Goal: Task Accomplishment & Management: Manage account settings

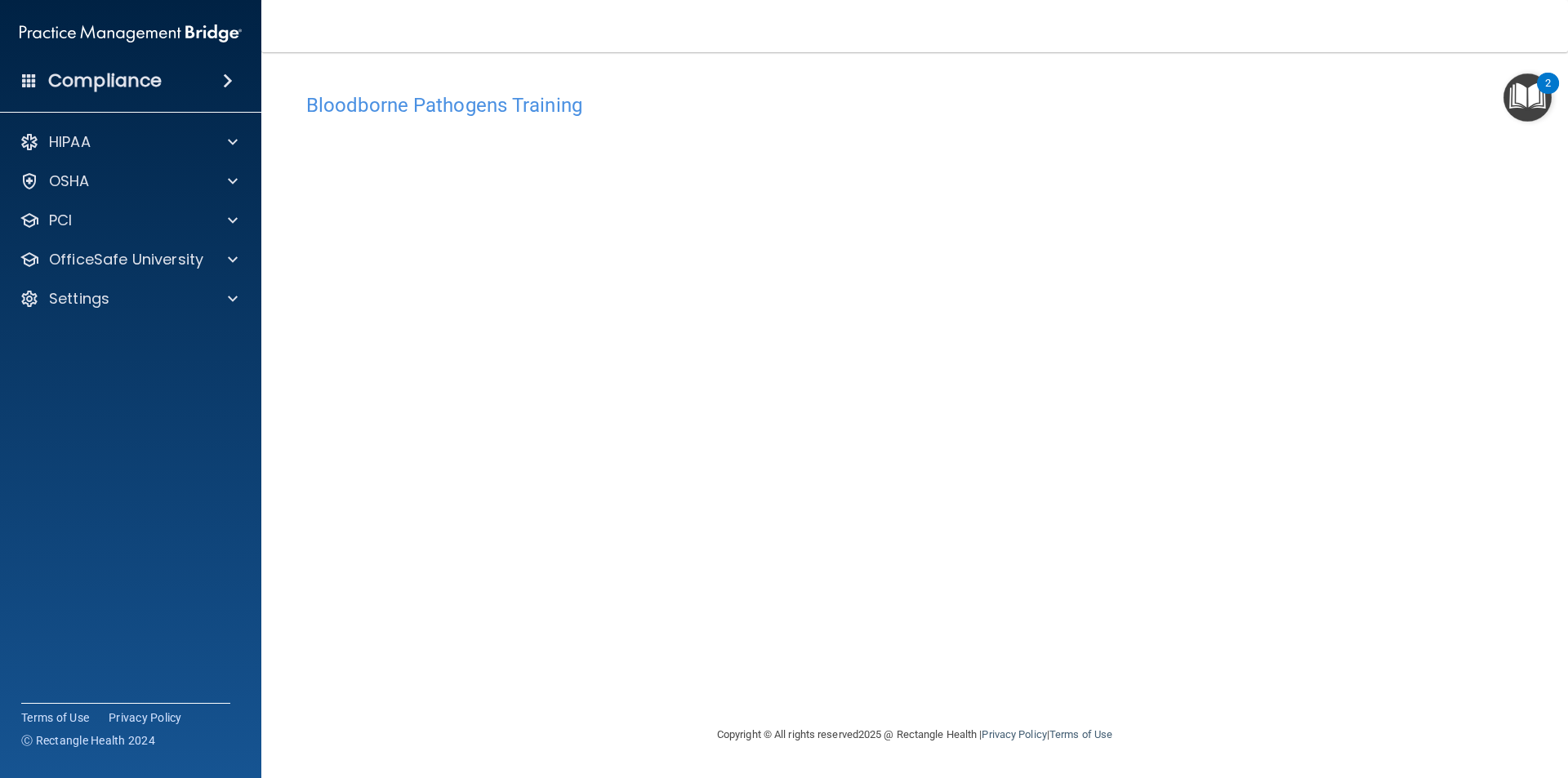
click at [1060, 676] on div "Bloodborne Pathogens Training This course doesn’t expire until 08/01/2023. Are …" at bounding box center [915, 405] width 1242 height 640
click at [229, 261] on span at bounding box center [232, 258] width 10 height 19
click at [132, 334] on p "OSHA Training" at bounding box center [77, 338] width 132 height 16
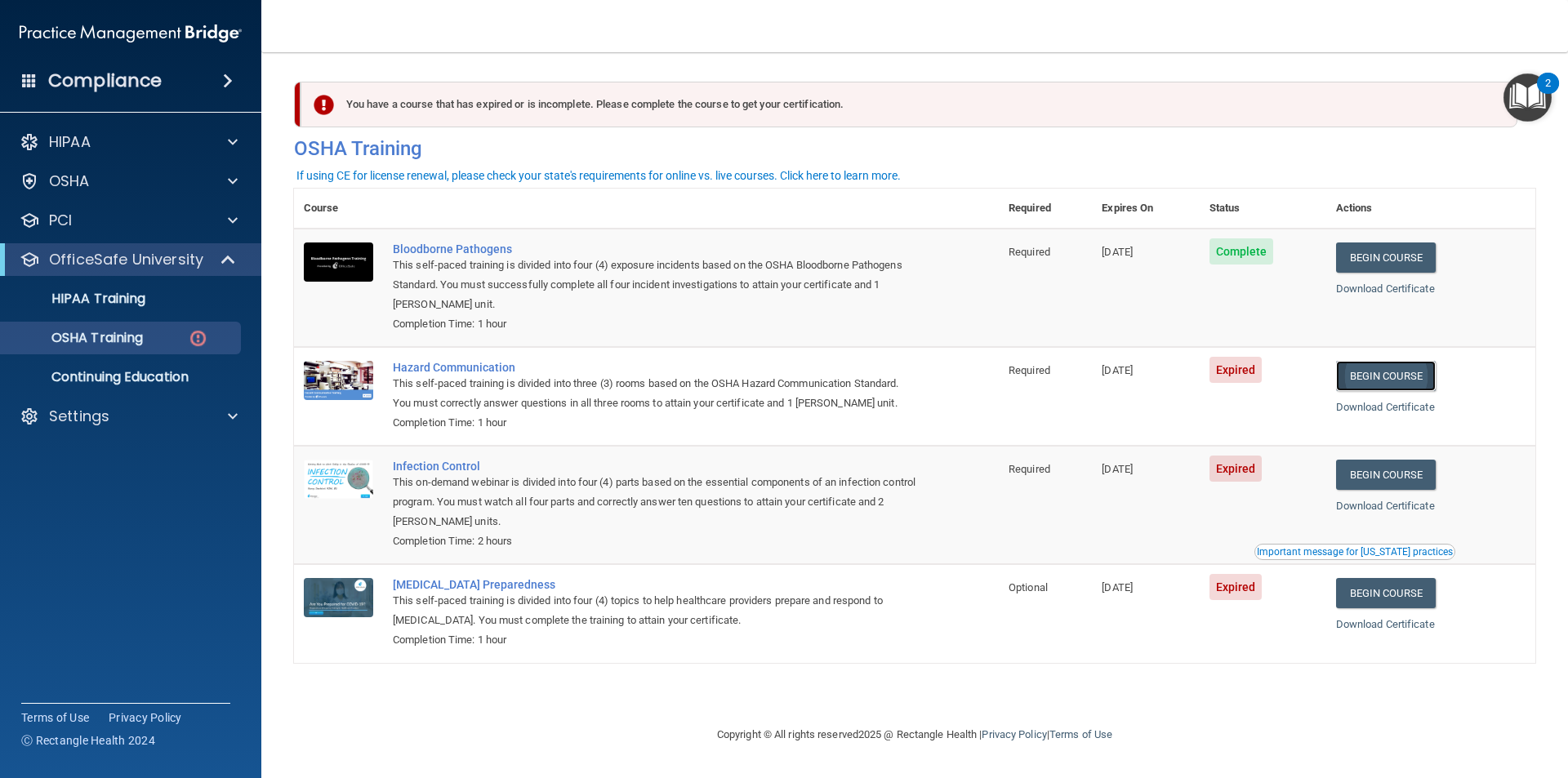
click at [1407, 385] on link "Begin Course" at bounding box center [1386, 376] width 100 height 30
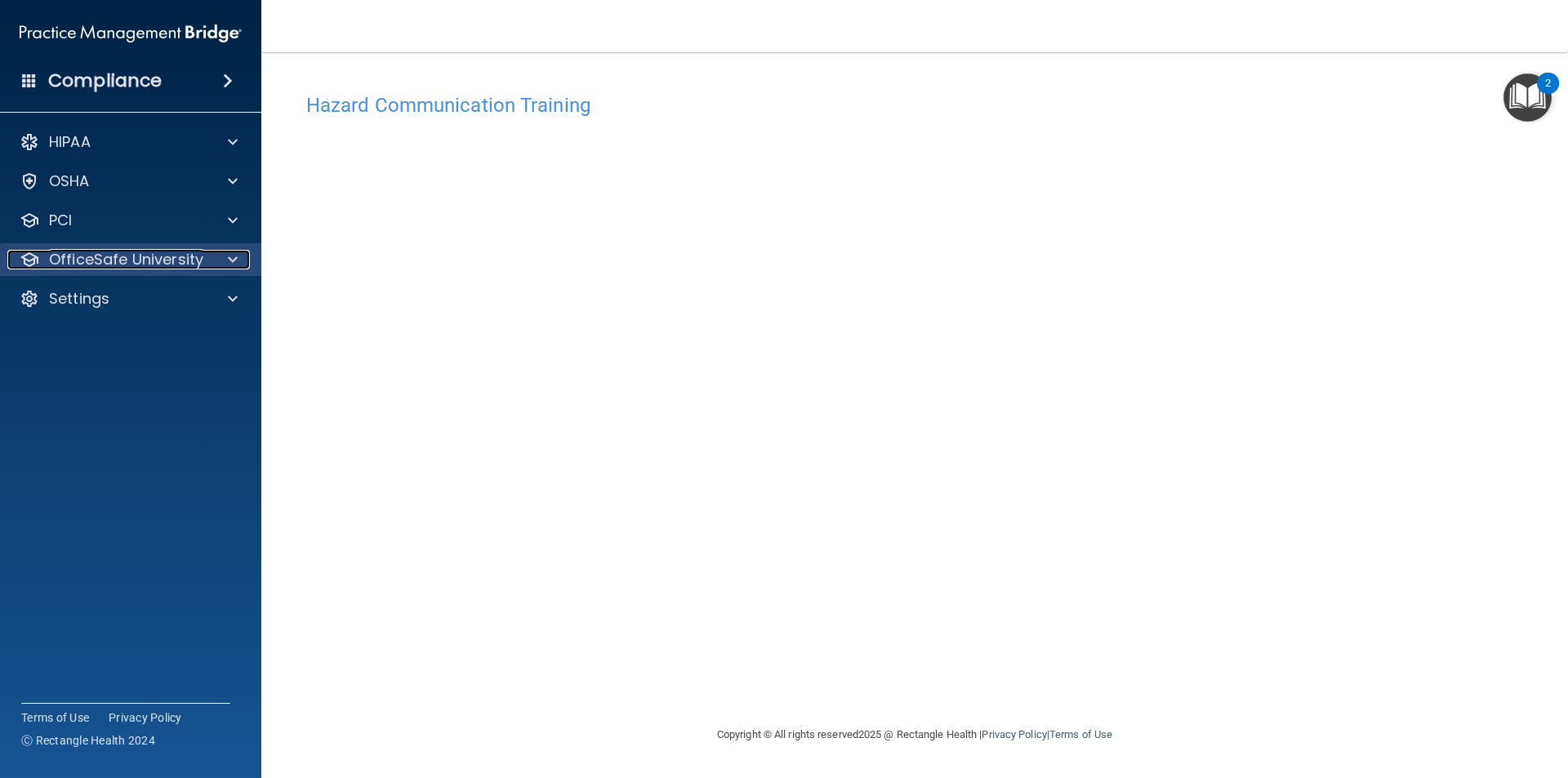
click at [228, 261] on span at bounding box center [232, 258] width 10 height 19
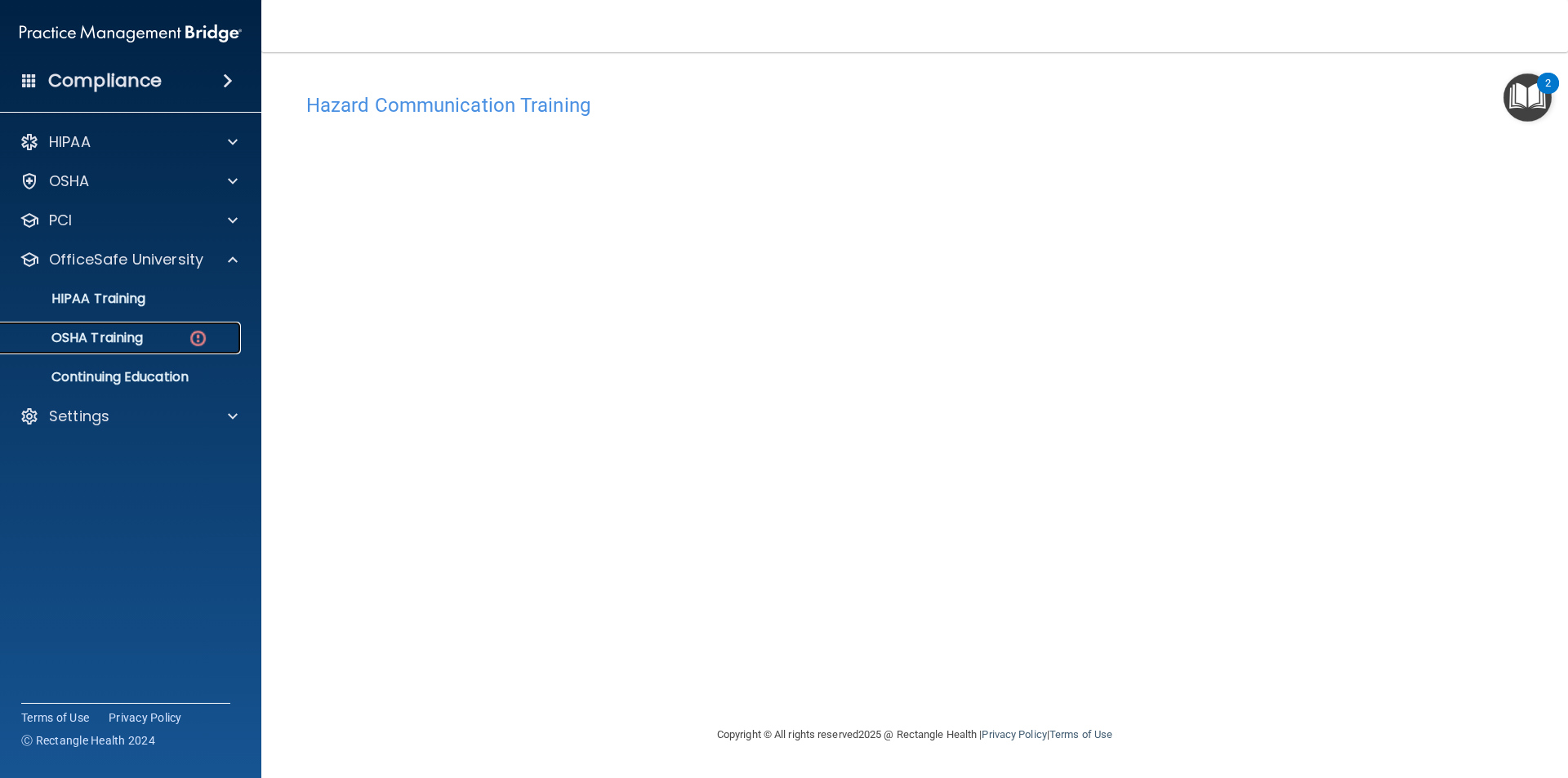
click at [100, 343] on p "OSHA Training" at bounding box center [77, 338] width 132 height 16
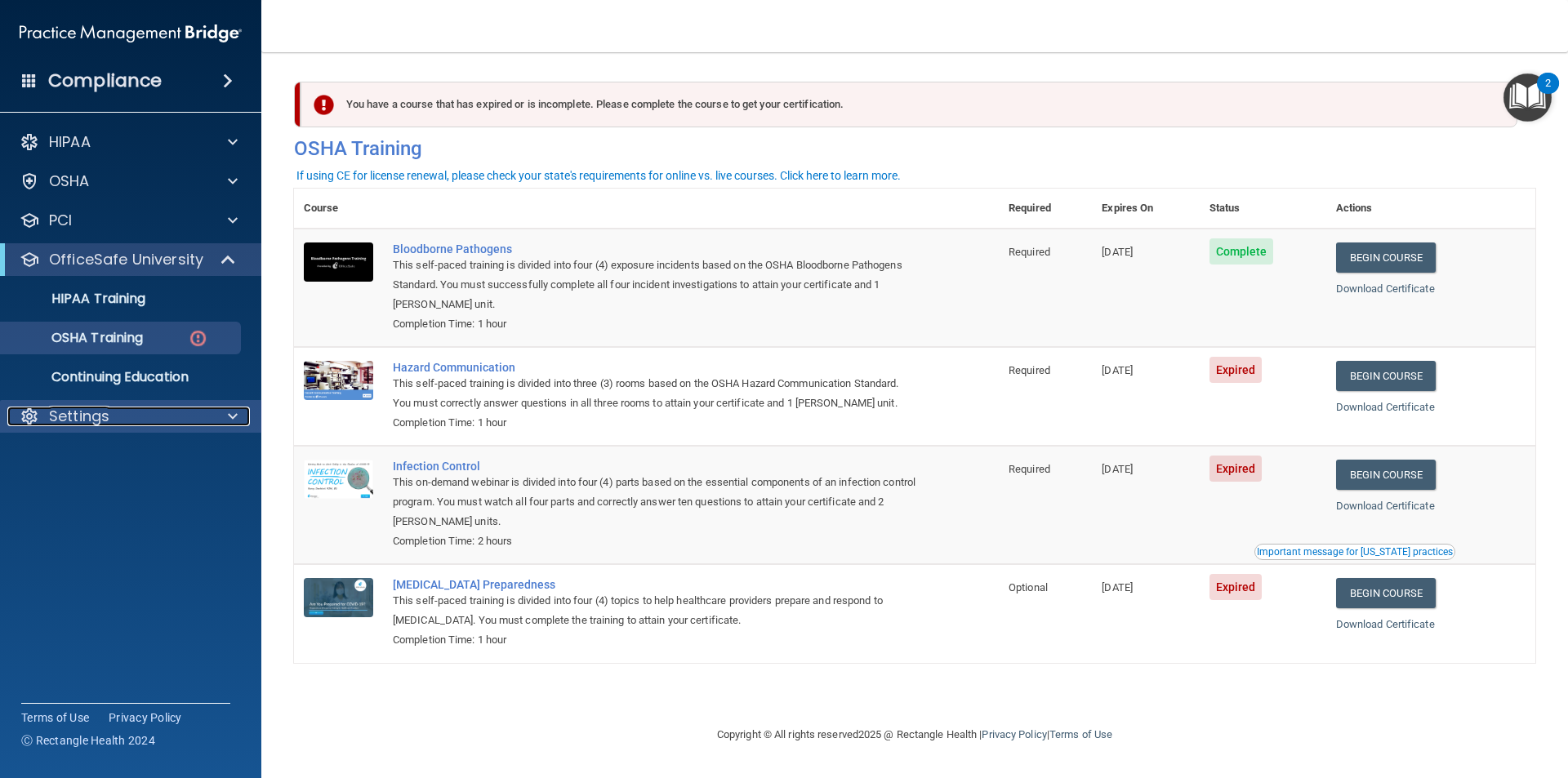
click at [238, 408] on div at bounding box center [230, 415] width 41 height 19
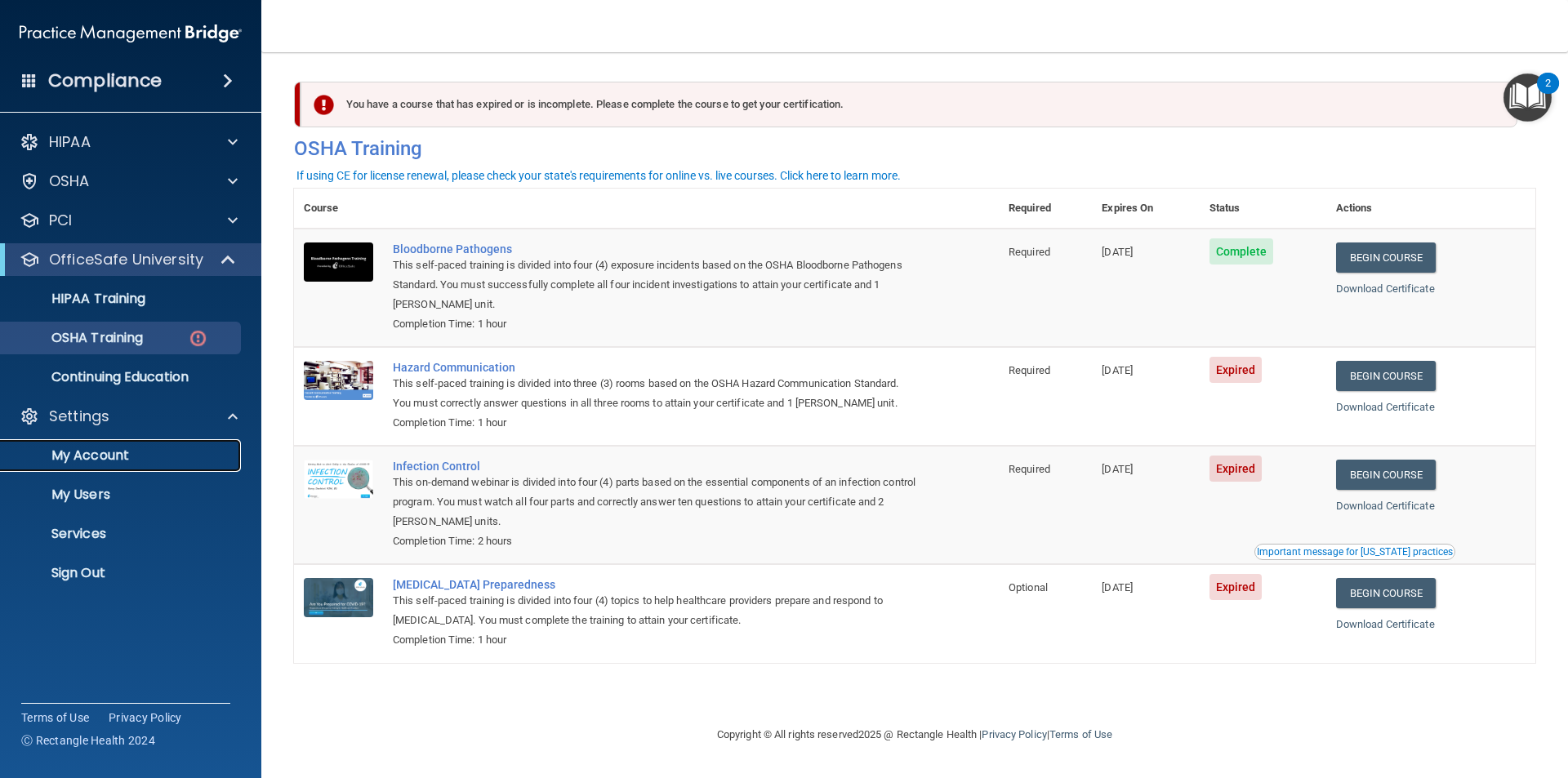
click at [130, 454] on p "My Account" at bounding box center [122, 455] width 223 height 16
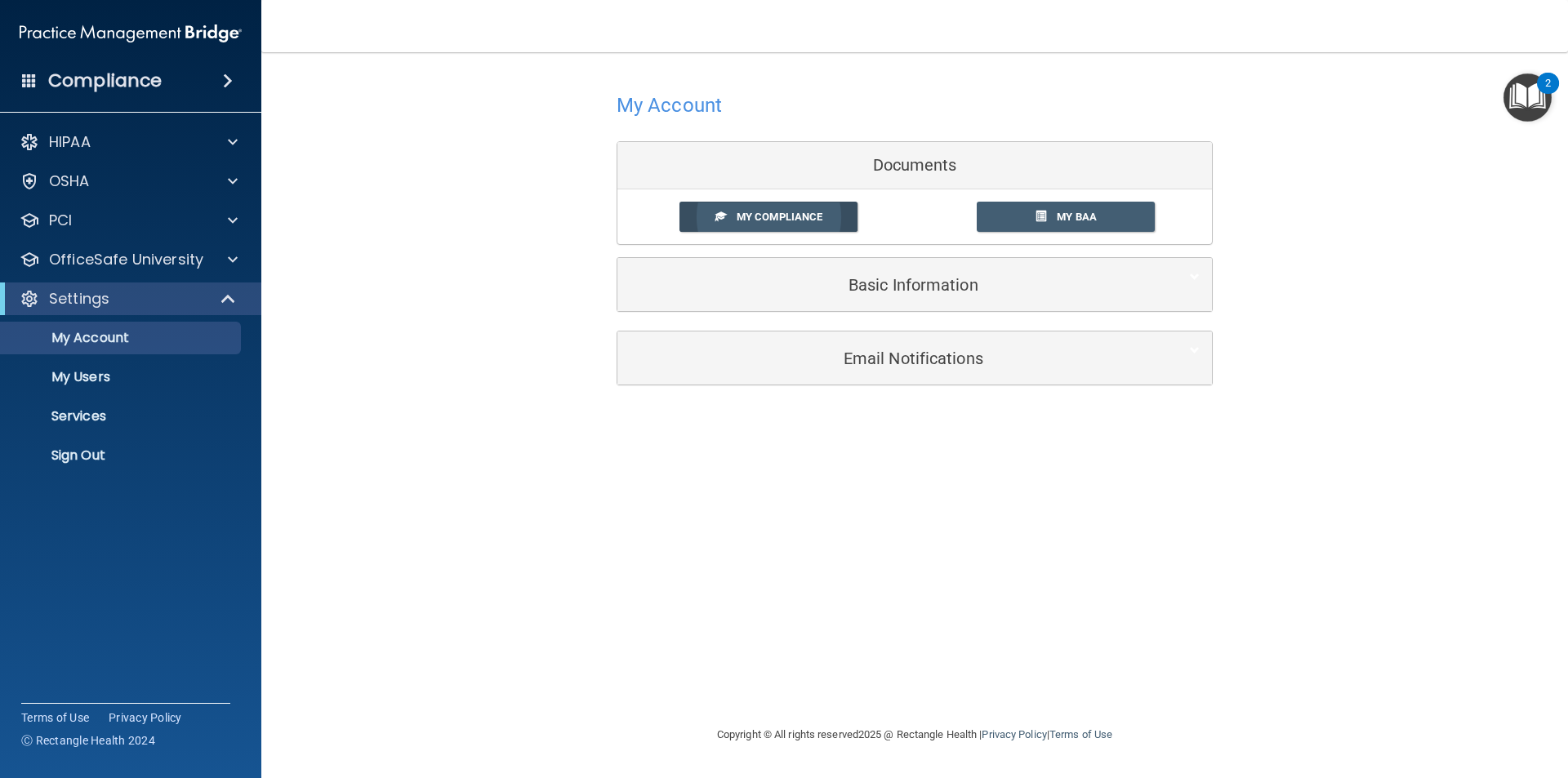
click at [777, 220] on span "My Compliance" at bounding box center [779, 216] width 86 height 12
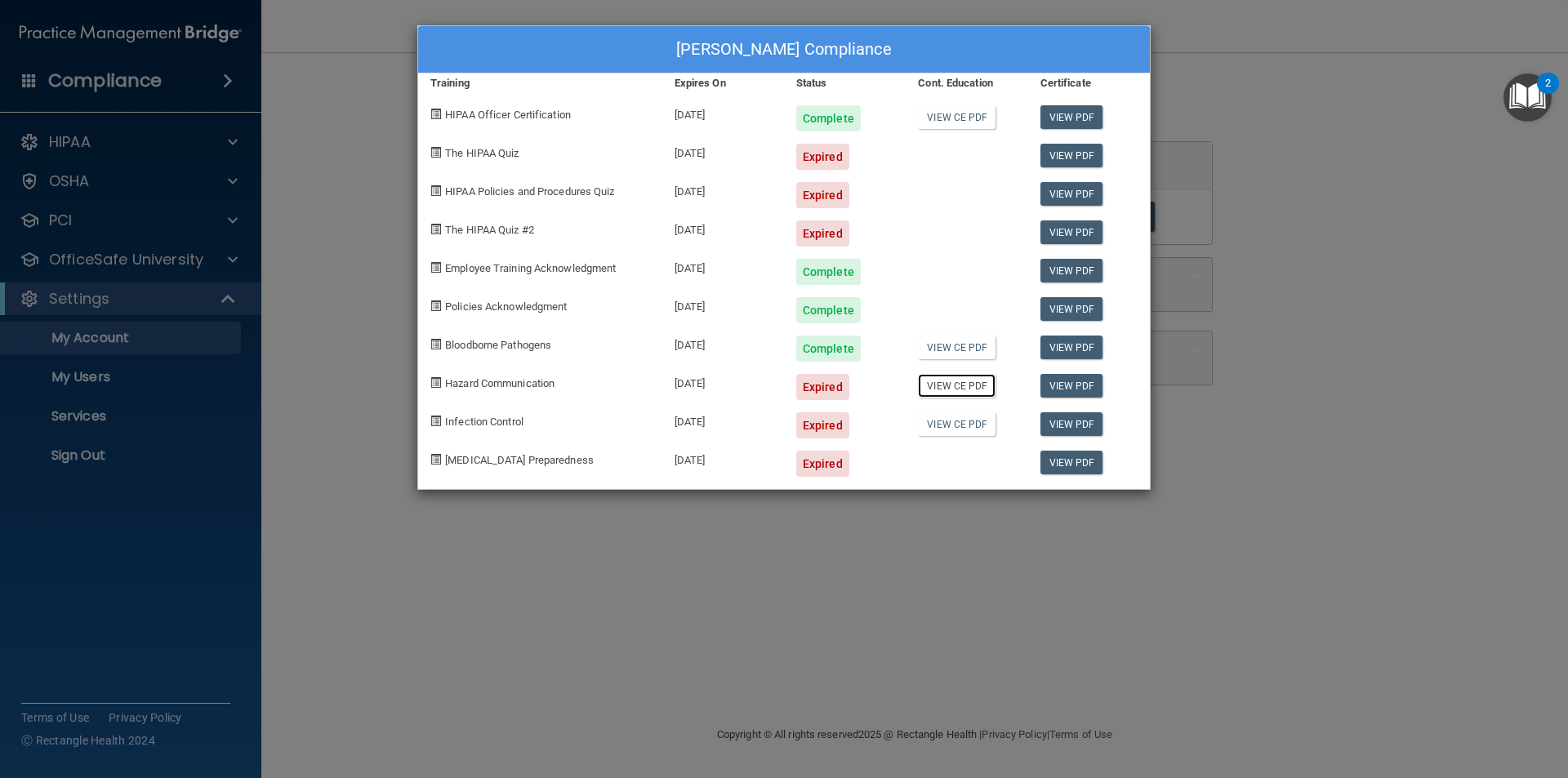
click at [965, 389] on link "View CE PDF" at bounding box center [956, 386] width 78 height 24
click at [952, 421] on link "View CE PDF" at bounding box center [956, 424] width 78 height 24
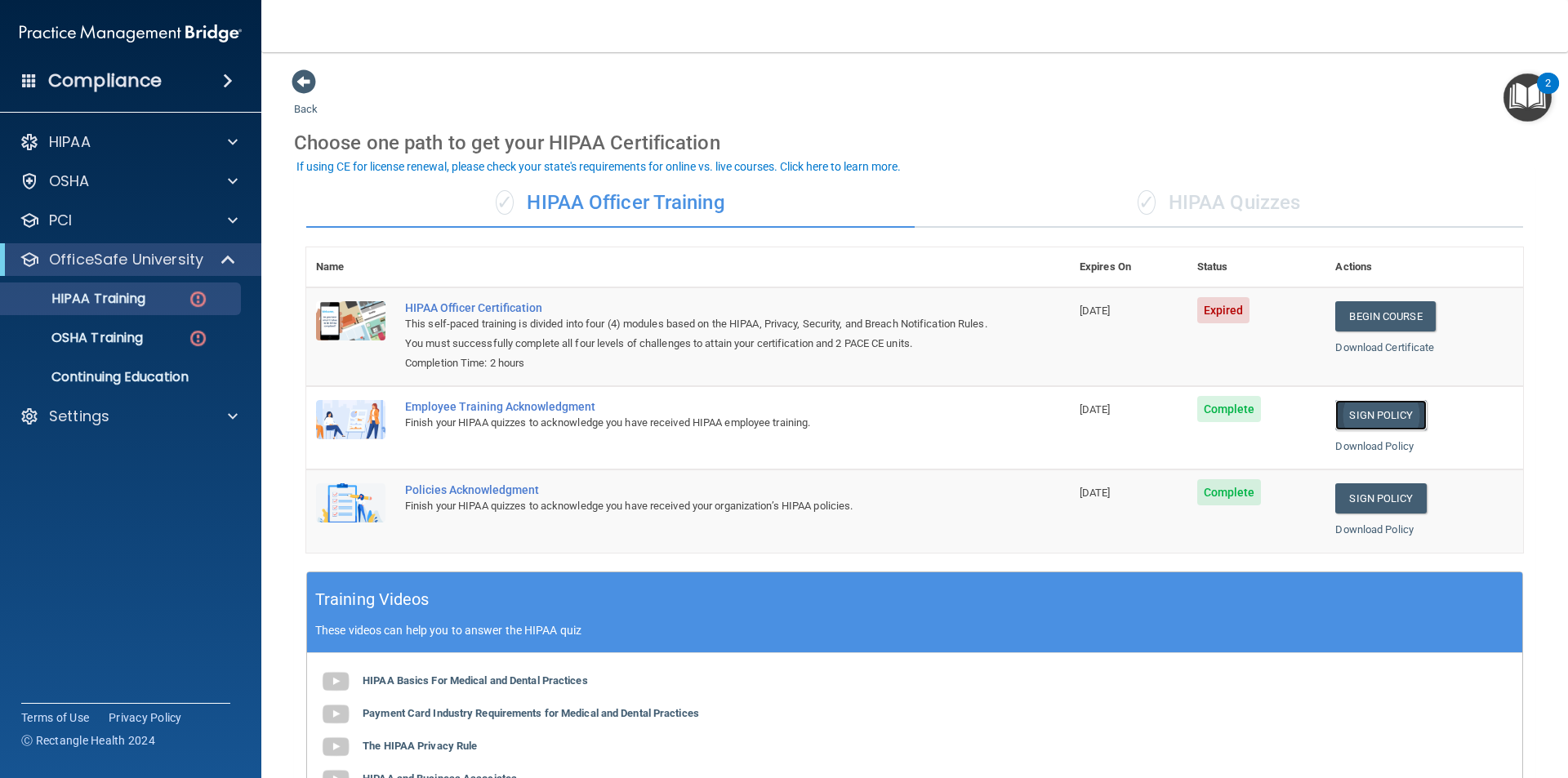
click at [1361, 402] on link "Sign Policy" at bounding box center [1380, 414] width 91 height 30
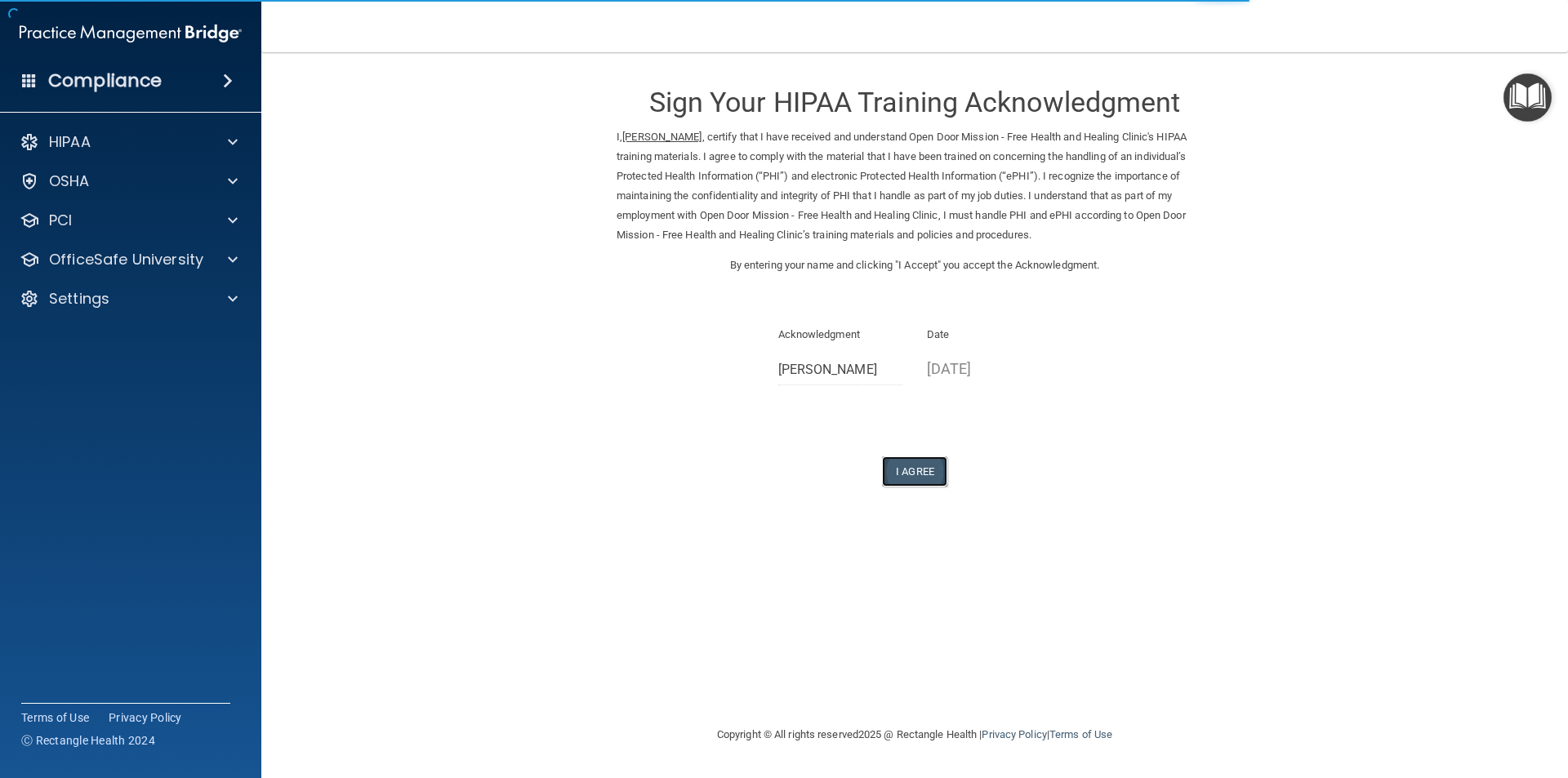
click at [906, 472] on button "I Agree" at bounding box center [914, 471] width 65 height 30
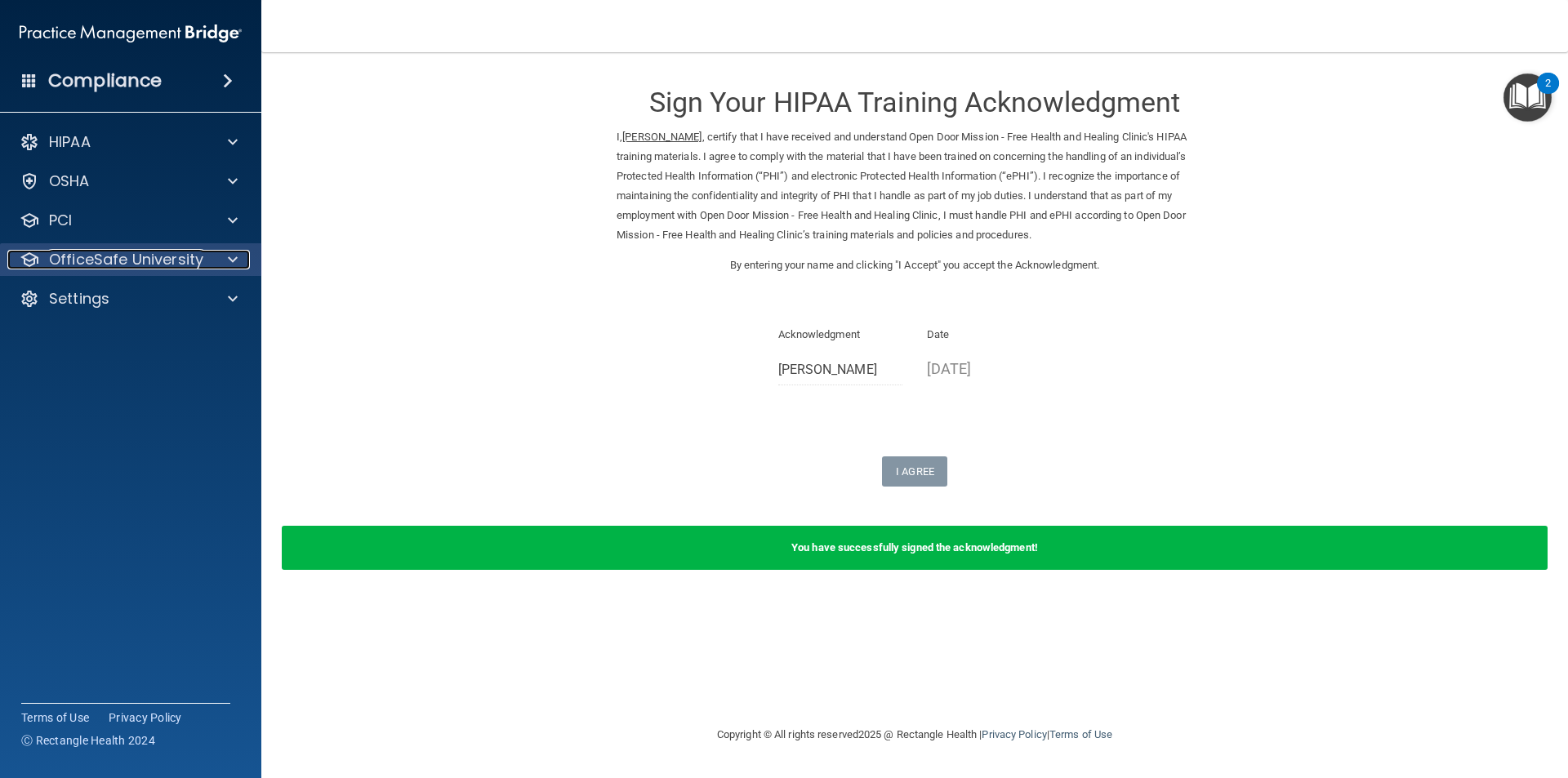
click at [232, 256] on span at bounding box center [232, 258] width 10 height 19
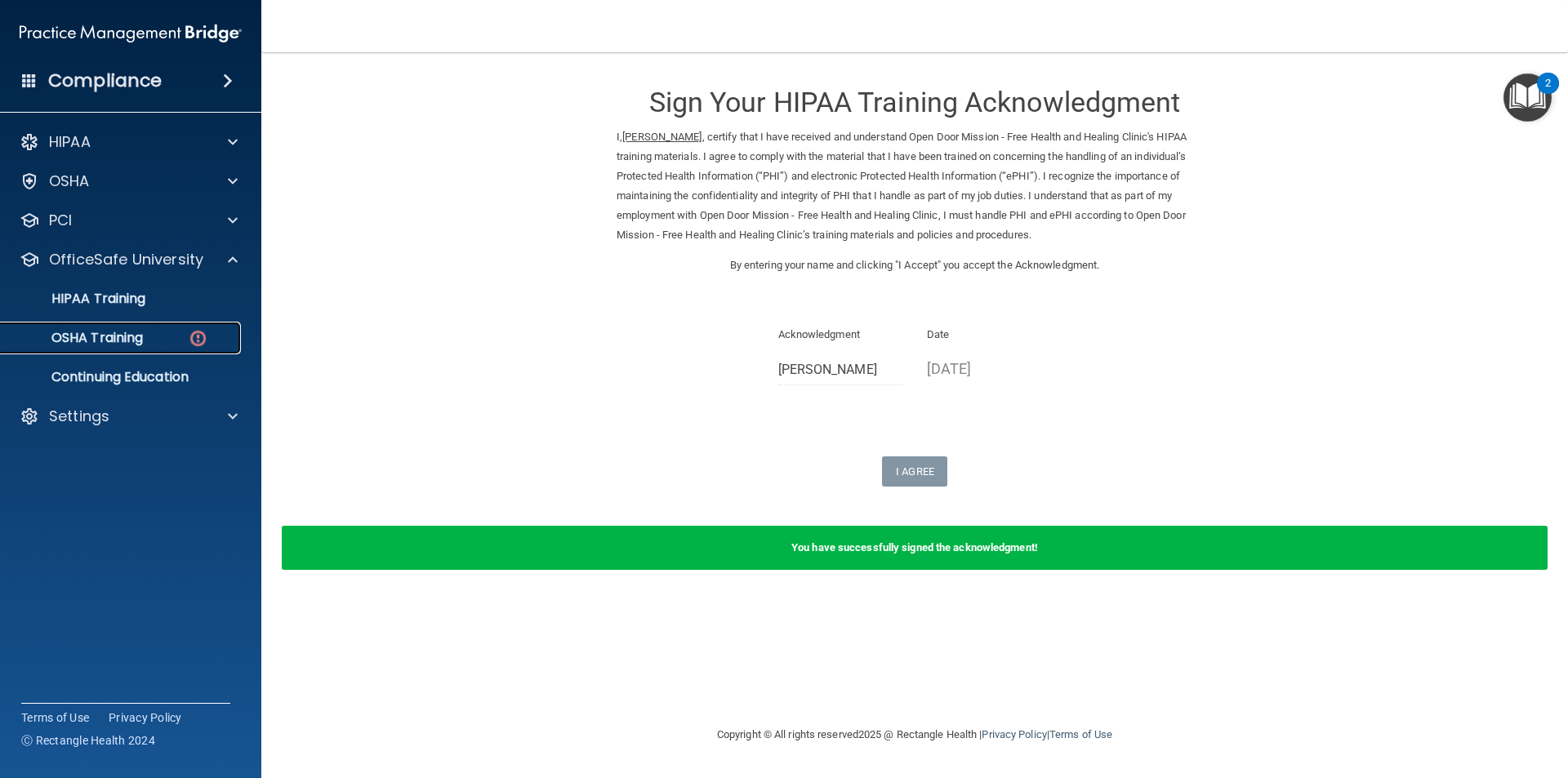
click at [132, 335] on p "OSHA Training" at bounding box center [77, 338] width 132 height 16
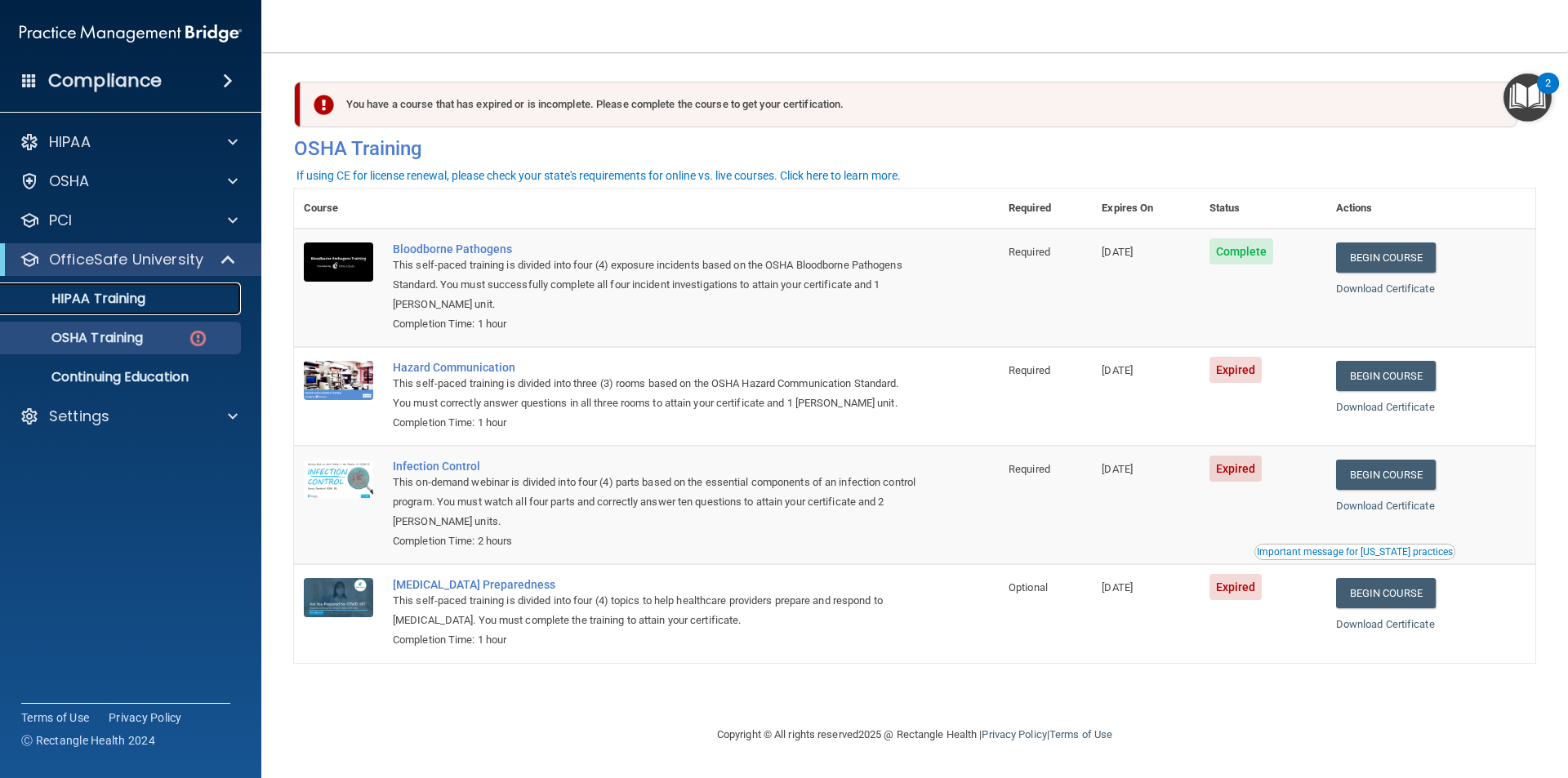
click at [126, 301] on p "HIPAA Training" at bounding box center [78, 299] width 135 height 16
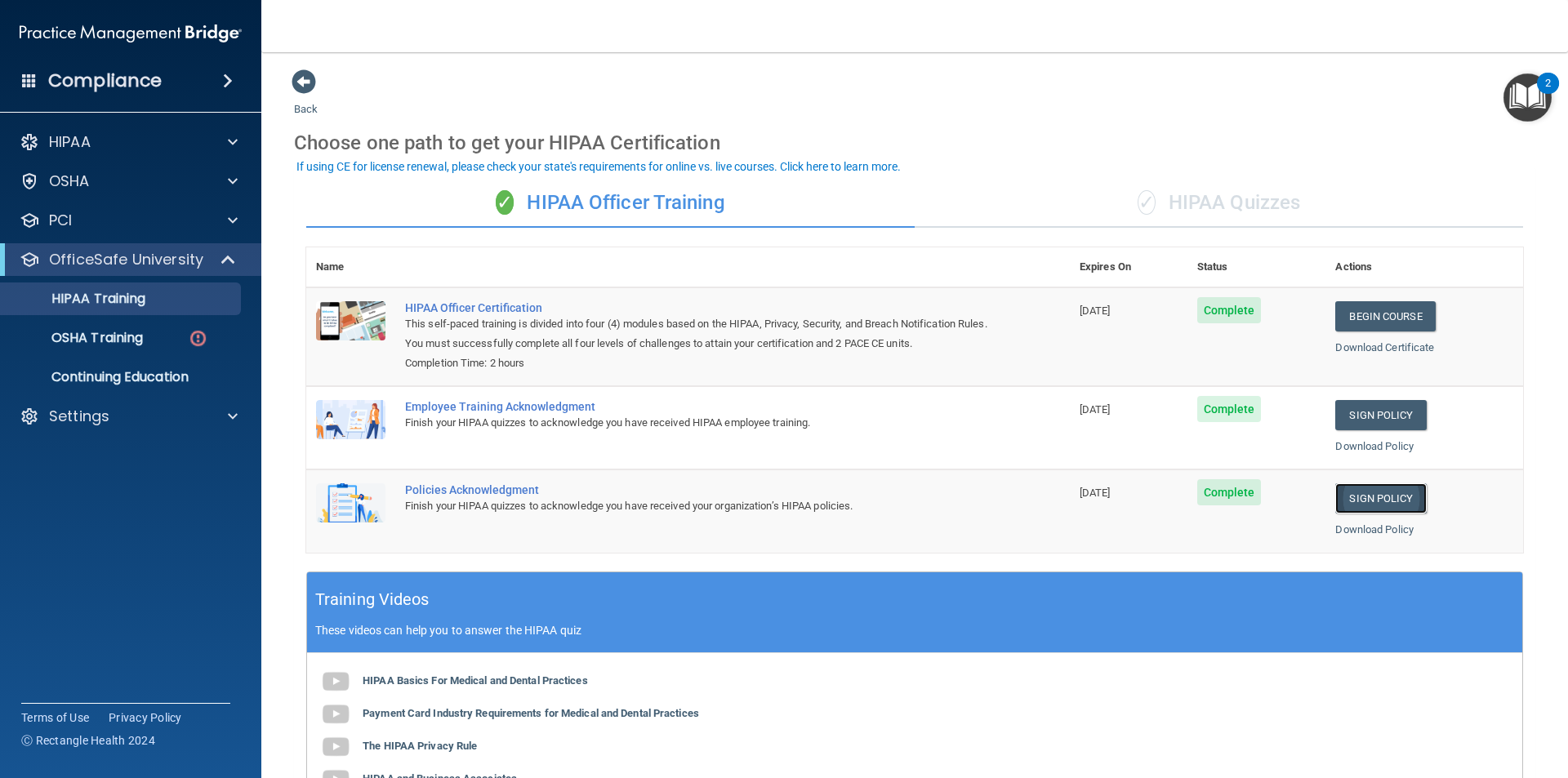
click at [1385, 497] on link "Sign Policy" at bounding box center [1380, 498] width 91 height 30
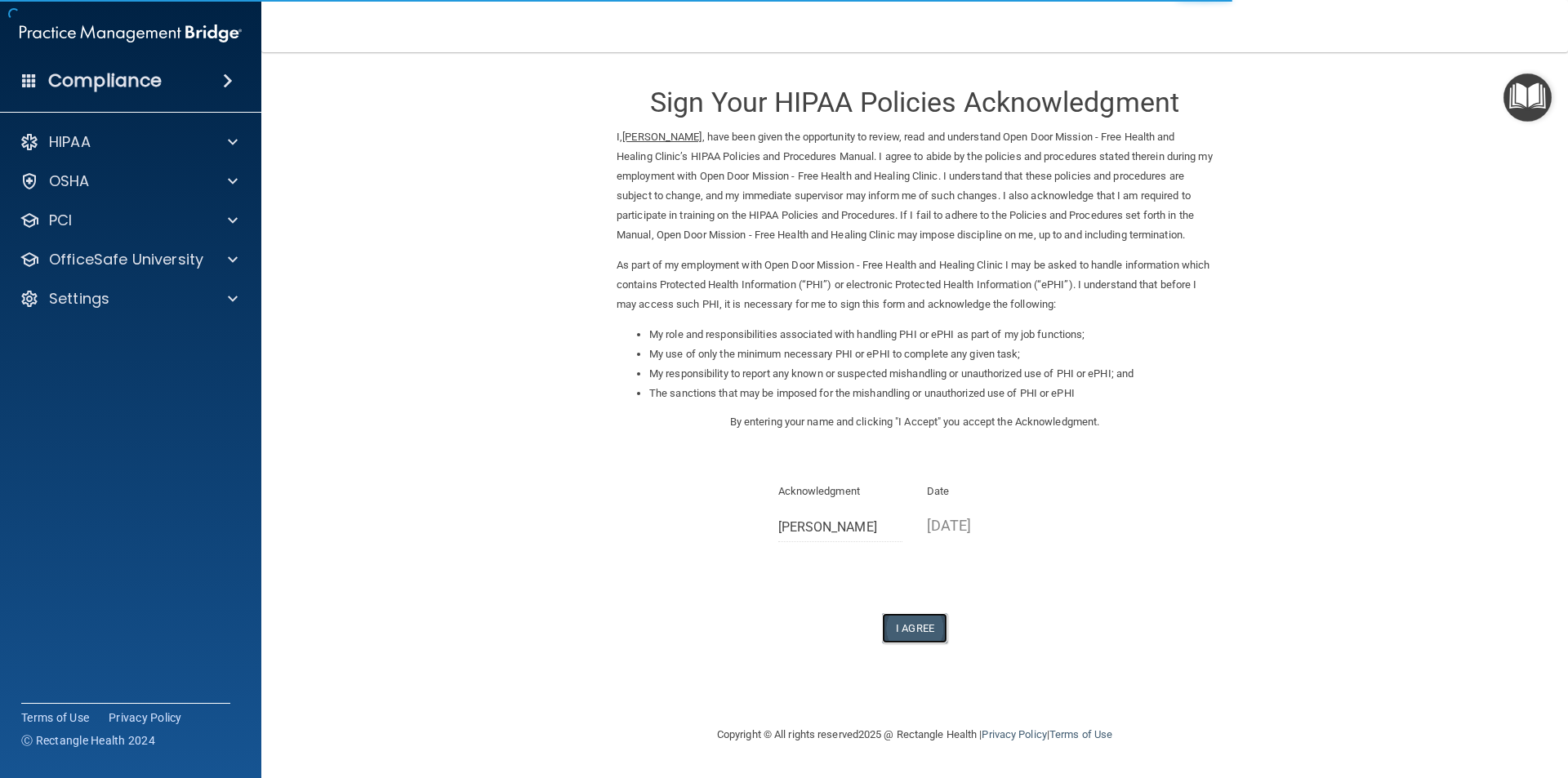
click at [917, 637] on button "I Agree" at bounding box center [914, 628] width 65 height 30
click at [919, 637] on button "I Agree" at bounding box center [914, 628] width 65 height 30
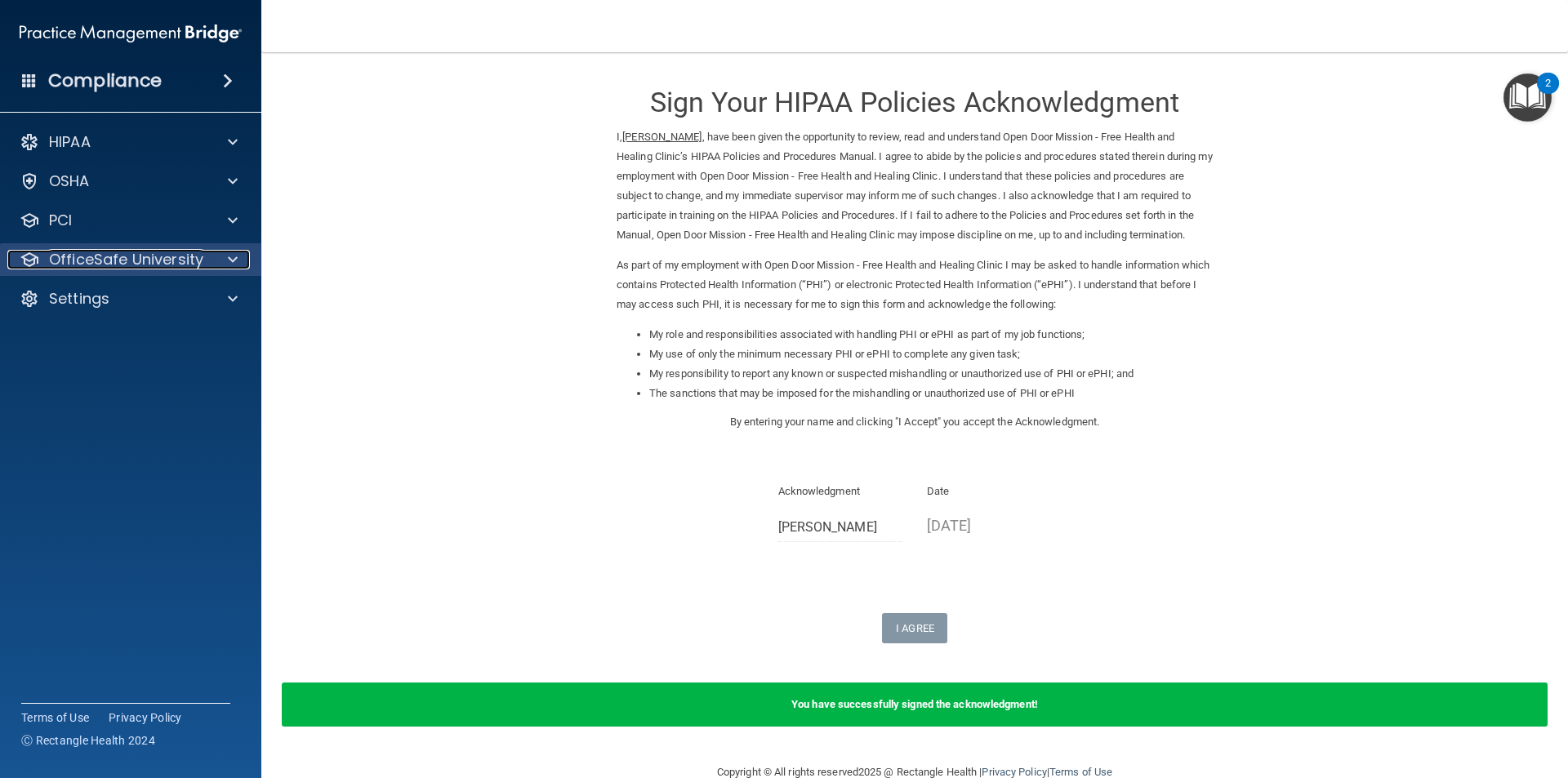
click at [237, 263] on div at bounding box center [230, 258] width 41 height 19
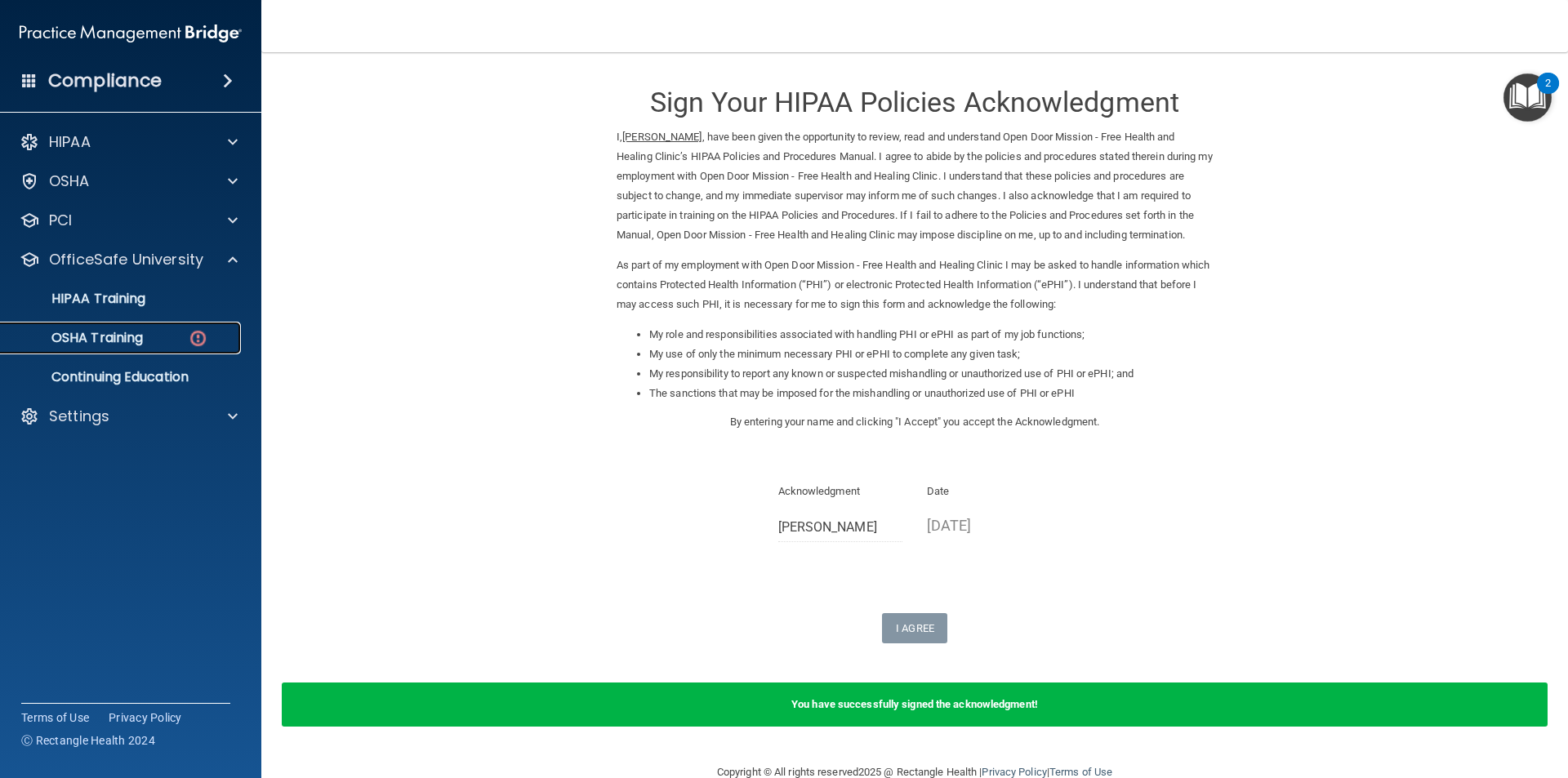
click at [105, 336] on p "OSHA Training" at bounding box center [77, 338] width 132 height 16
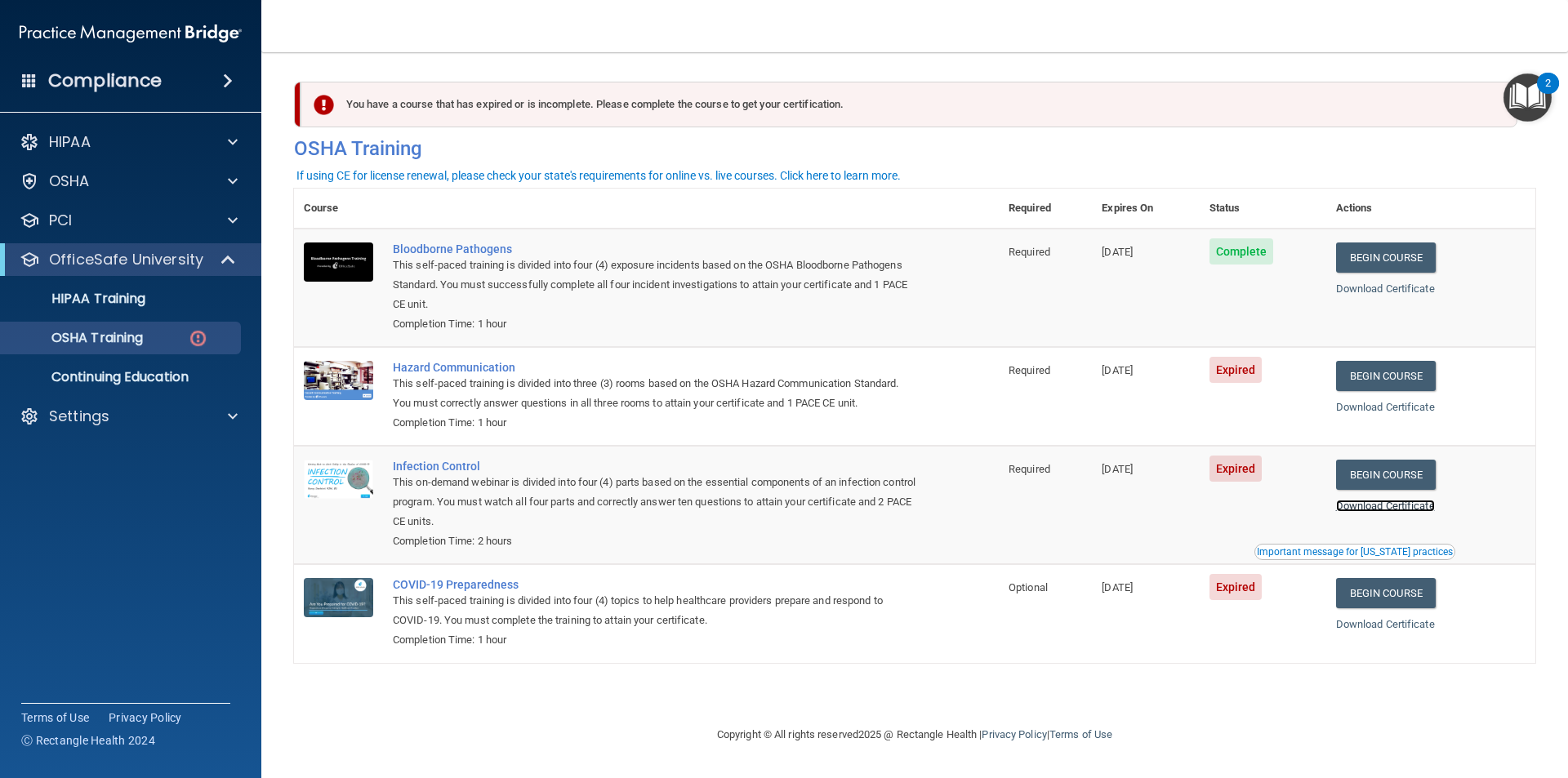
click at [1395, 511] on link "Download Certificate" at bounding box center [1386, 505] width 99 height 12
click at [1375, 378] on link "Begin Course" at bounding box center [1386, 376] width 100 height 30
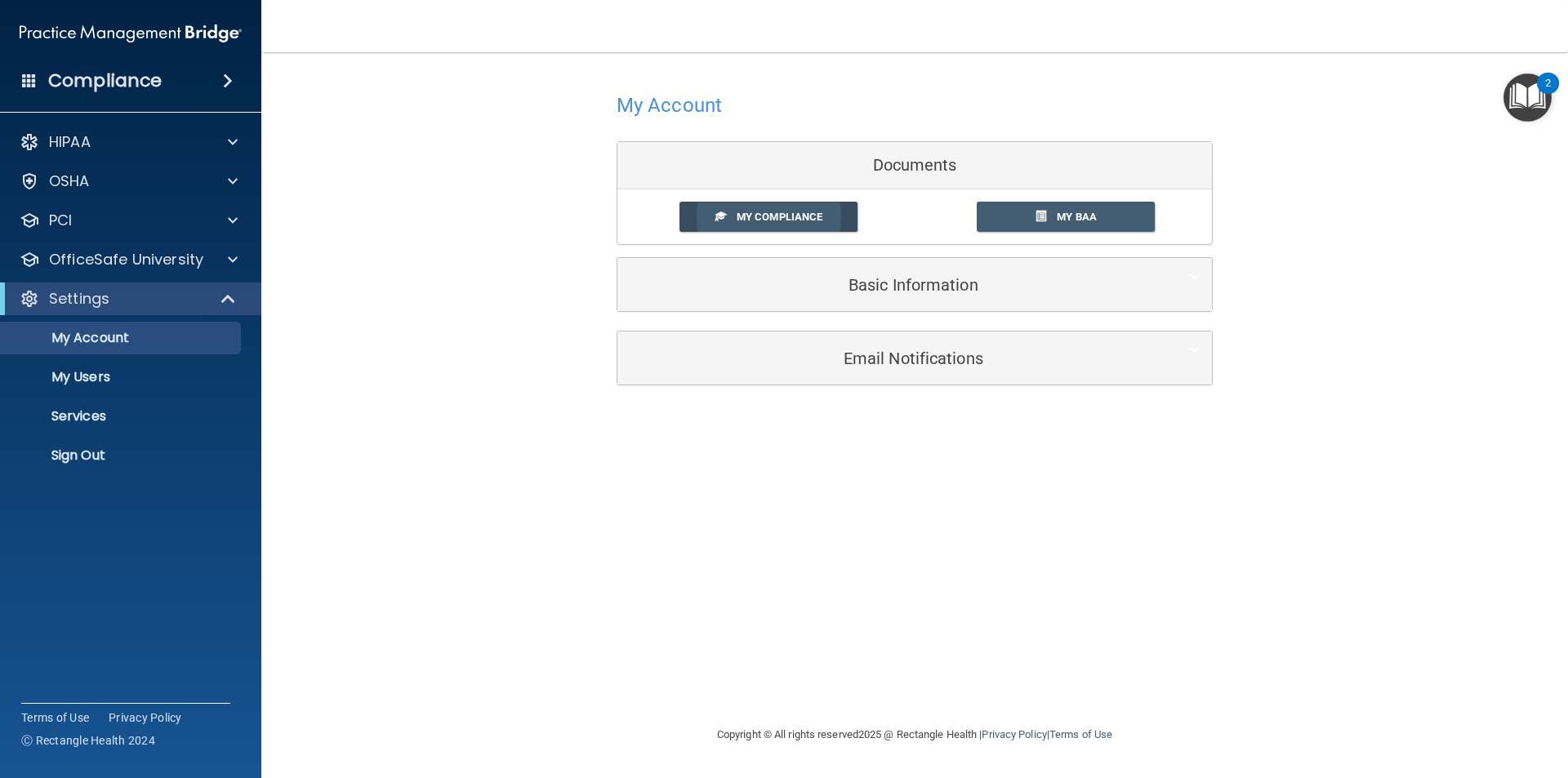
click at [778, 218] on span "My Compliance" at bounding box center [779, 216] width 86 height 12
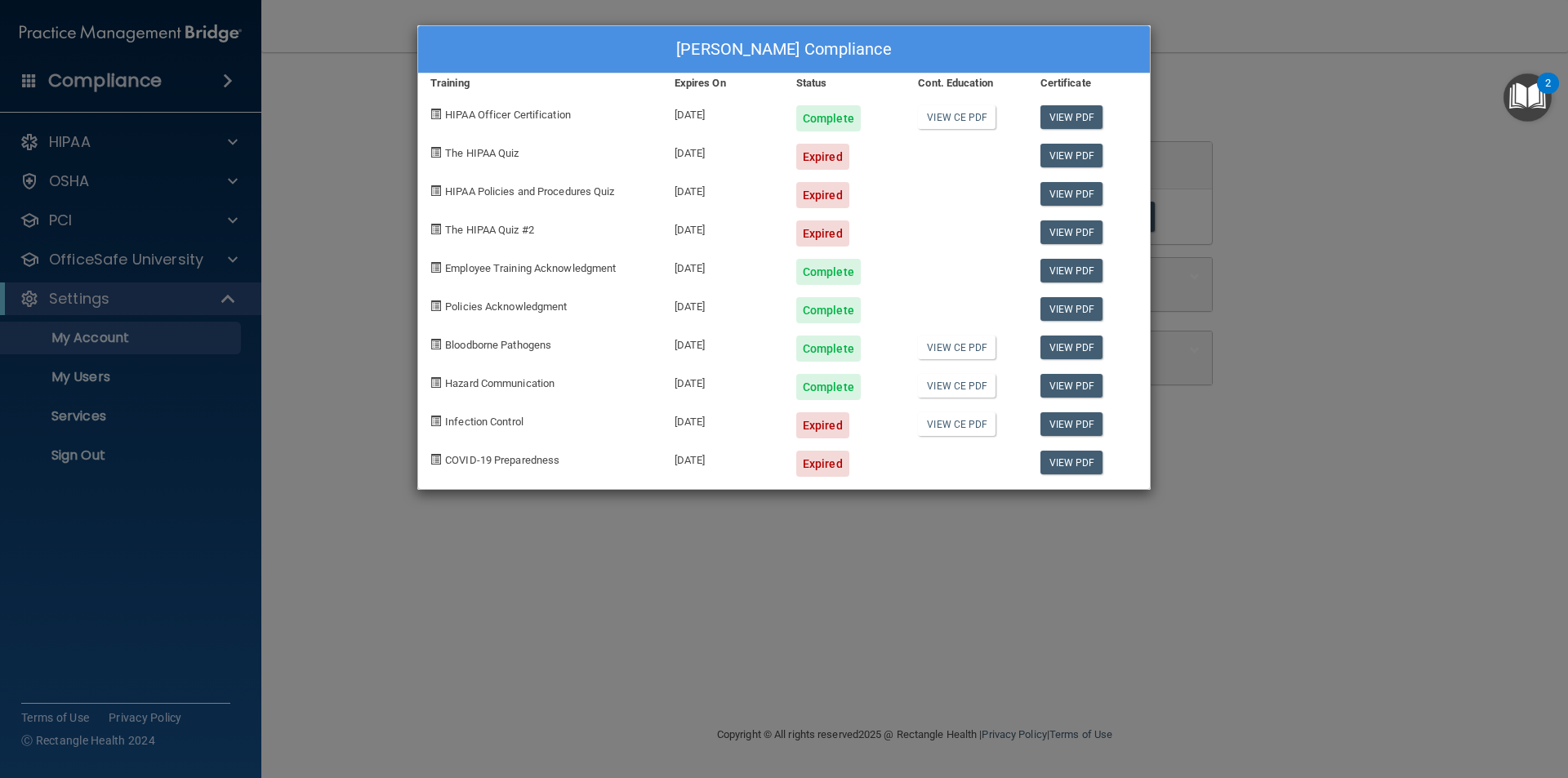
click at [824, 160] on div "Expired" at bounding box center [823, 157] width 53 height 26
click at [812, 433] on div "Expired" at bounding box center [823, 425] width 53 height 26
click at [936, 422] on link "View CE PDF" at bounding box center [956, 424] width 78 height 24
click at [1076, 431] on link "View PDF" at bounding box center [1071, 424] width 63 height 24
click at [1077, 470] on link "View PDF" at bounding box center [1071, 463] width 63 height 24
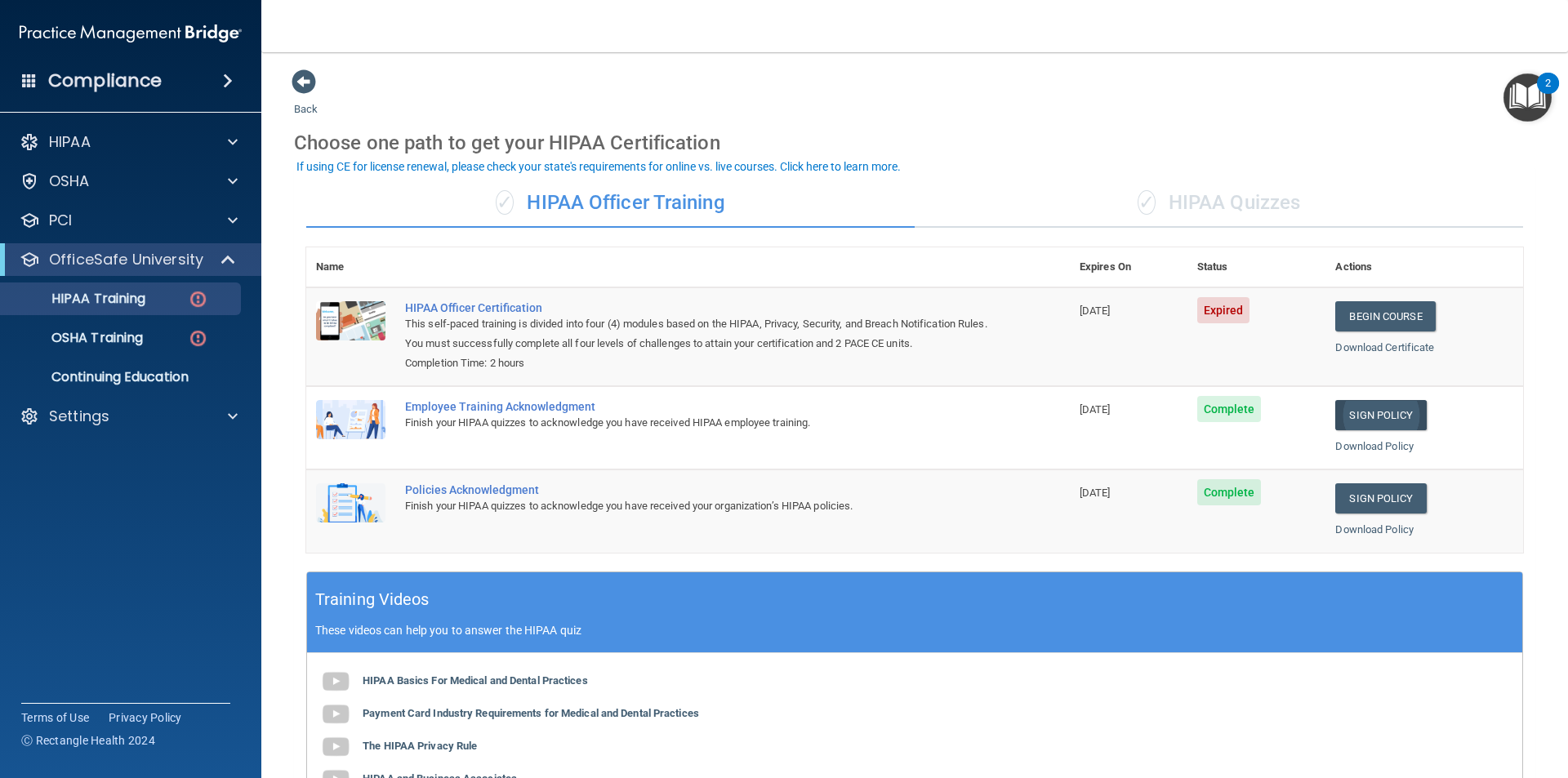
click at [1362, 419] on link "Sign Policy" at bounding box center [1380, 414] width 91 height 30
click at [1208, 524] on td "Complete" at bounding box center [1256, 510] width 138 height 82
click at [1354, 503] on link "Sign Policy" at bounding box center [1380, 498] width 91 height 30
click at [1363, 411] on link "Sign Policy" at bounding box center [1380, 414] width 91 height 30
click at [108, 342] on p "OSHA Training" at bounding box center [77, 338] width 132 height 16
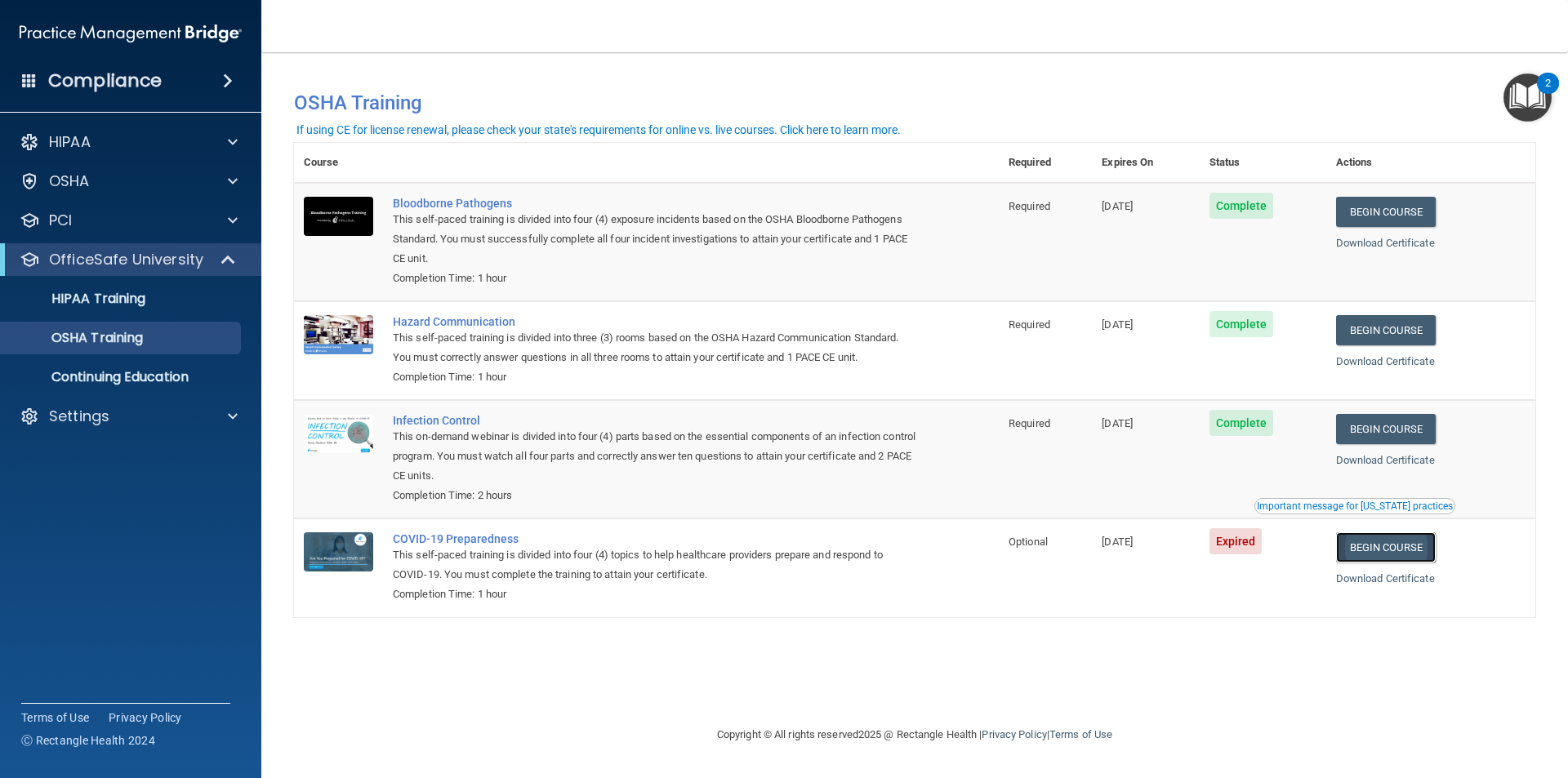
click at [1397, 553] on link "Begin Course" at bounding box center [1386, 547] width 100 height 30
click at [121, 335] on p "OSHA Training" at bounding box center [77, 338] width 132 height 16
click at [226, 86] on span at bounding box center [227, 80] width 10 height 19
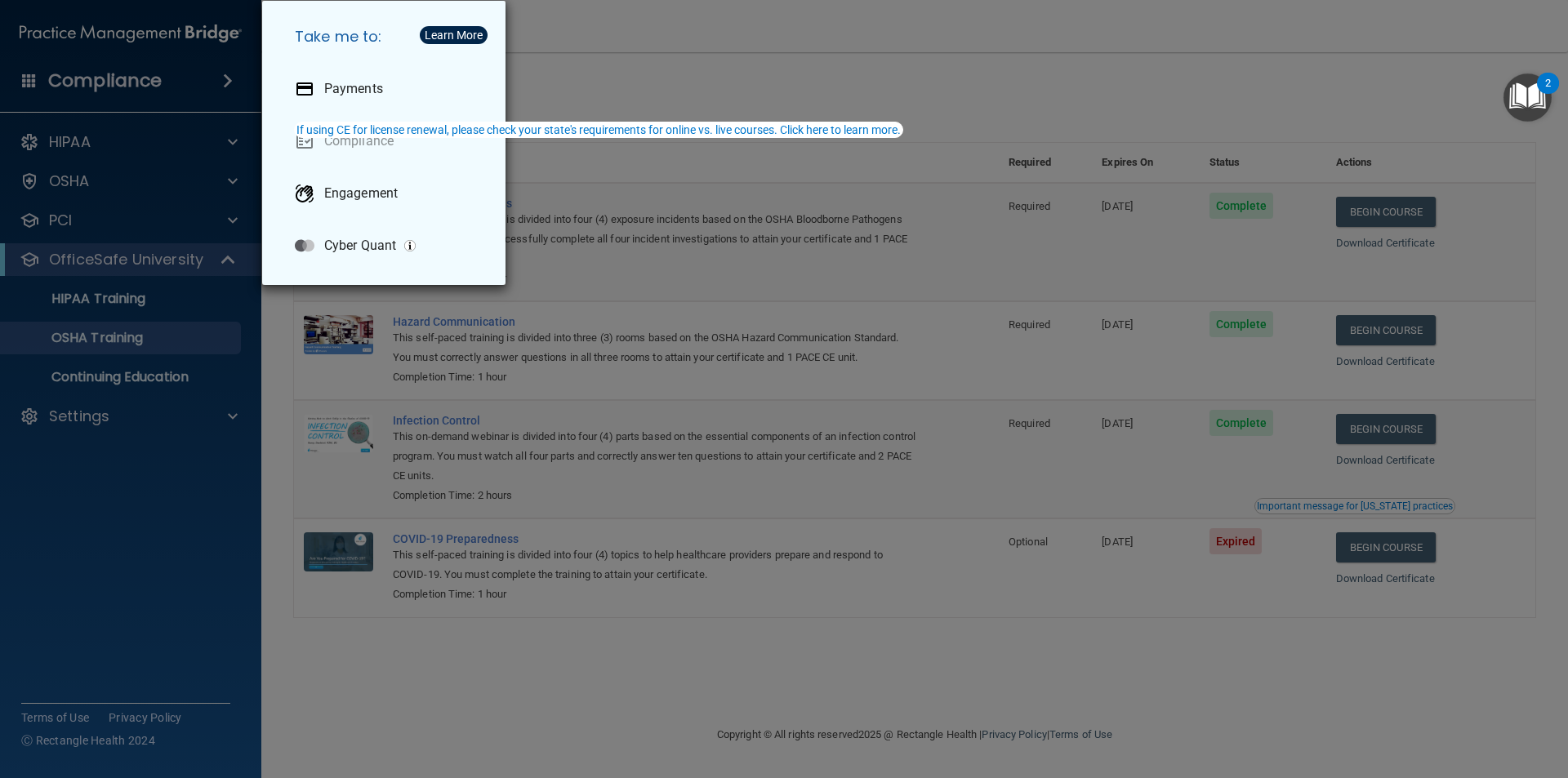
click at [226, 86] on div "Take me to: Payments Compliance Engagement Cyber Quant" at bounding box center [784, 389] width 1568 height 778
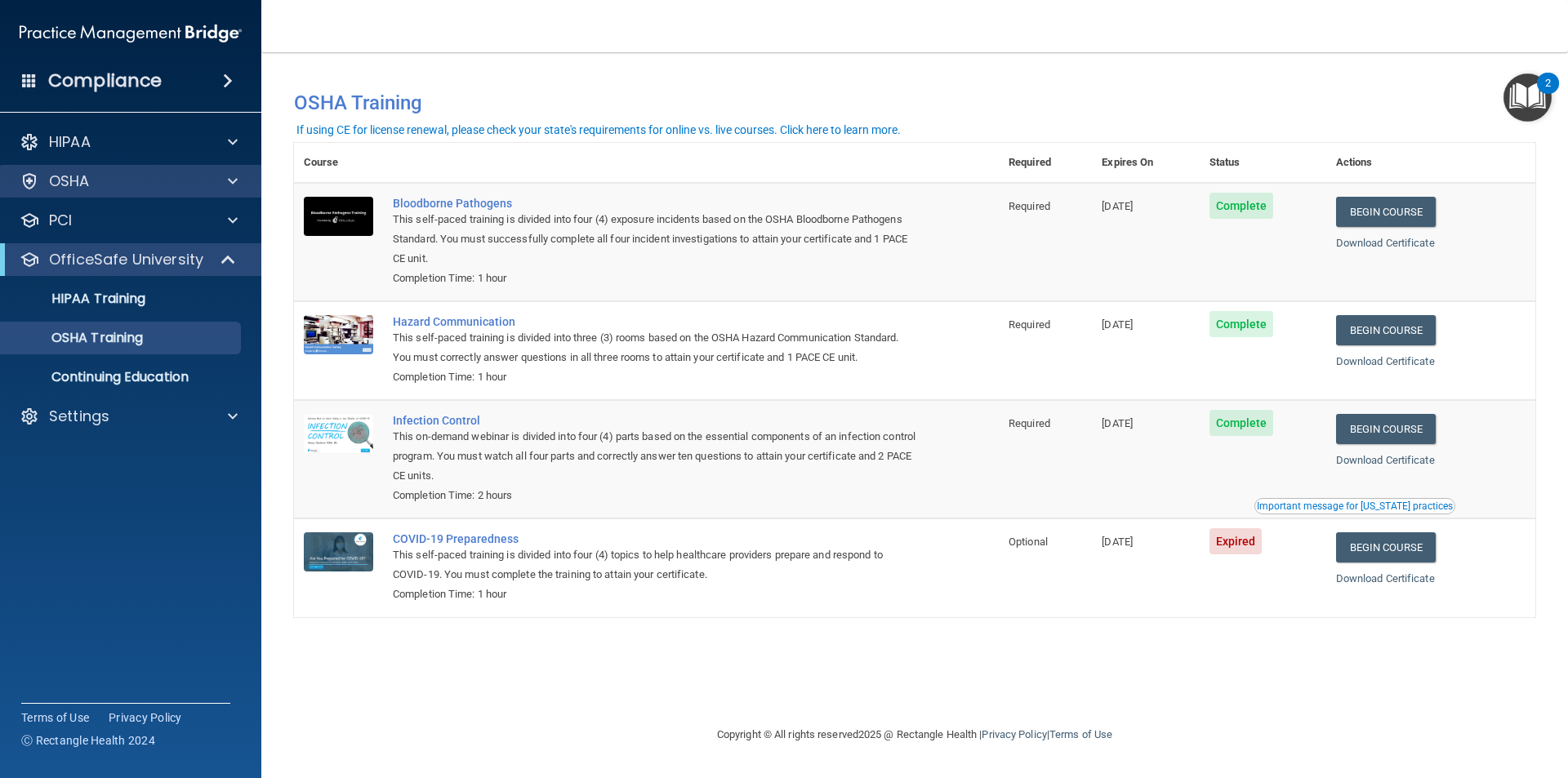
click at [229, 170] on div "OSHA" at bounding box center [131, 181] width 262 height 33
click at [230, 181] on span at bounding box center [232, 181] width 10 height 19
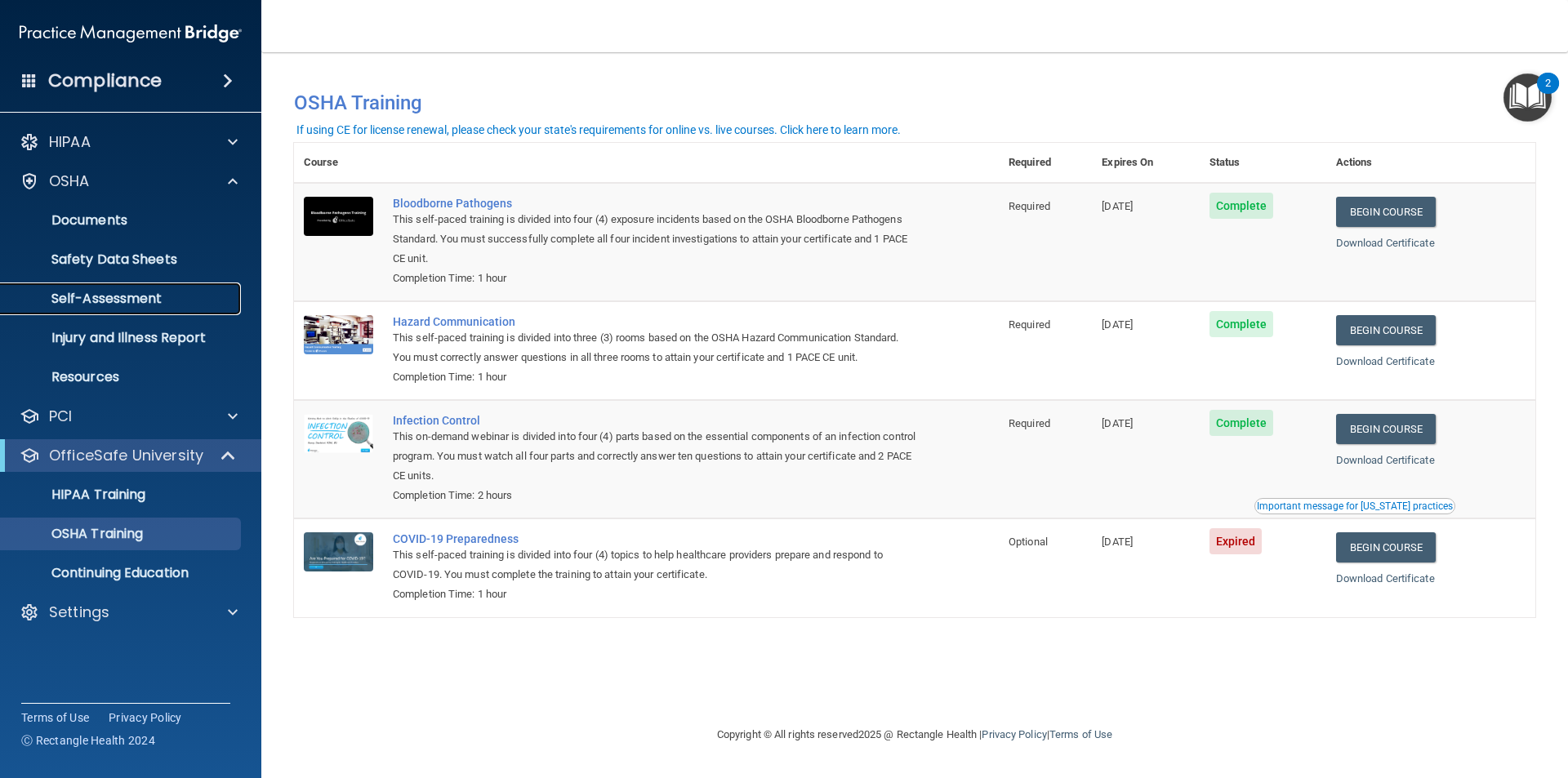
click at [86, 292] on p "Self-Assessment" at bounding box center [122, 299] width 223 height 16
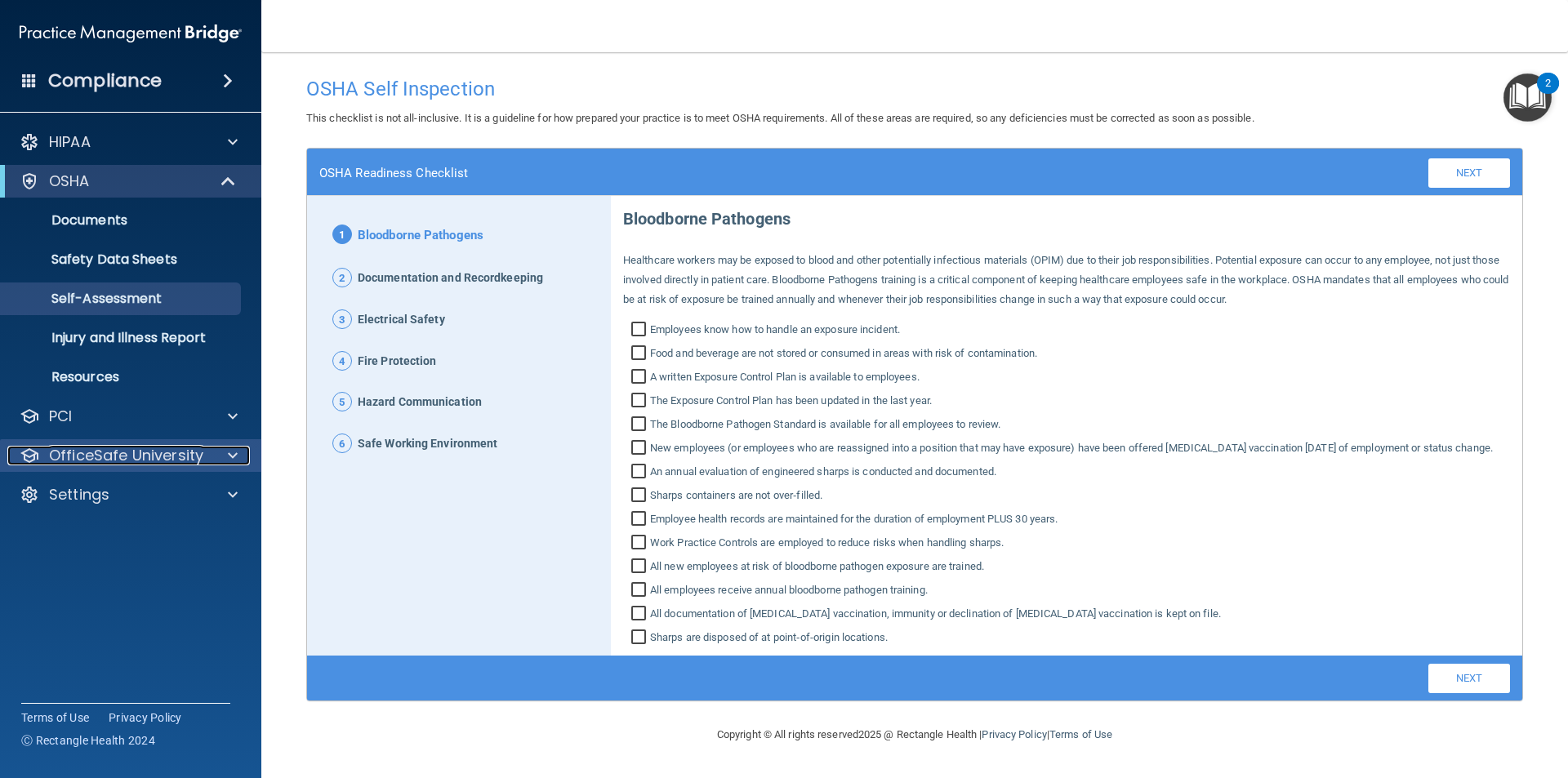
click at [235, 453] on span at bounding box center [232, 455] width 10 height 19
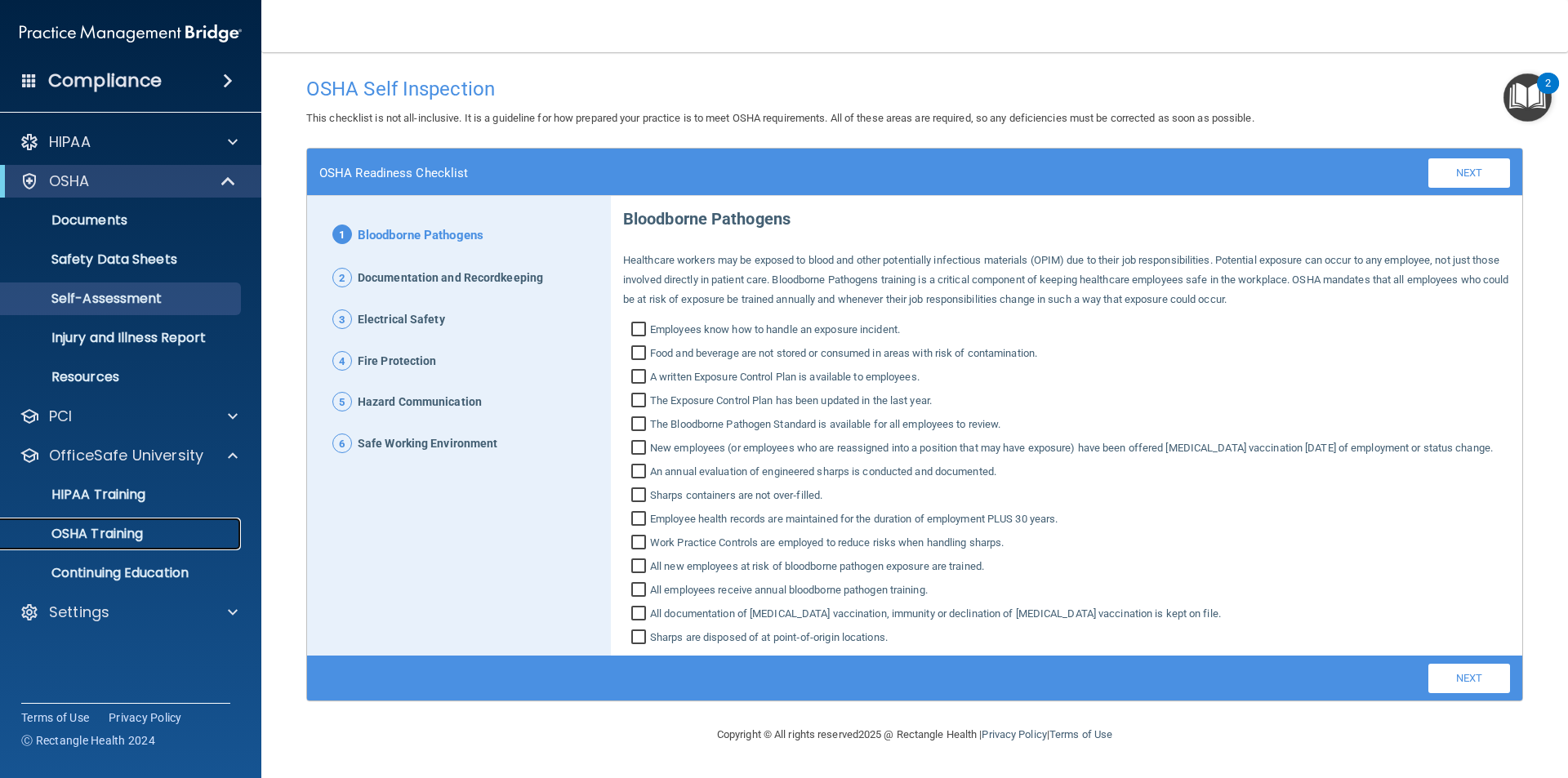
click at [103, 536] on p "OSHA Training" at bounding box center [77, 533] width 132 height 16
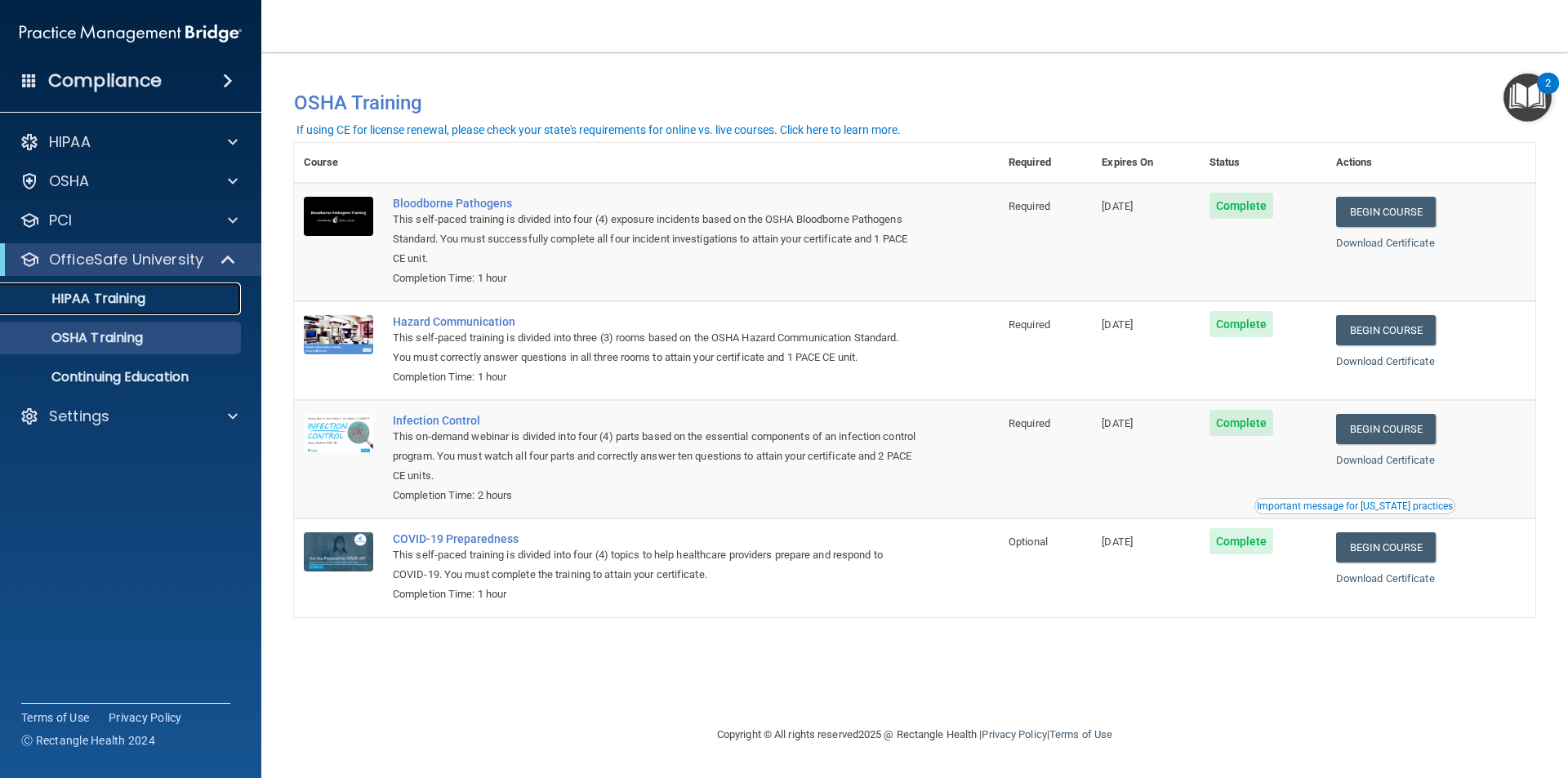
click at [129, 304] on p "HIPAA Training" at bounding box center [78, 299] width 135 height 16
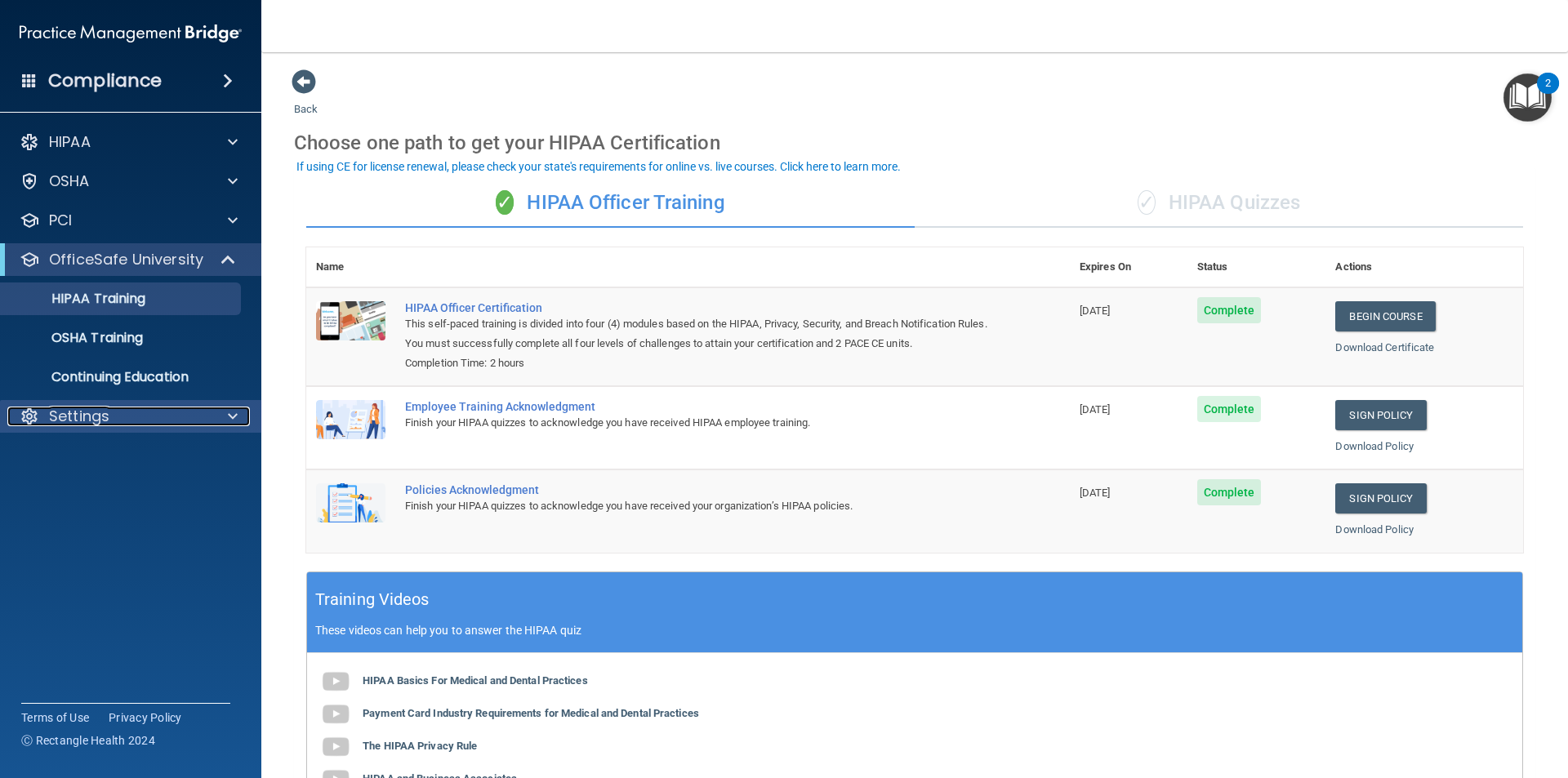
click at [232, 411] on span at bounding box center [232, 415] width 10 height 19
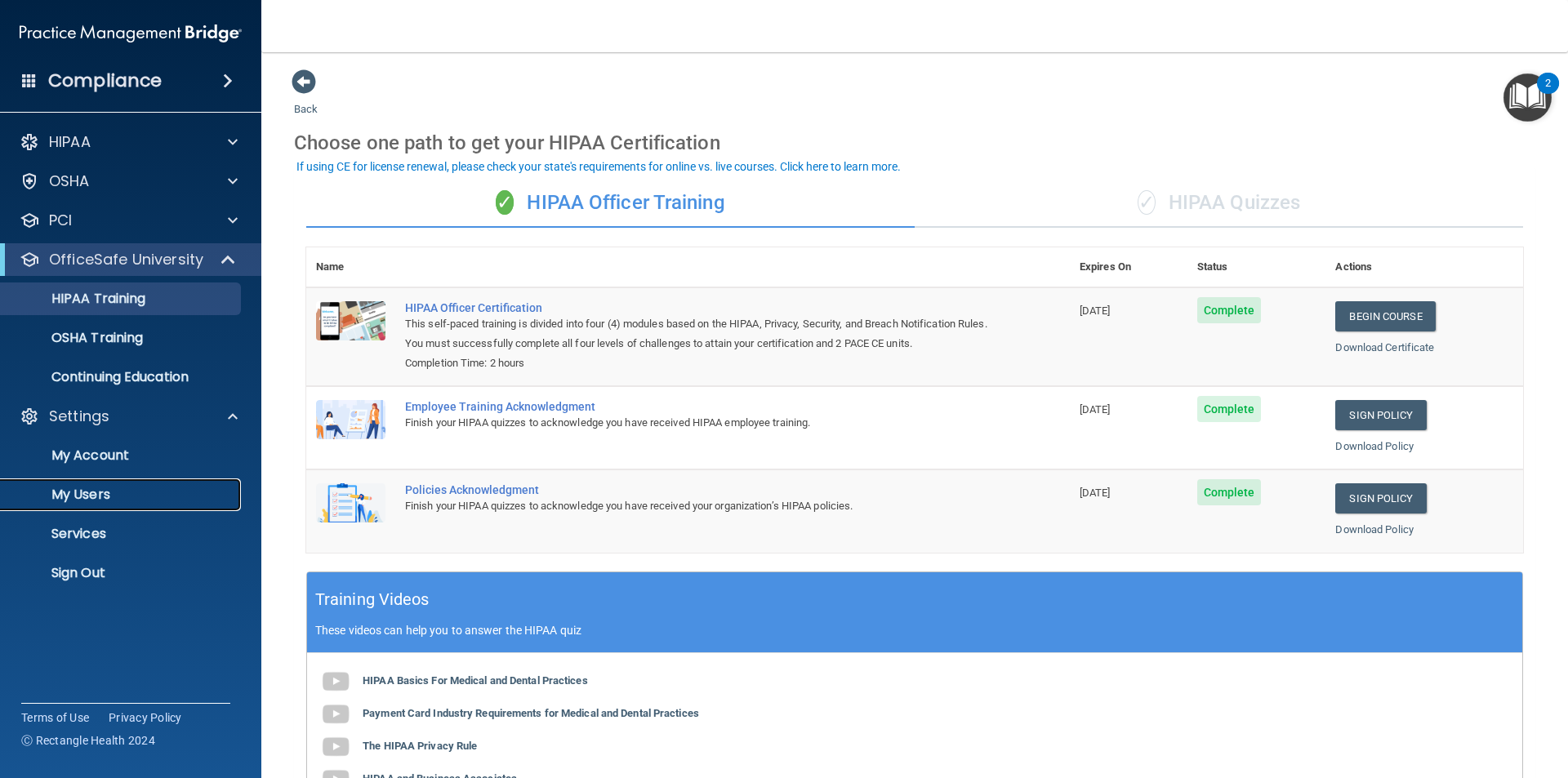
click at [86, 490] on p "My Users" at bounding box center [122, 495] width 223 height 16
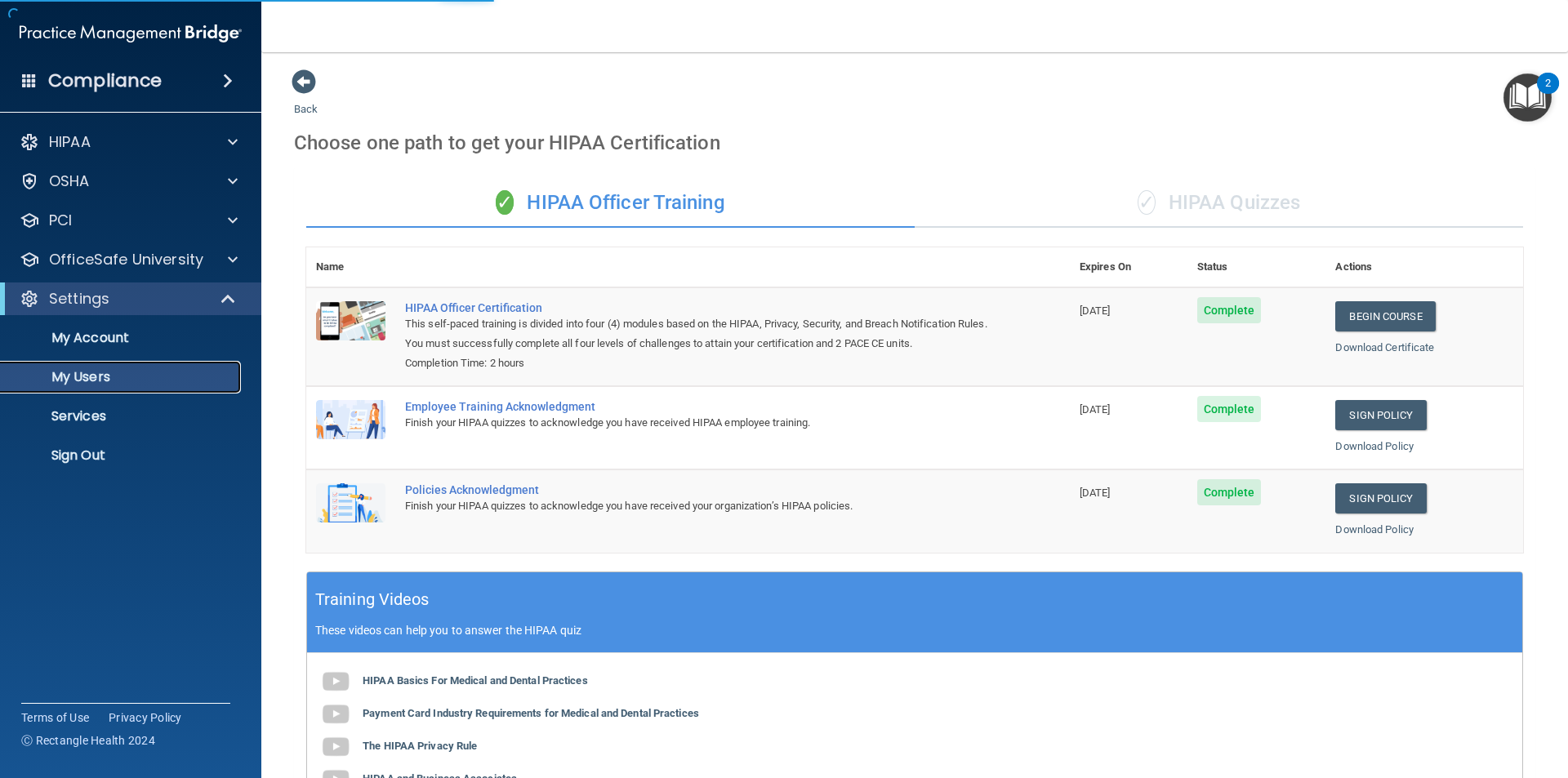
select select "20"
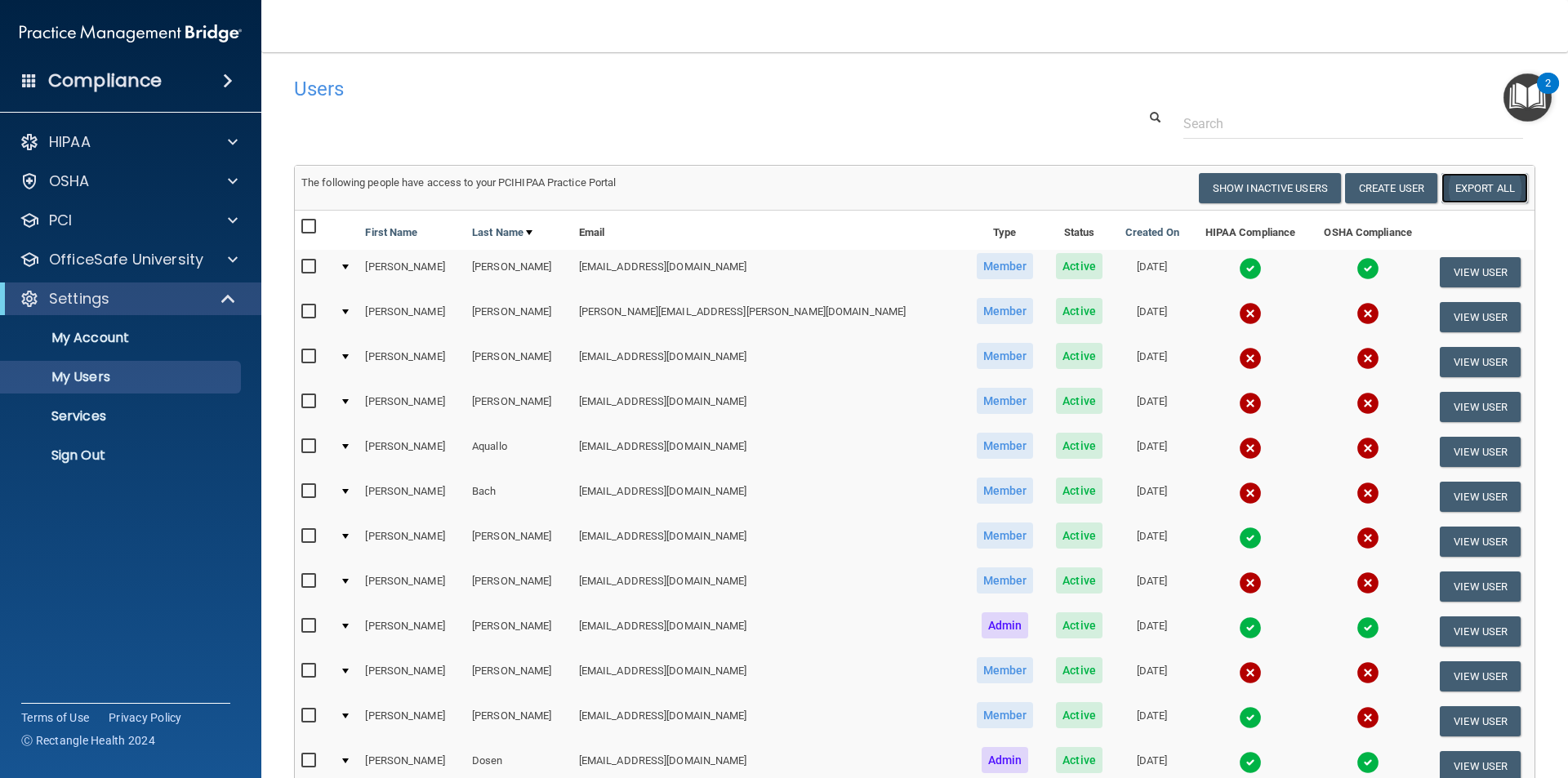
click at [1479, 192] on link "Export All" at bounding box center [1485, 188] width 86 height 30
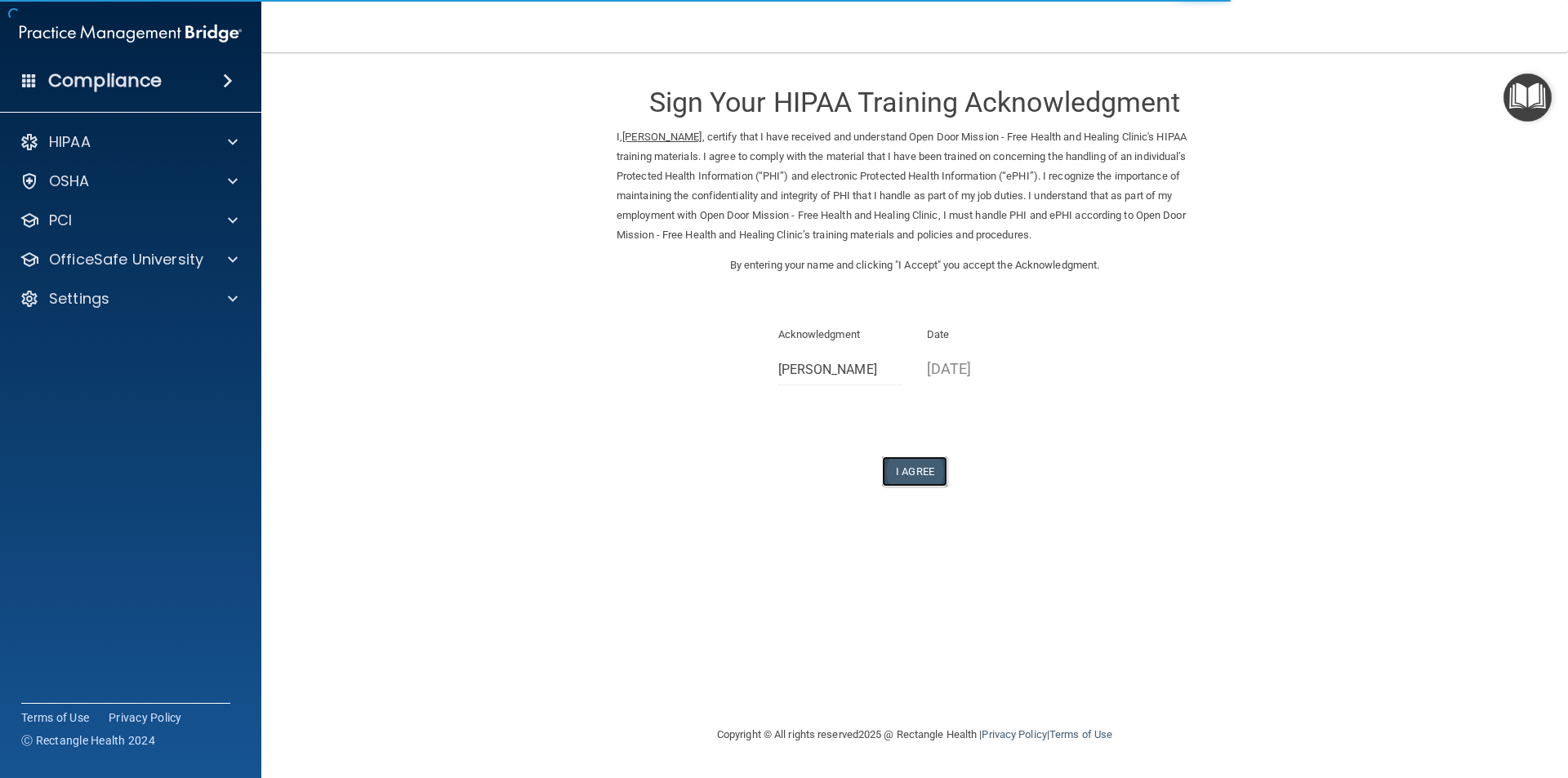
click at [911, 478] on button "I Agree" at bounding box center [914, 471] width 65 height 30
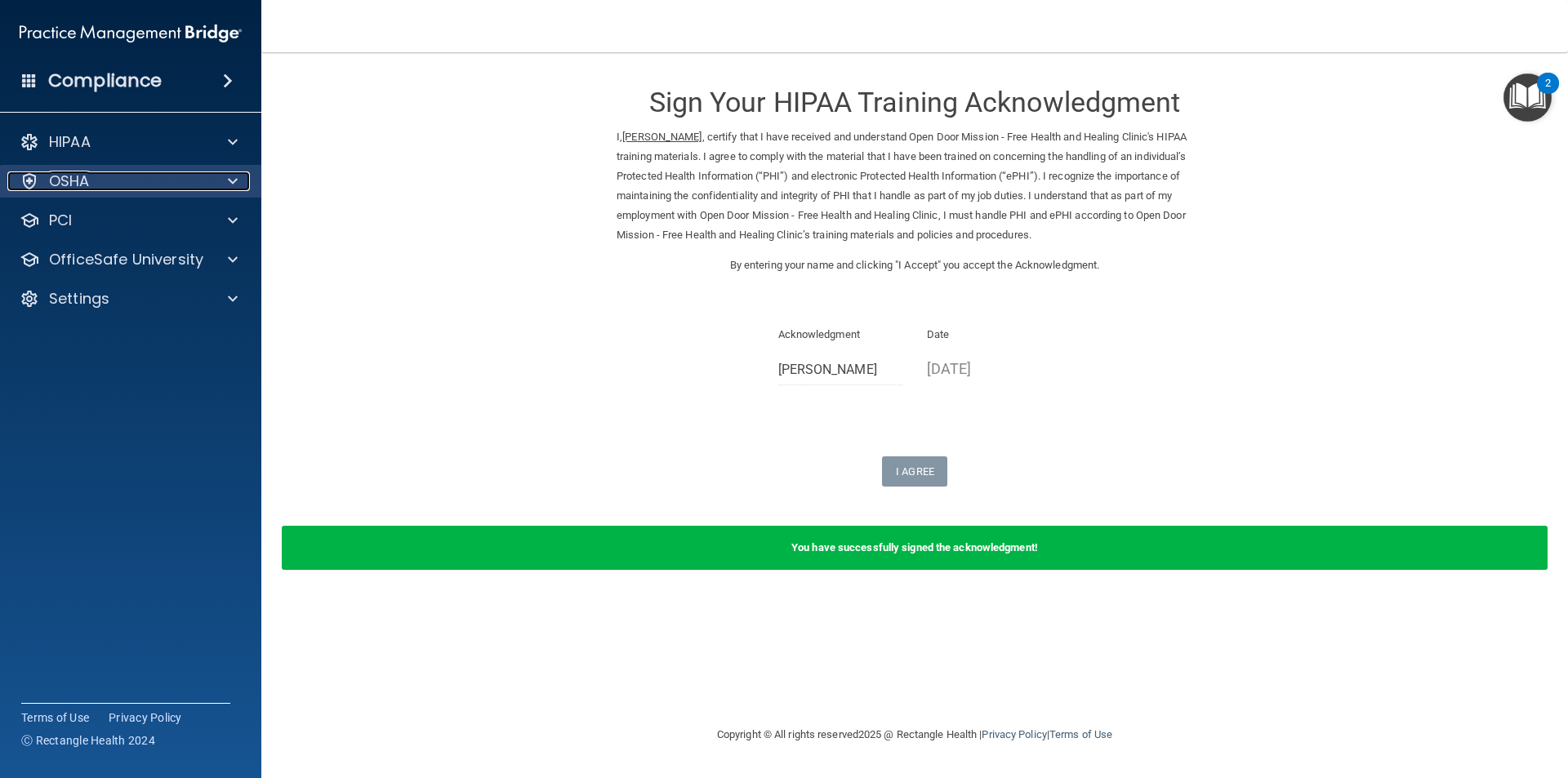
click at [227, 189] on span at bounding box center [232, 181] width 10 height 19
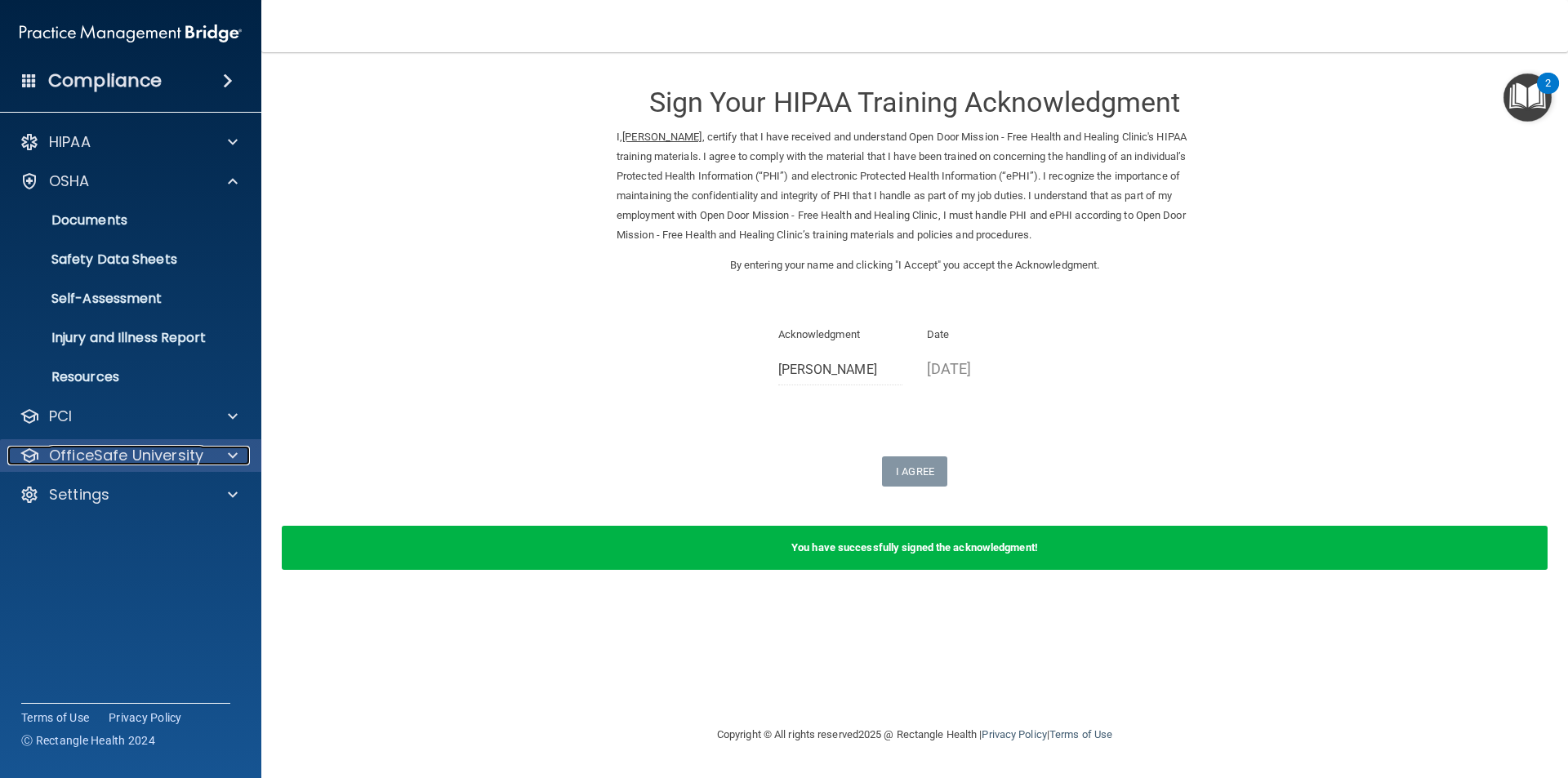
click at [229, 451] on span at bounding box center [232, 455] width 10 height 19
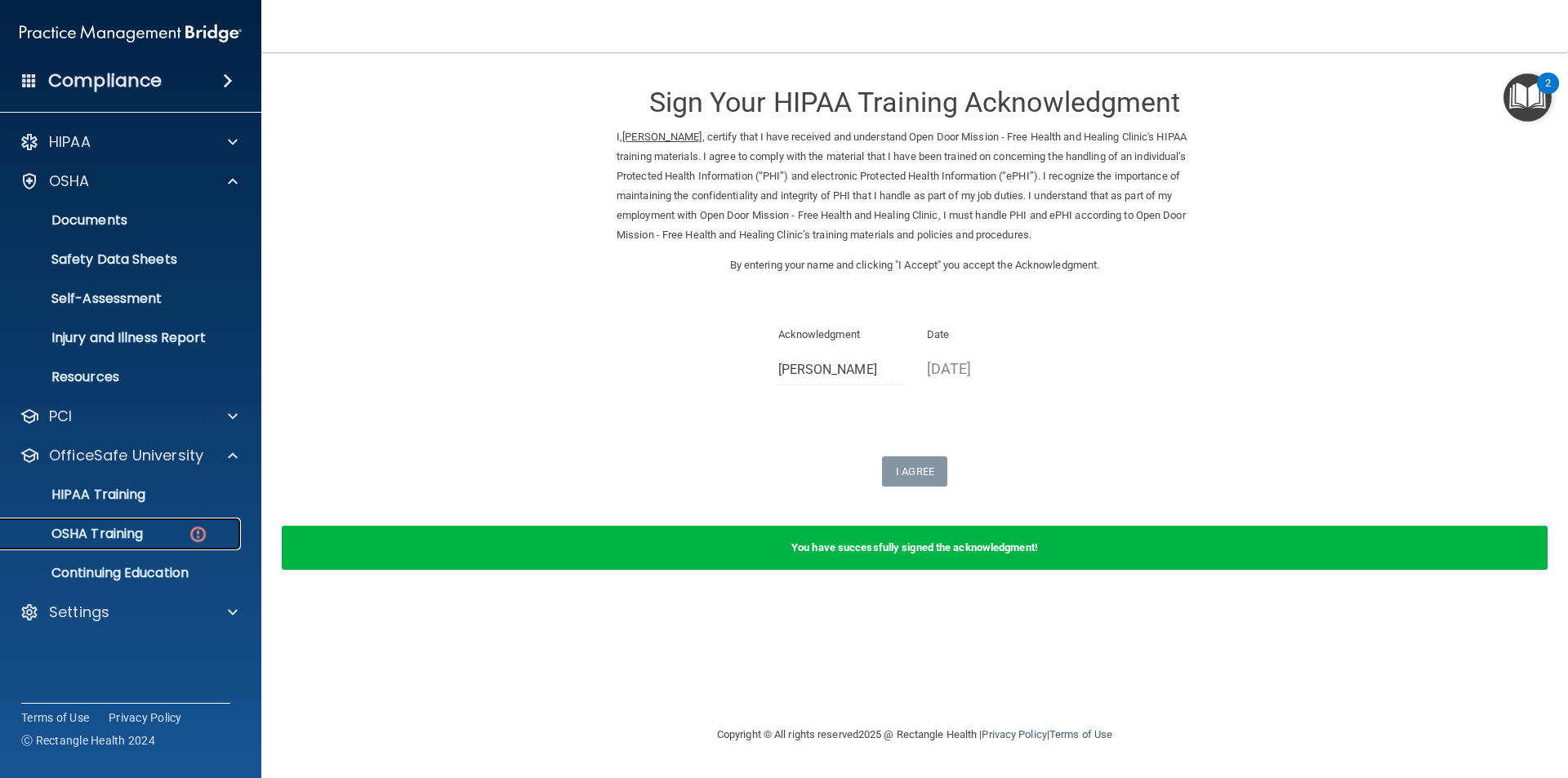
click at [97, 532] on p "OSHA Training" at bounding box center [77, 533] width 132 height 16
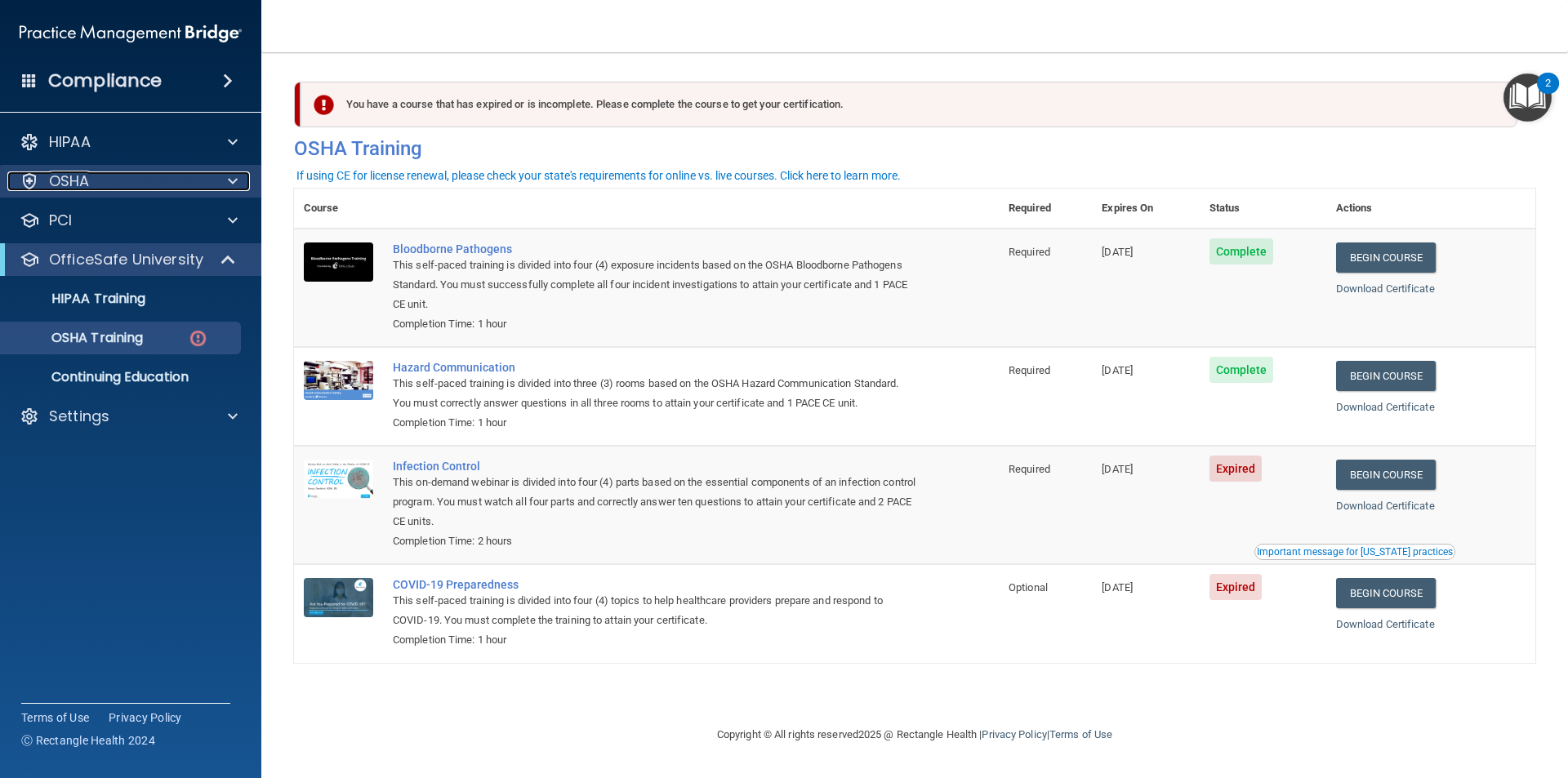
click at [230, 179] on span at bounding box center [232, 181] width 10 height 19
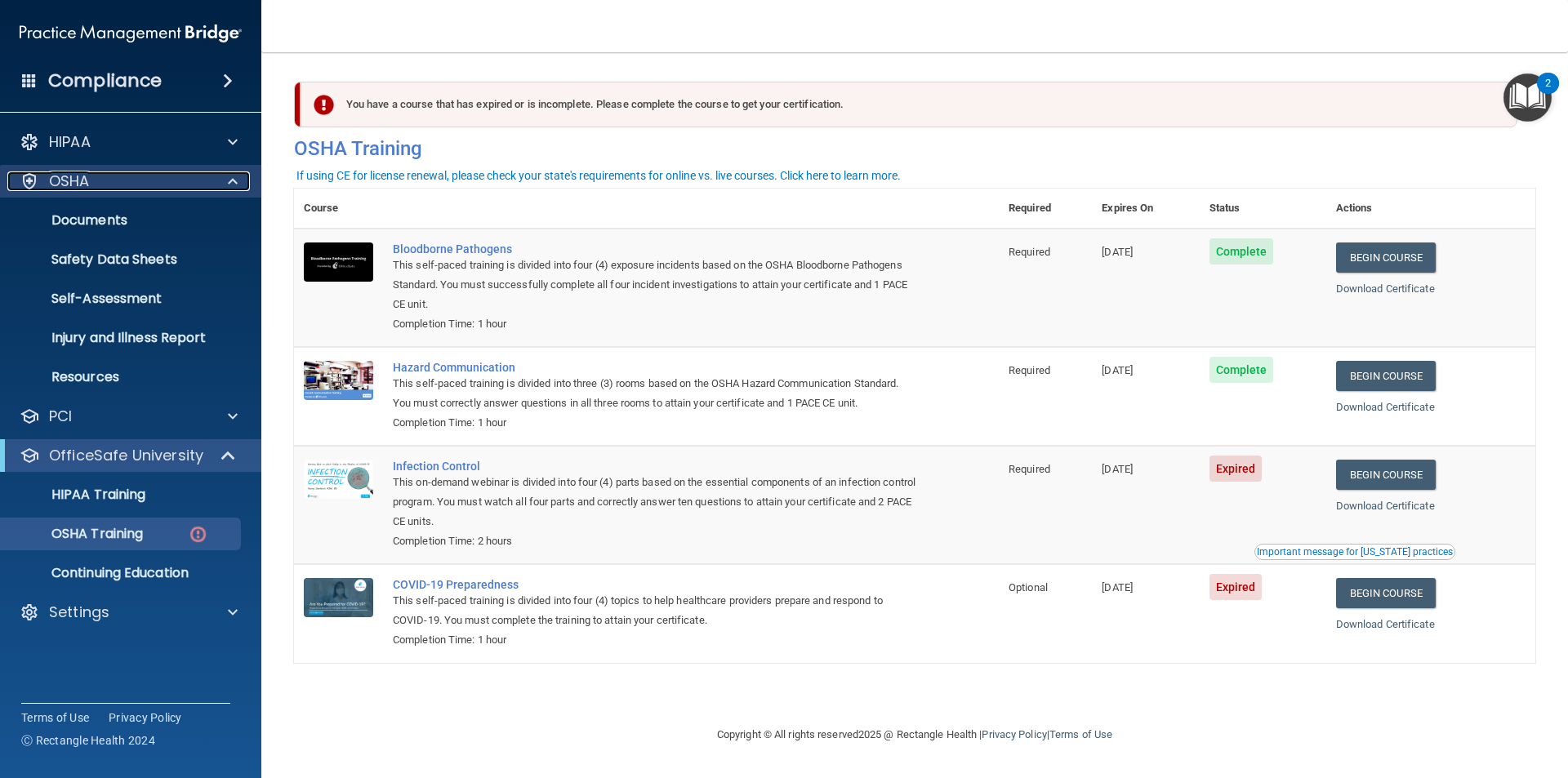
click at [230, 178] on span at bounding box center [232, 181] width 10 height 19
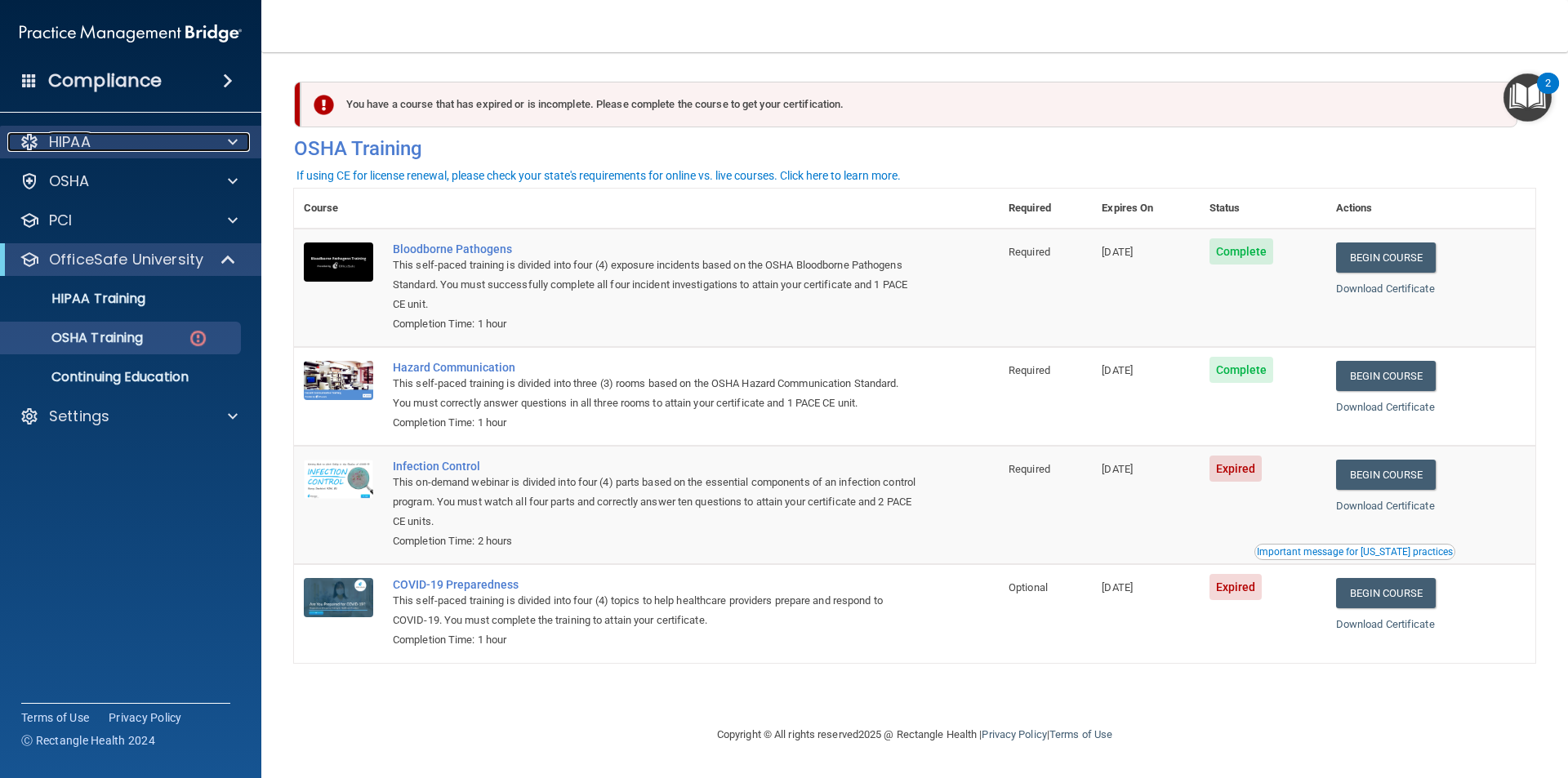
click at [234, 139] on span at bounding box center [232, 141] width 10 height 19
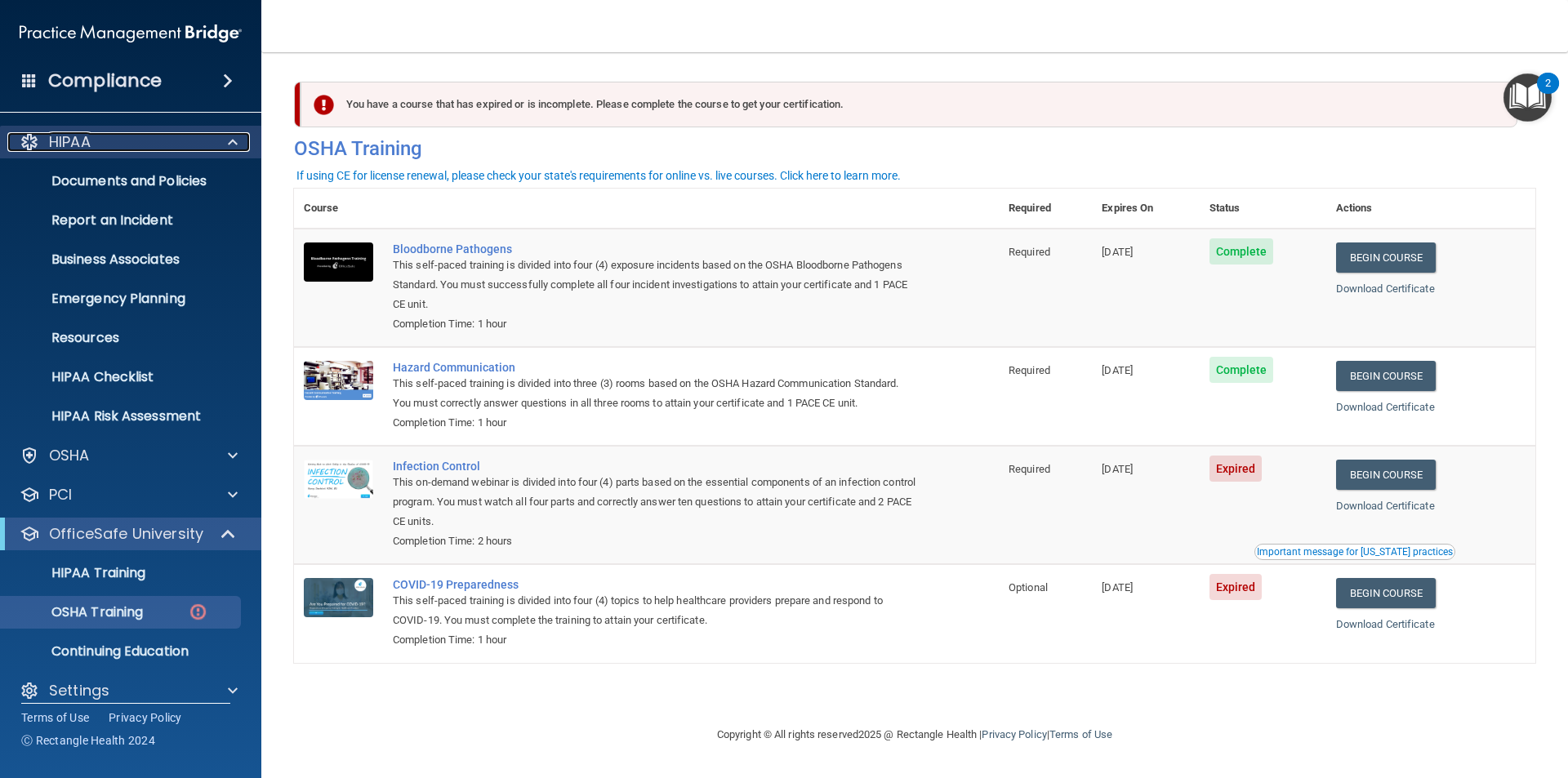
click at [234, 139] on span at bounding box center [232, 141] width 10 height 19
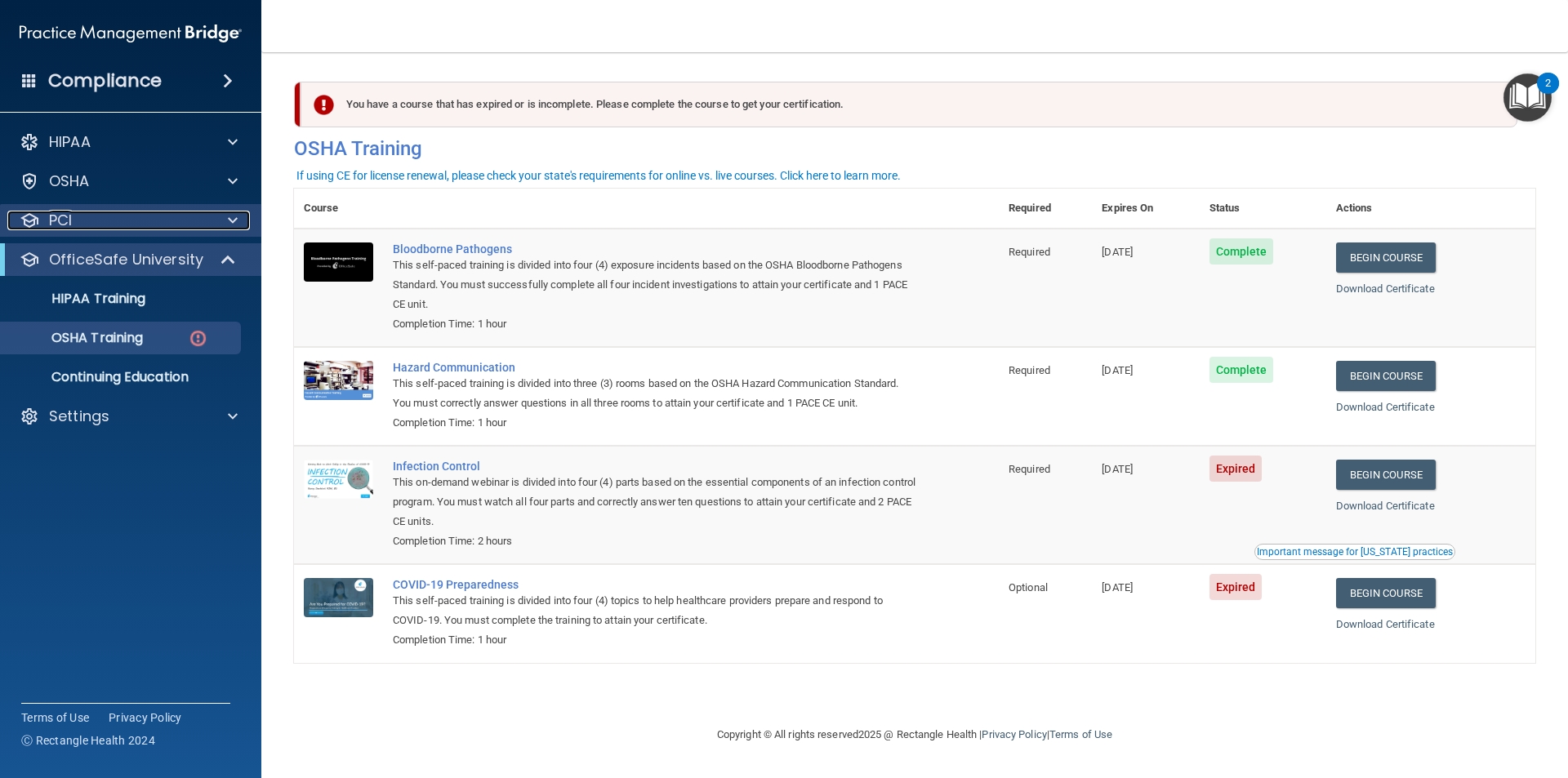
click at [232, 222] on span at bounding box center [232, 220] width 10 height 19
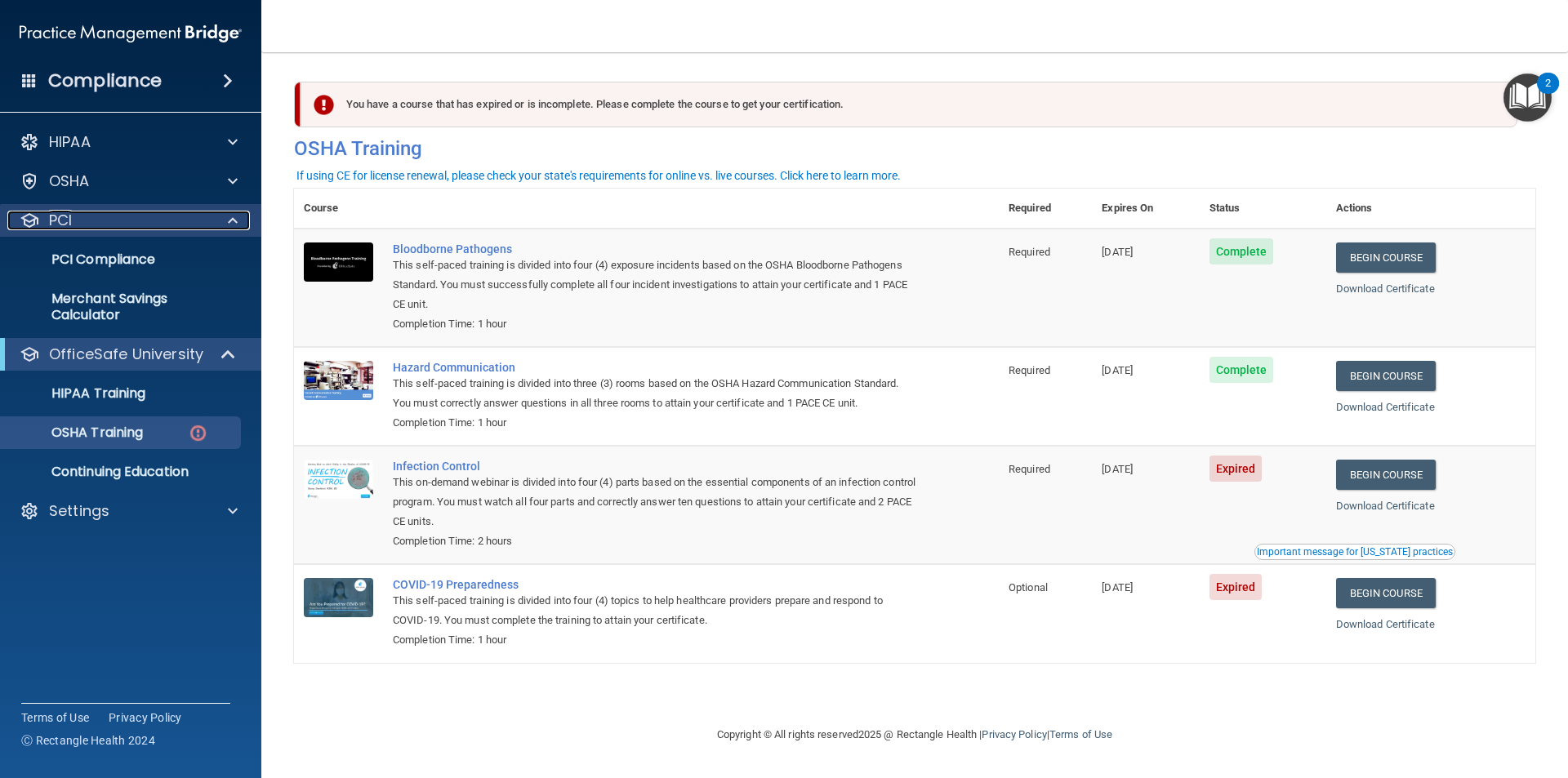
click at [232, 222] on span at bounding box center [232, 220] width 10 height 19
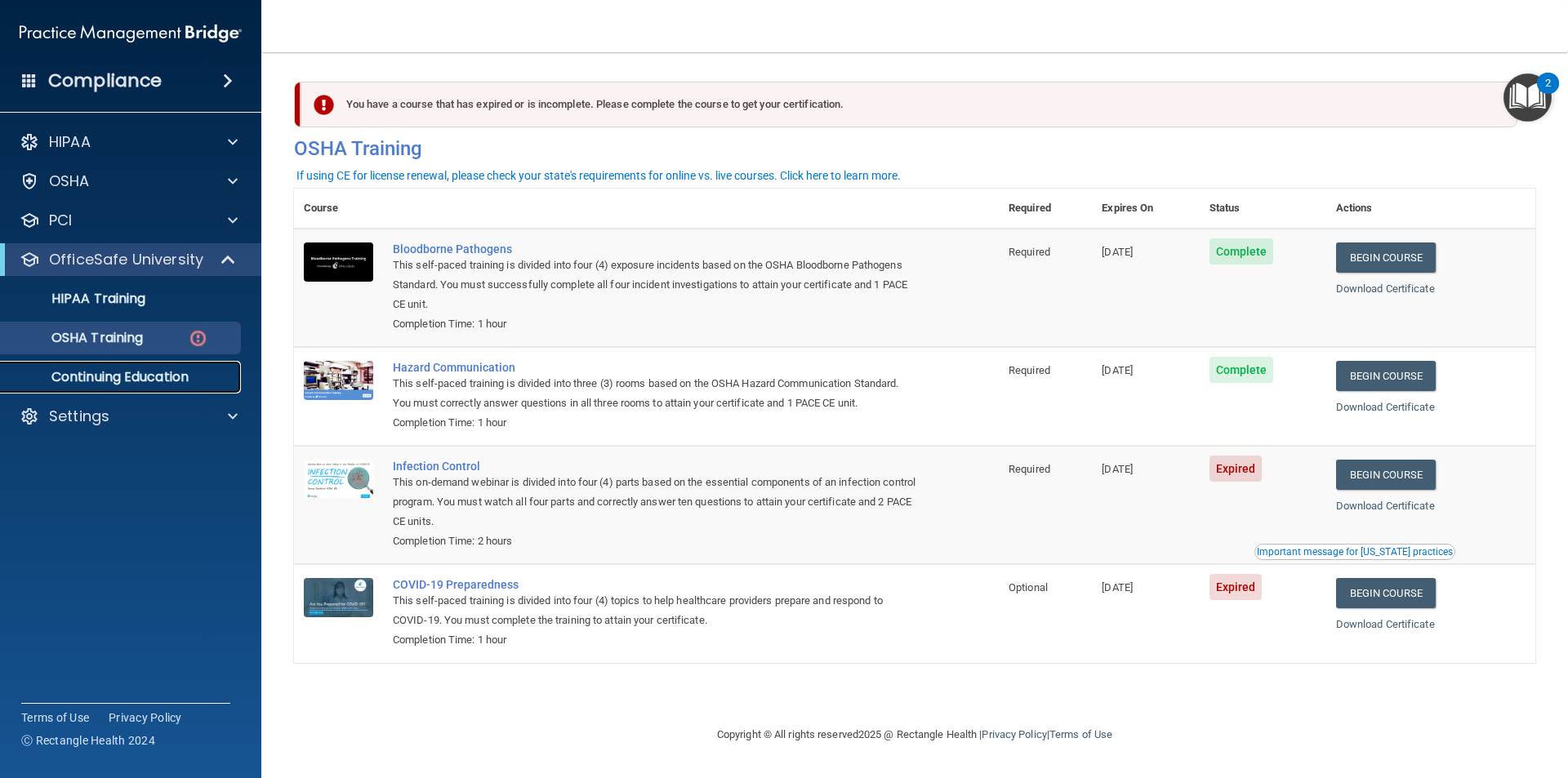
click at [138, 377] on p "Continuing Education" at bounding box center [122, 377] width 223 height 16
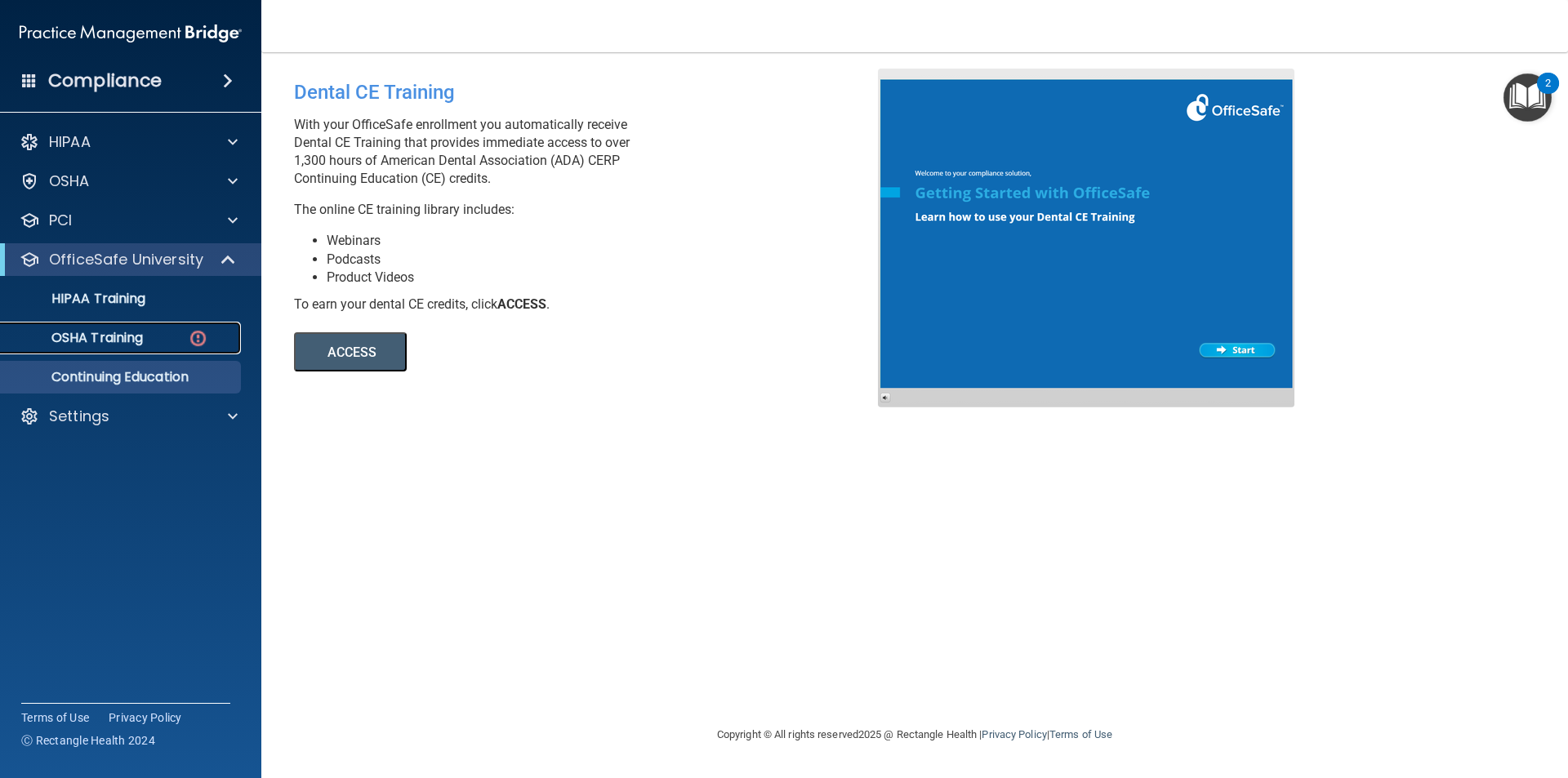
click at [110, 337] on p "OSHA Training" at bounding box center [77, 338] width 132 height 16
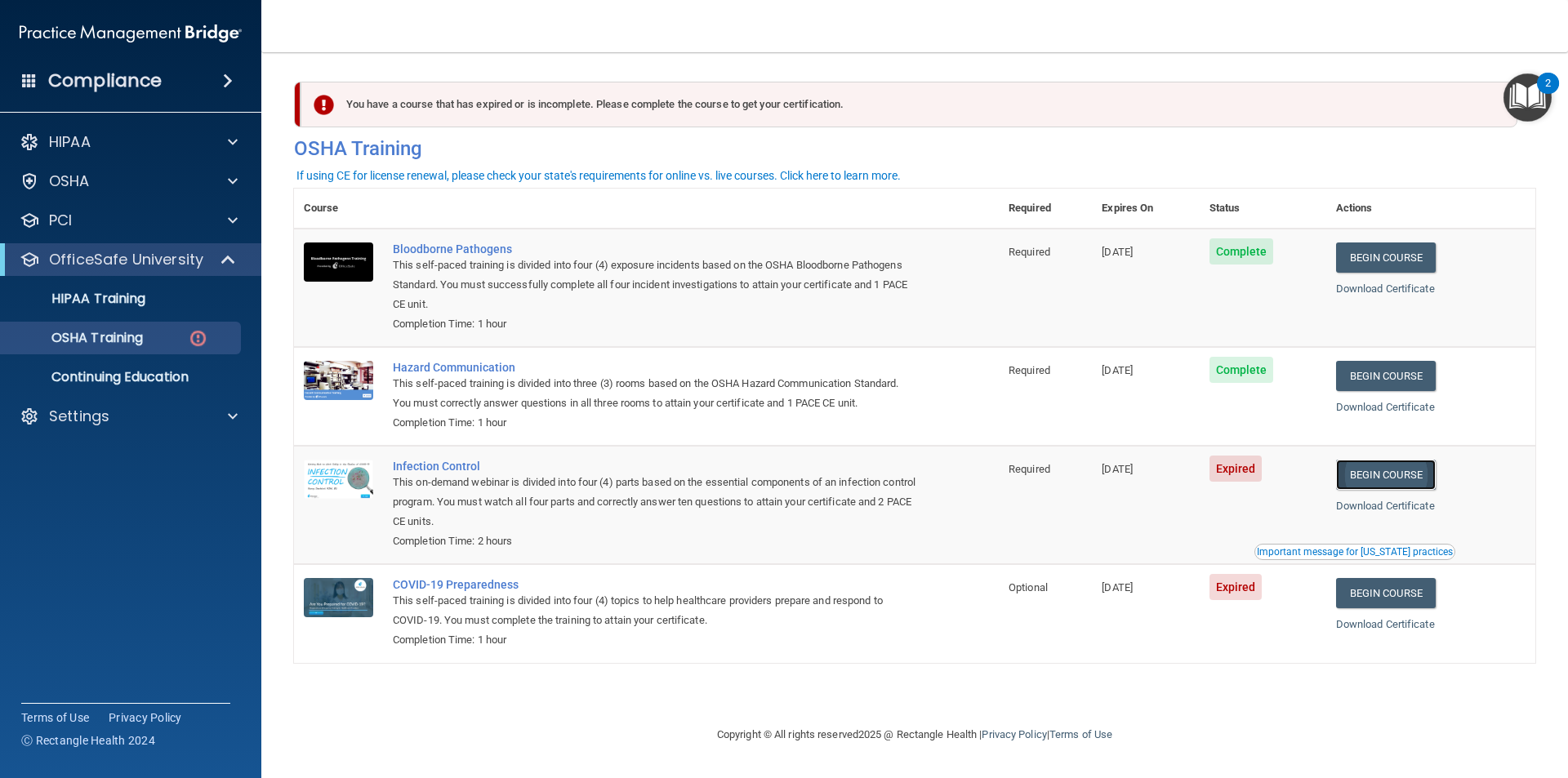
click at [1403, 487] on link "Begin Course" at bounding box center [1386, 474] width 100 height 30
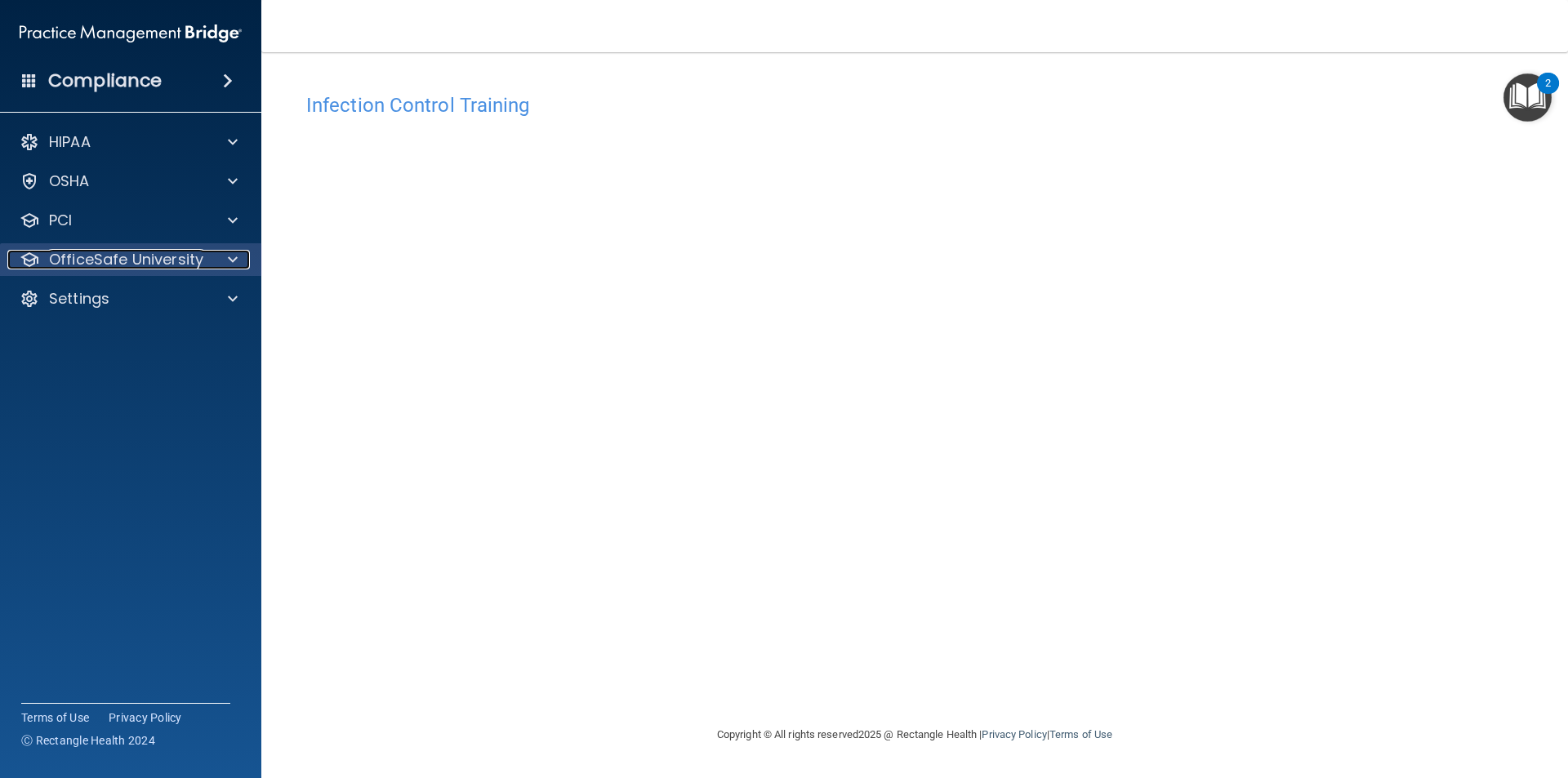
click at [234, 258] on span at bounding box center [232, 258] width 10 height 19
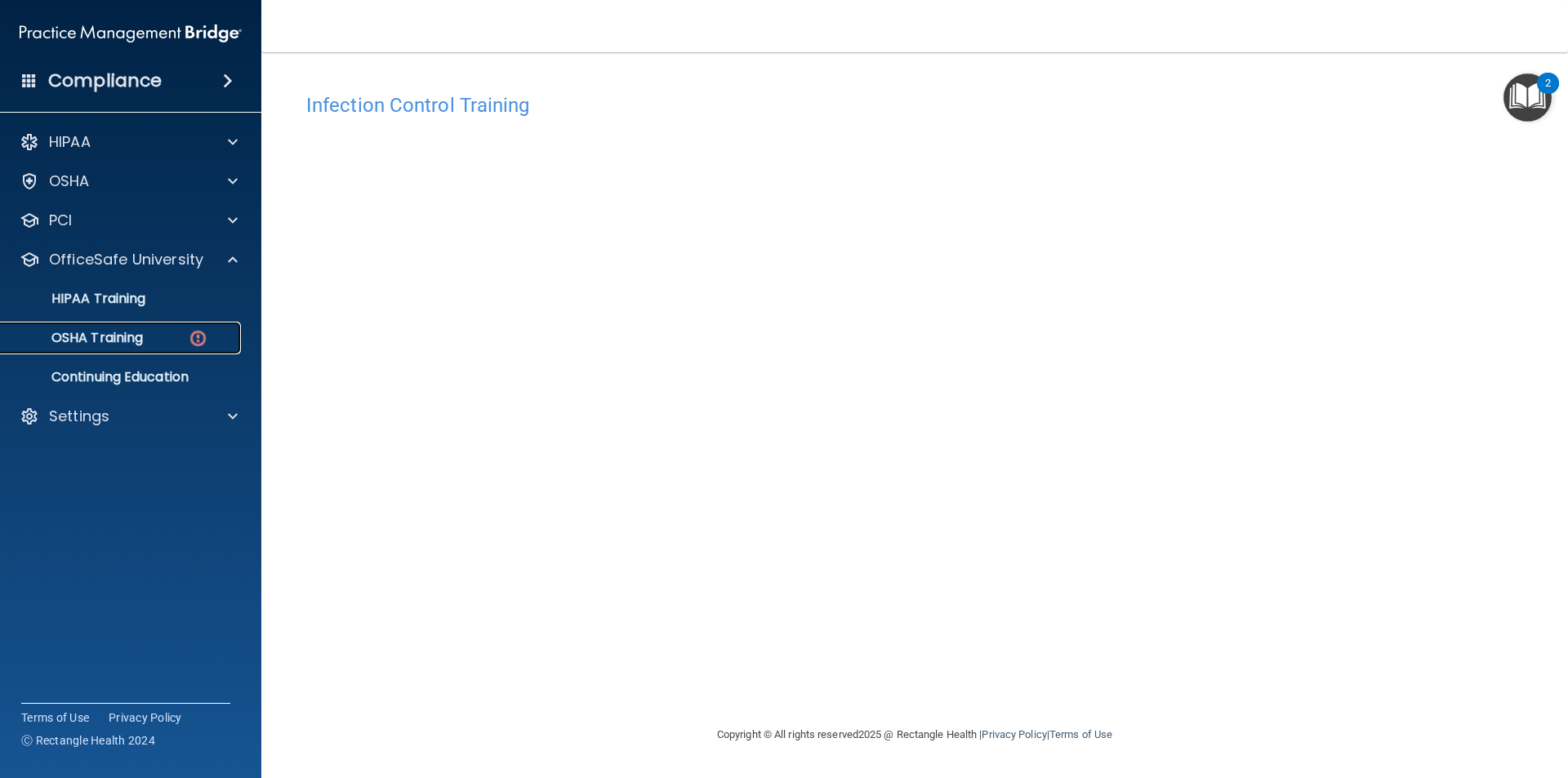
click at [125, 342] on p "OSHA Training" at bounding box center [77, 338] width 132 height 16
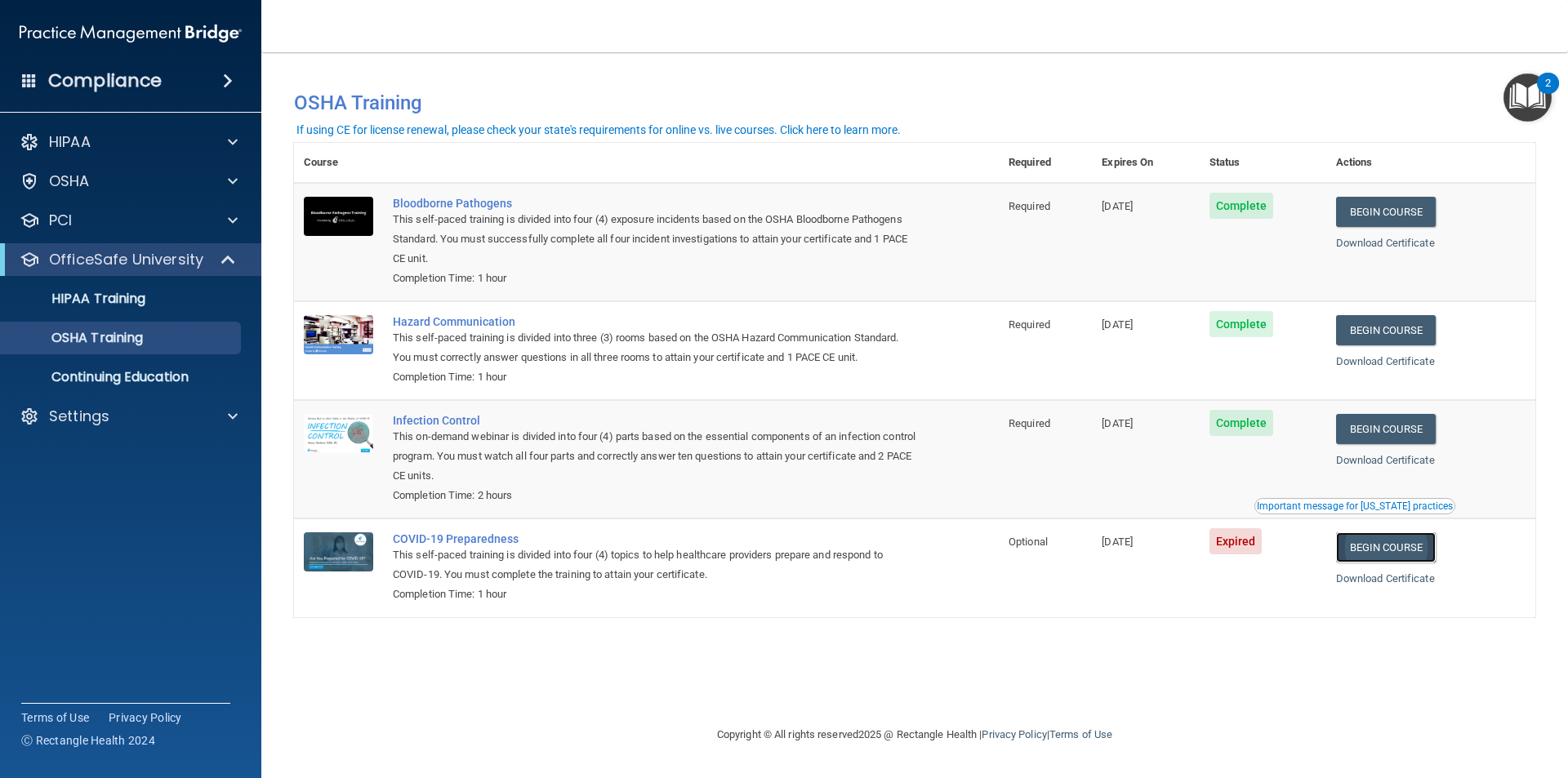
click at [1408, 550] on link "Begin Course" at bounding box center [1386, 547] width 100 height 30
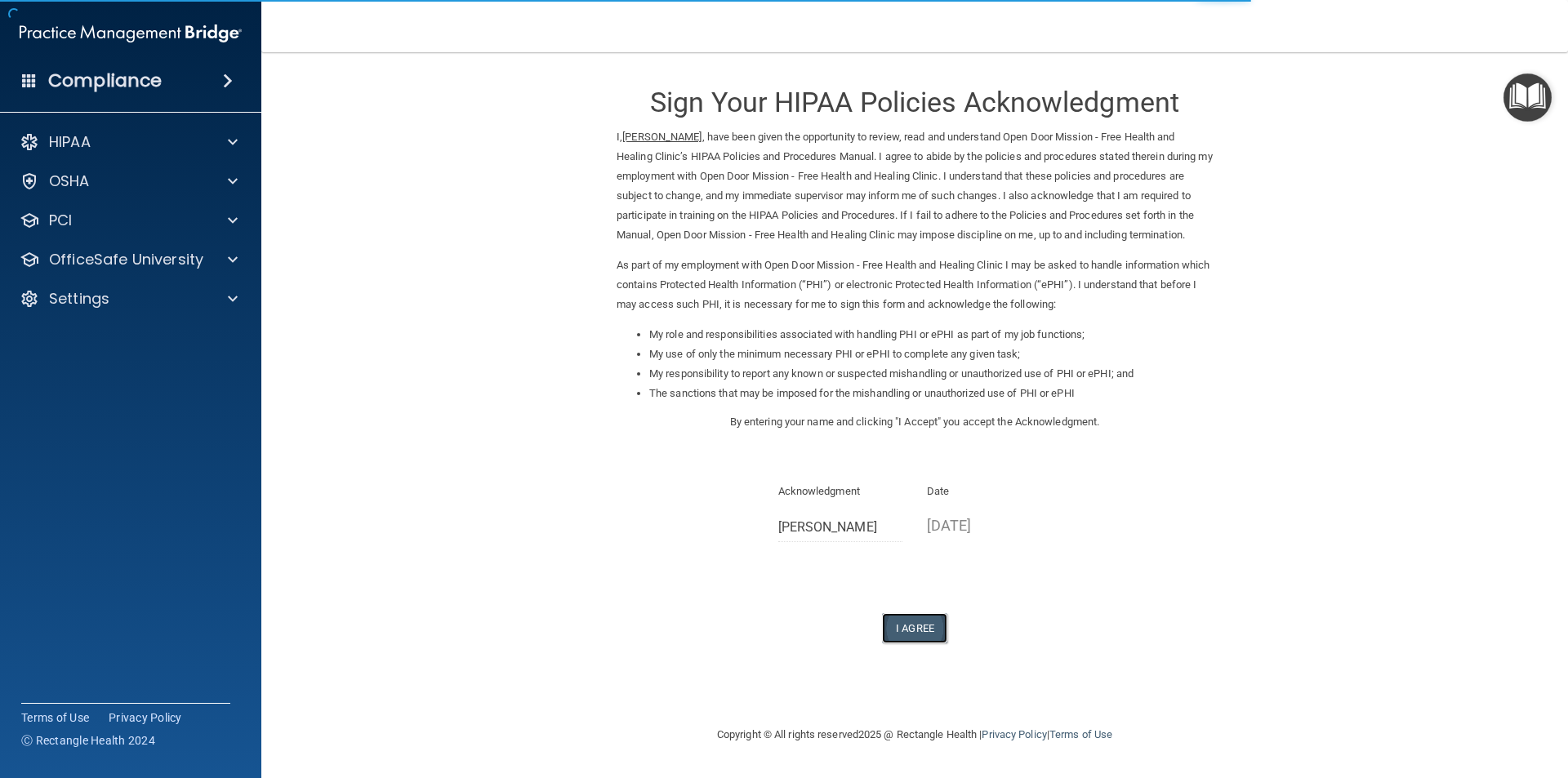
click at [925, 643] on button "I Agree" at bounding box center [914, 628] width 65 height 30
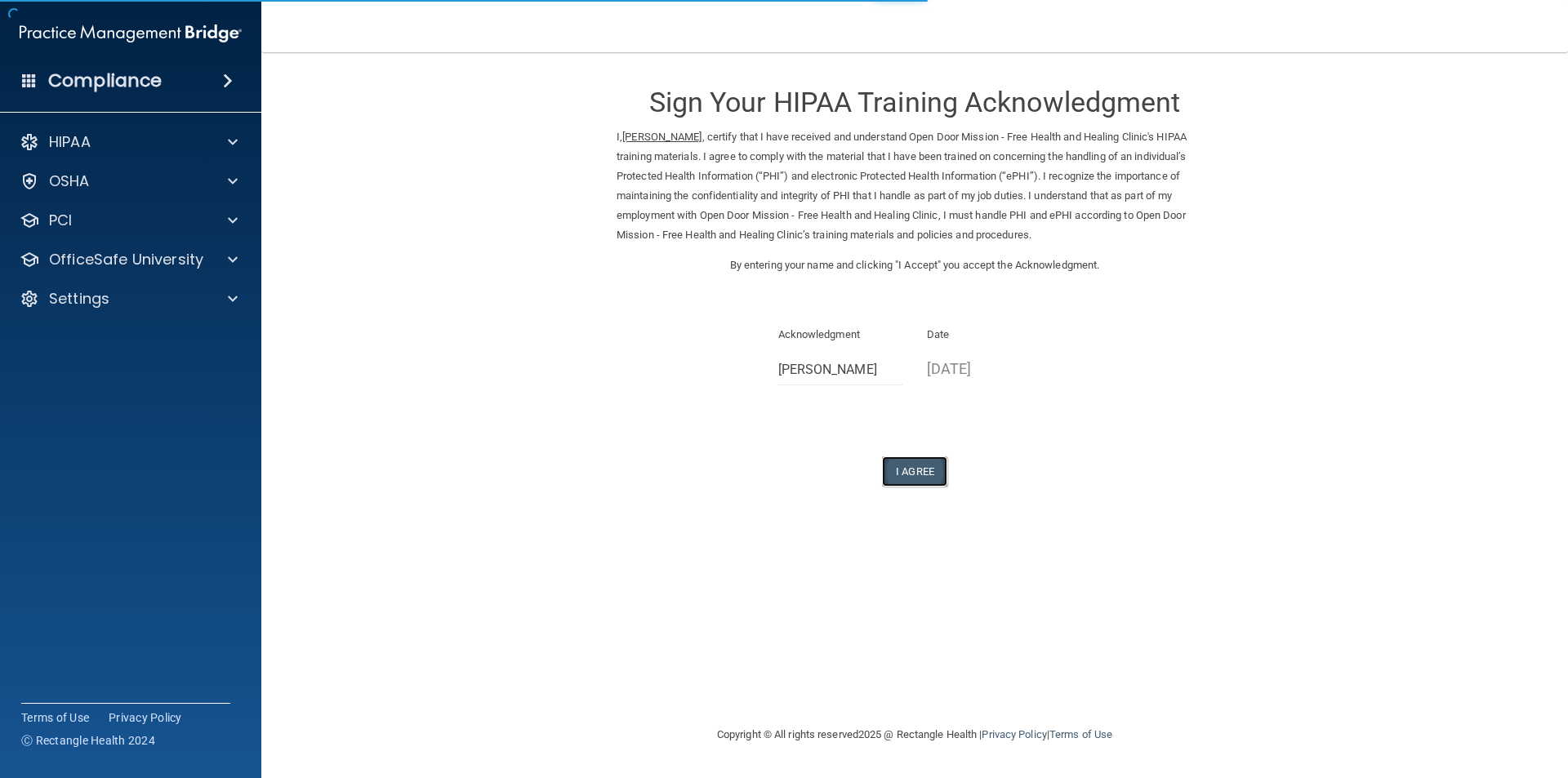
click at [916, 478] on button "I Agree" at bounding box center [914, 471] width 65 height 30
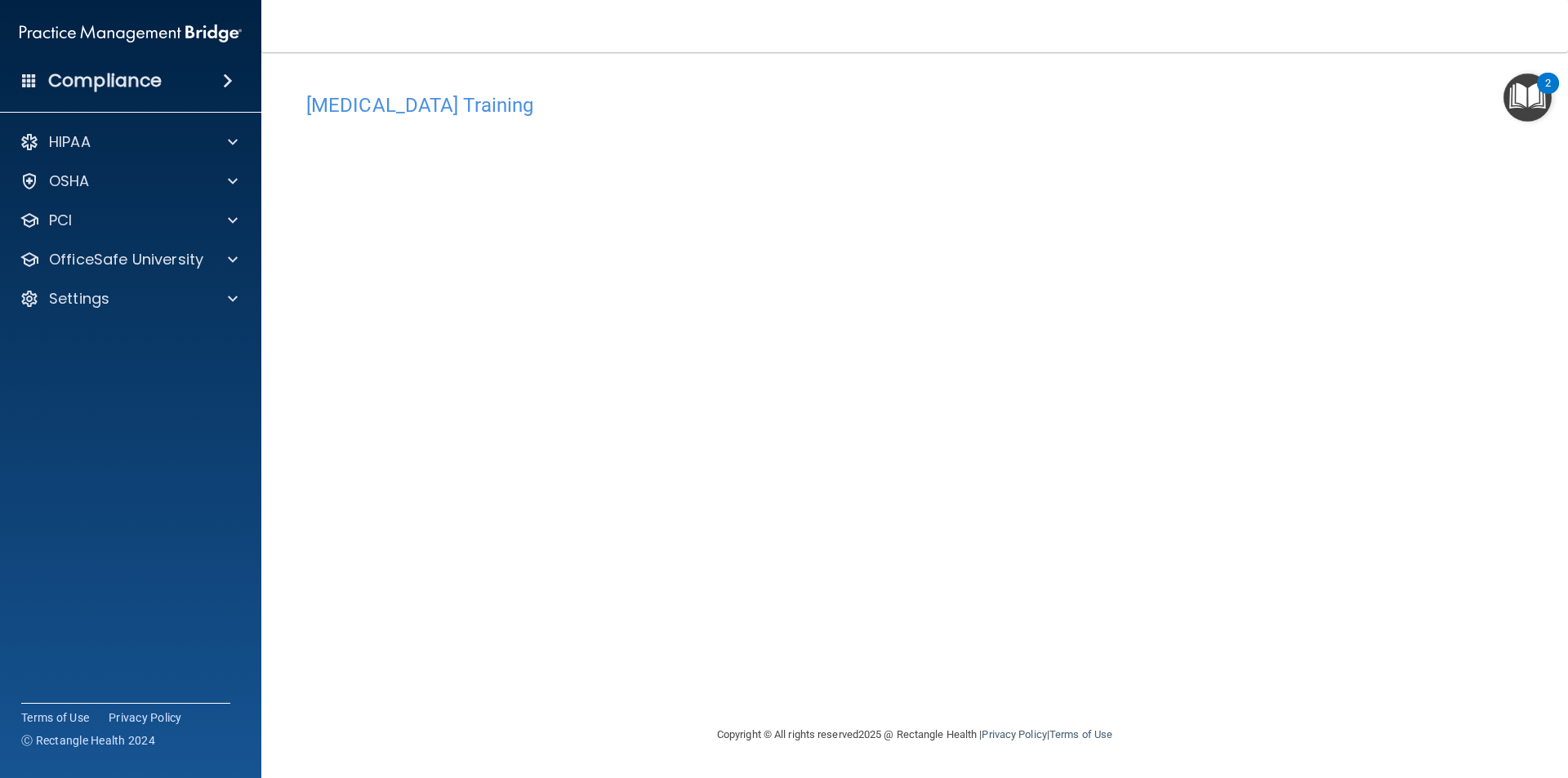
click at [1336, 371] on div "[MEDICAL_DATA] Training This course doesn’t expire until [DATE]. Are you sure y…" at bounding box center [915, 405] width 1242 height 640
click at [227, 264] on span at bounding box center [232, 258] width 10 height 19
click at [117, 345] on p "OSHA Training" at bounding box center [77, 338] width 132 height 16
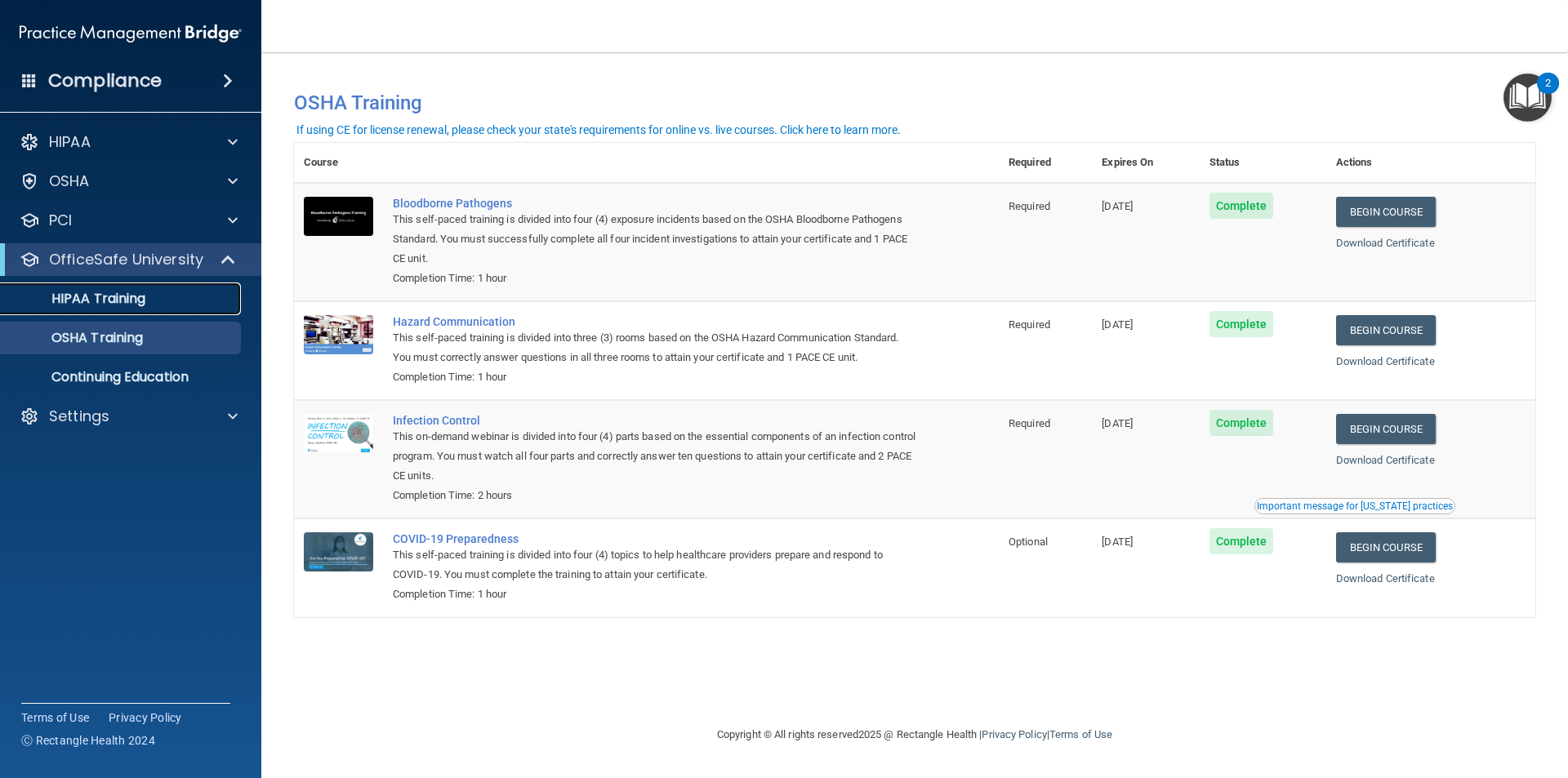
click at [116, 297] on p "HIPAA Training" at bounding box center [78, 299] width 135 height 16
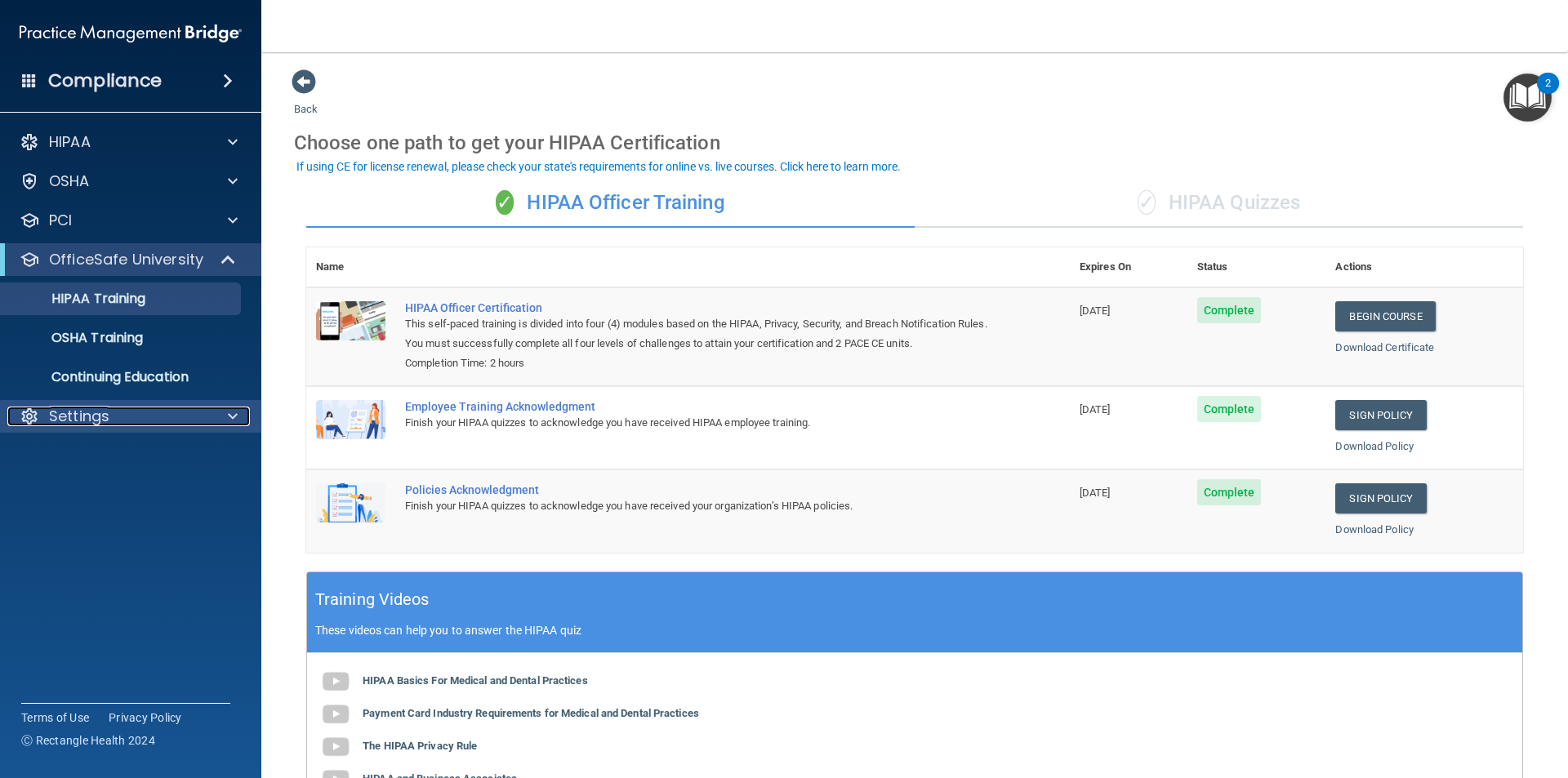
click at [232, 413] on span at bounding box center [232, 415] width 10 height 19
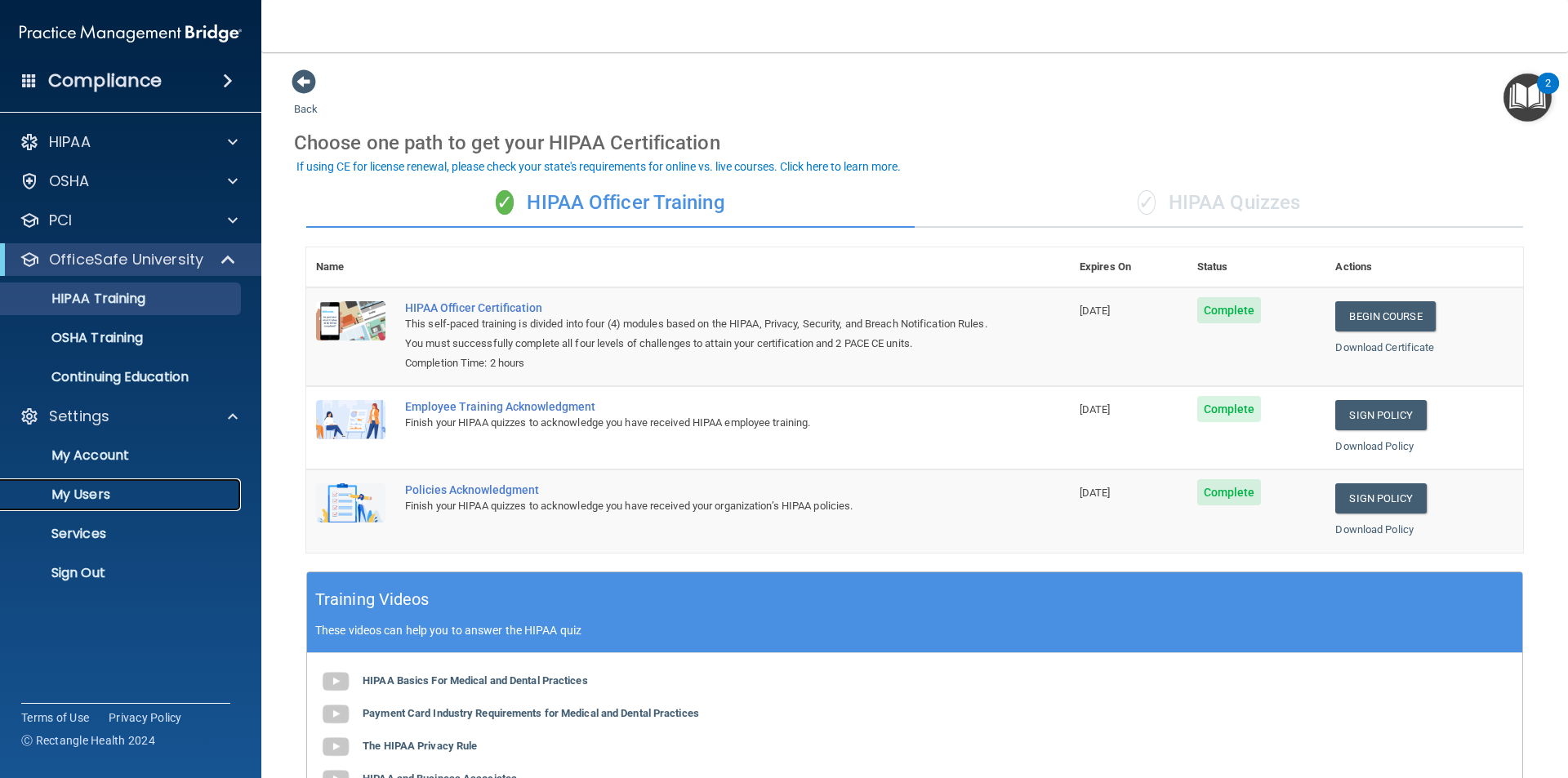
click at [99, 496] on p "My Users" at bounding box center [122, 495] width 223 height 16
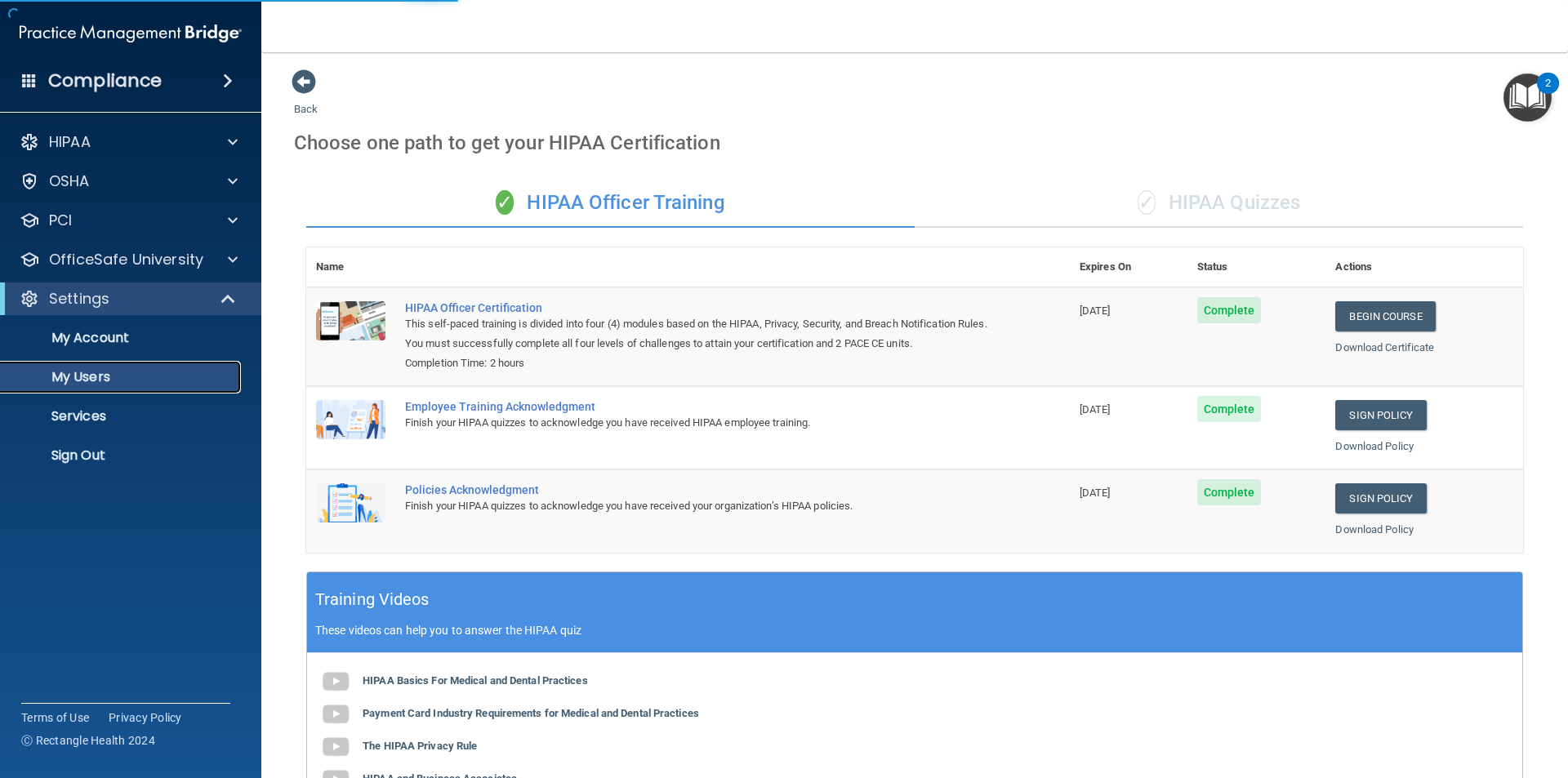
select select "20"
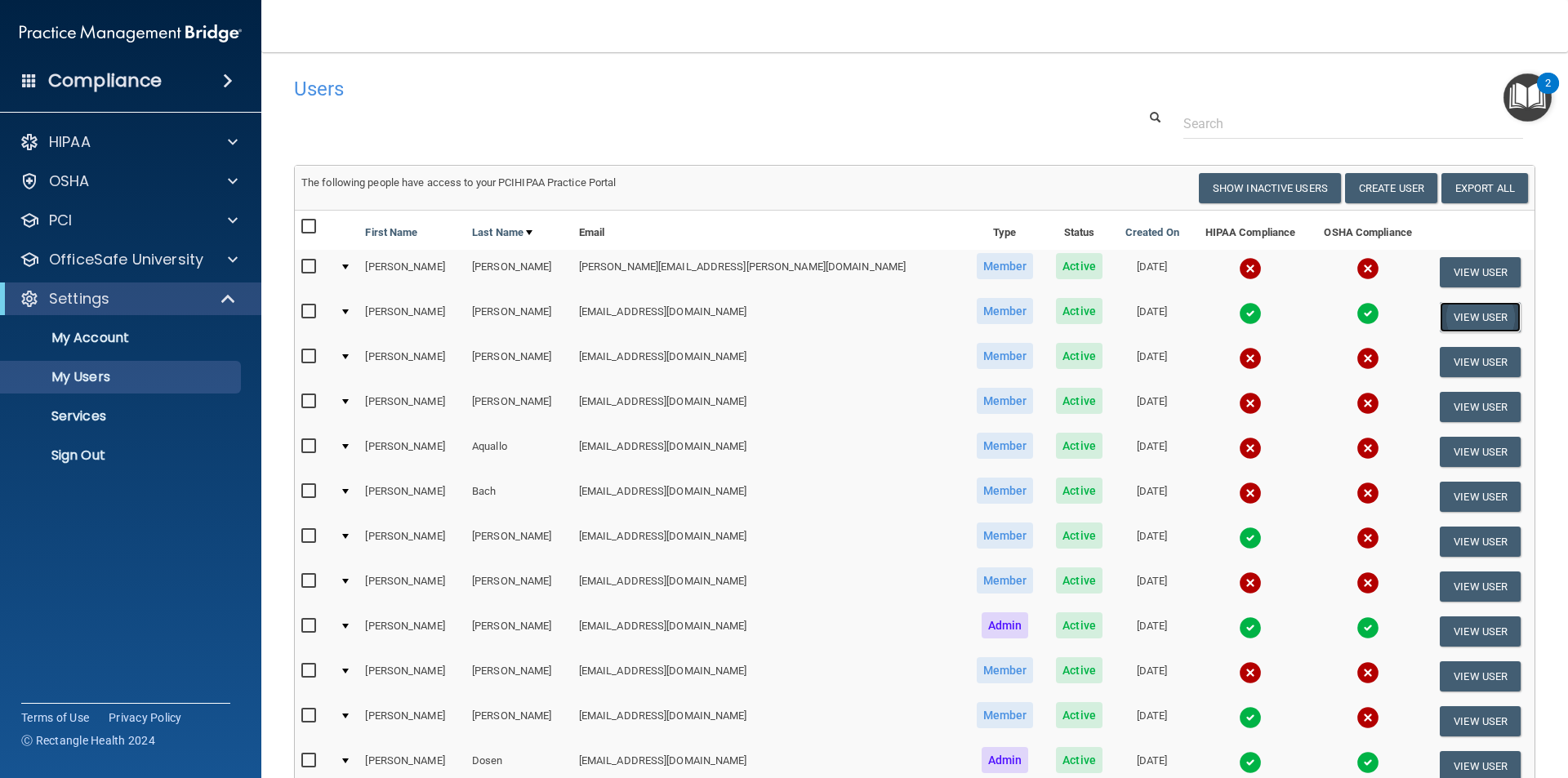
click at [1445, 319] on button "View User" at bounding box center [1480, 316] width 81 height 30
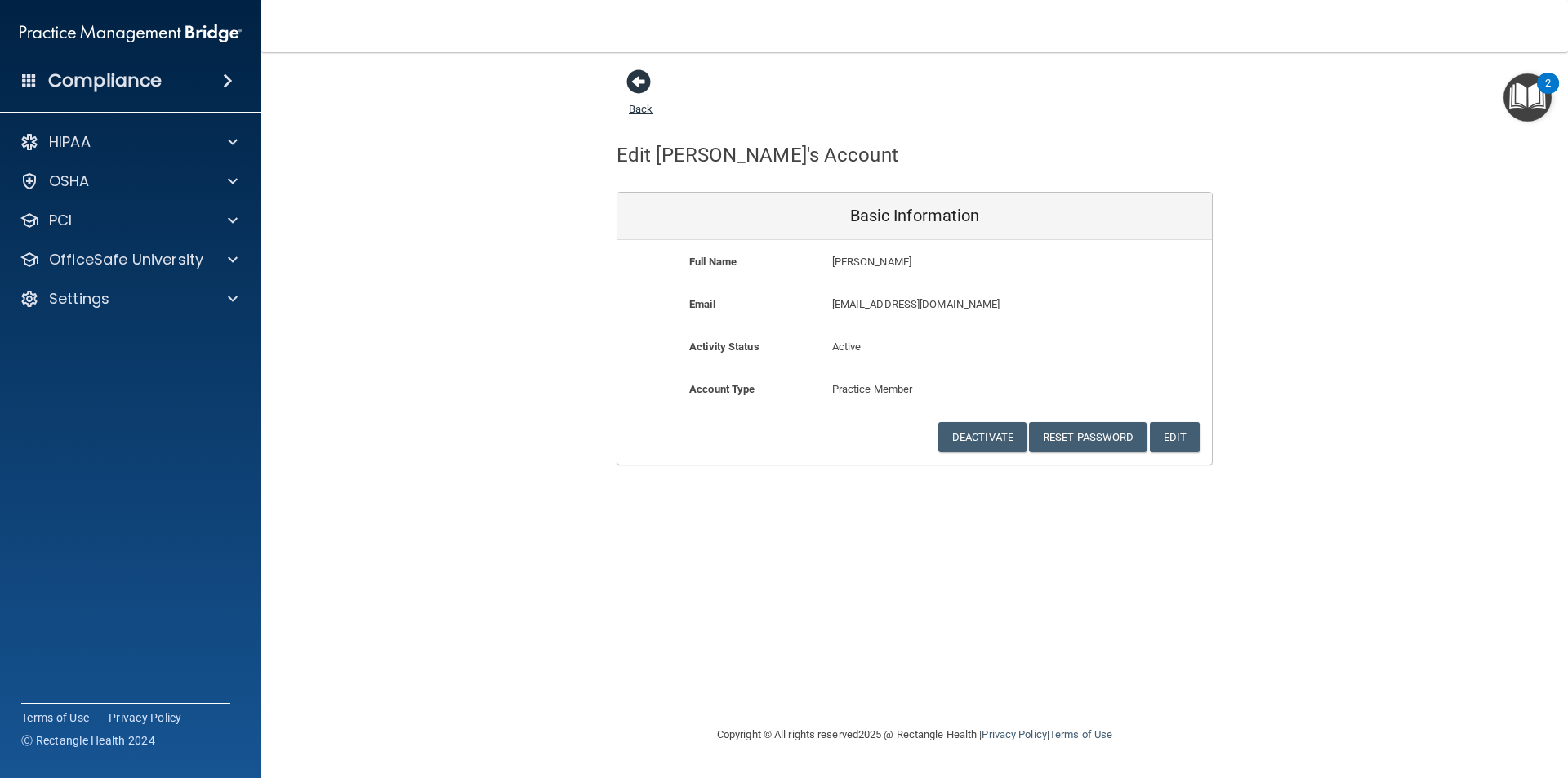
click at [640, 75] on span at bounding box center [638, 82] width 25 height 25
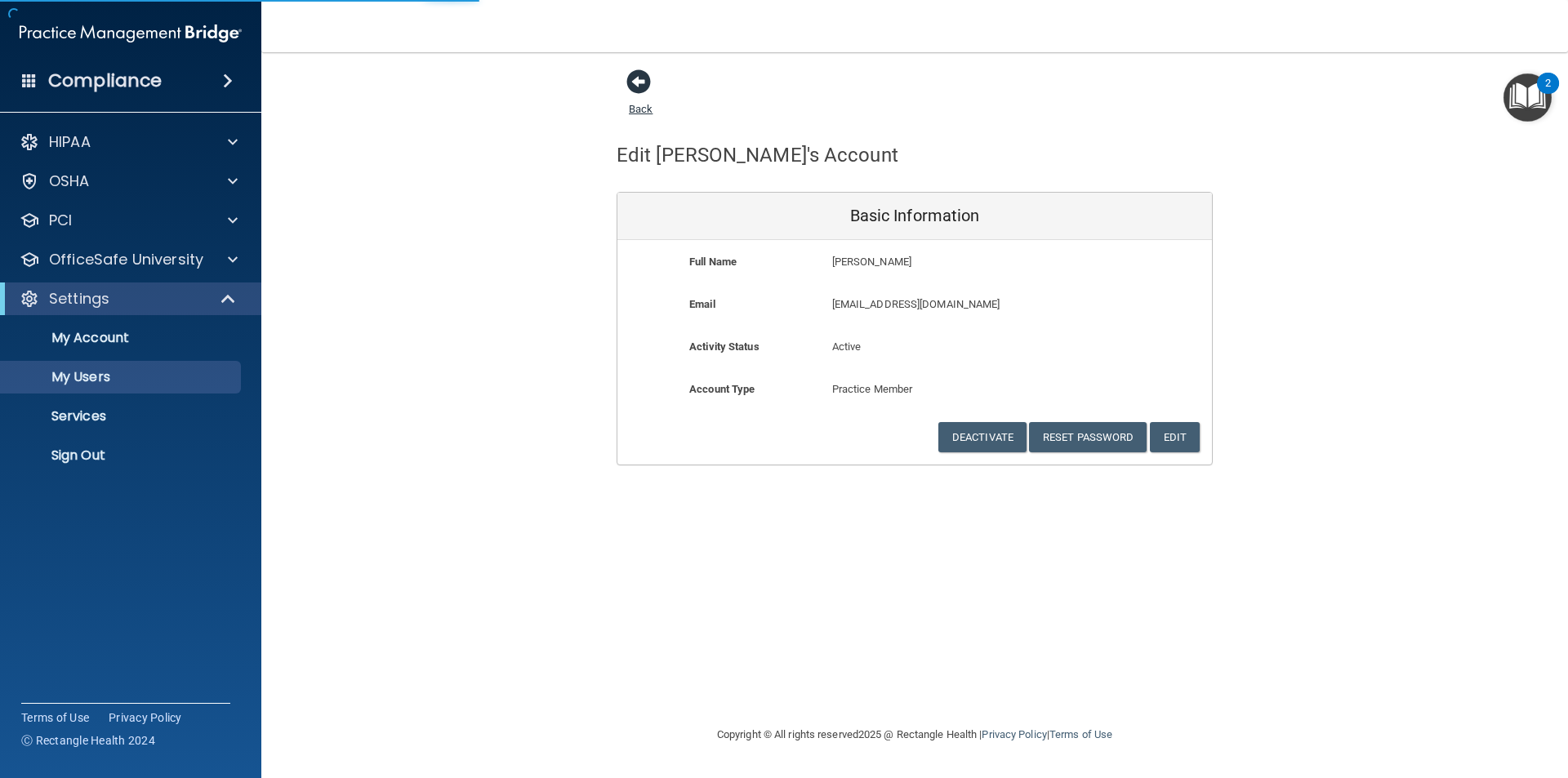
select select "20"
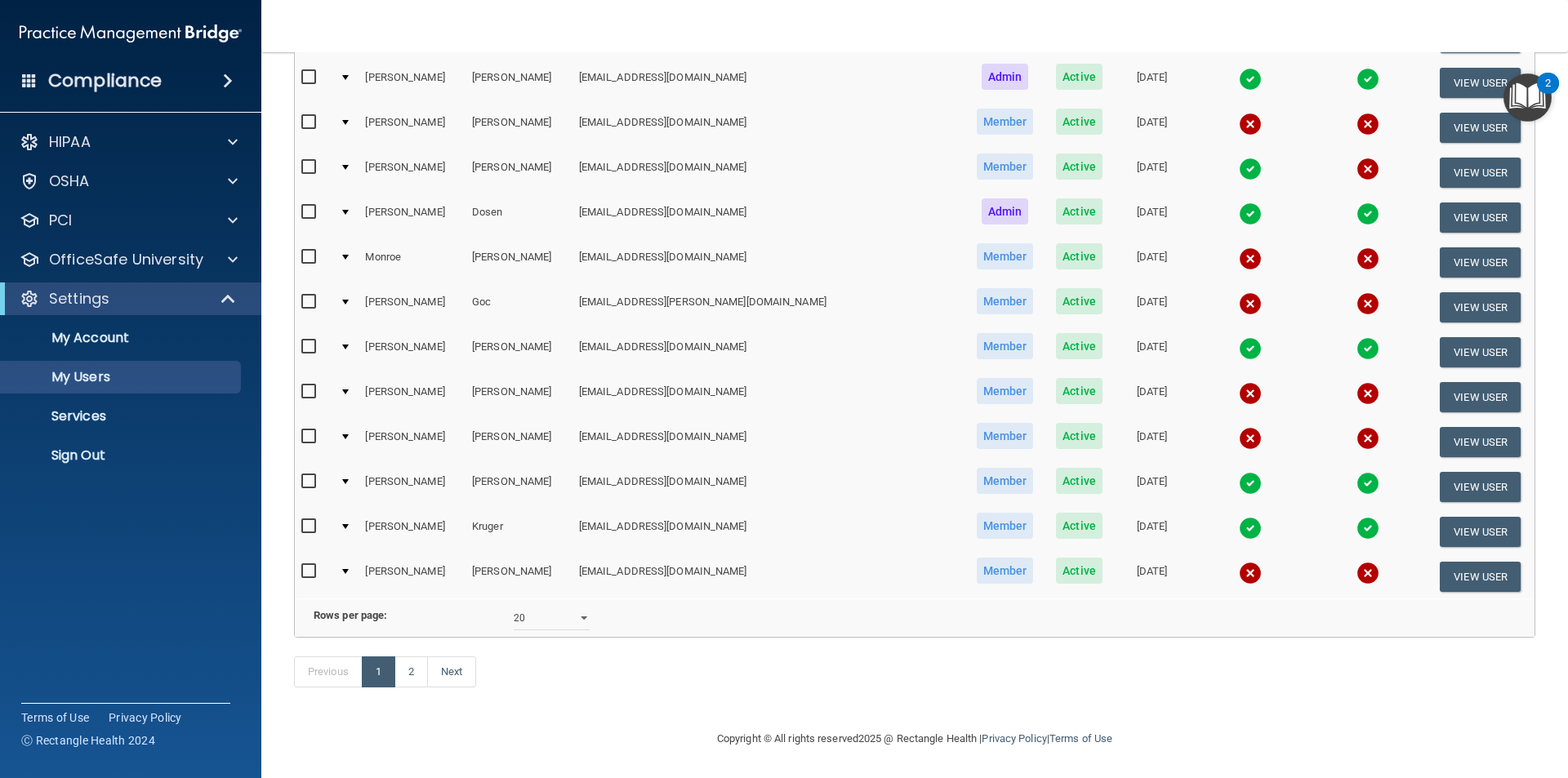
scroll to position [573, 0]
click at [414, 667] on link "2" at bounding box center [411, 672] width 34 height 31
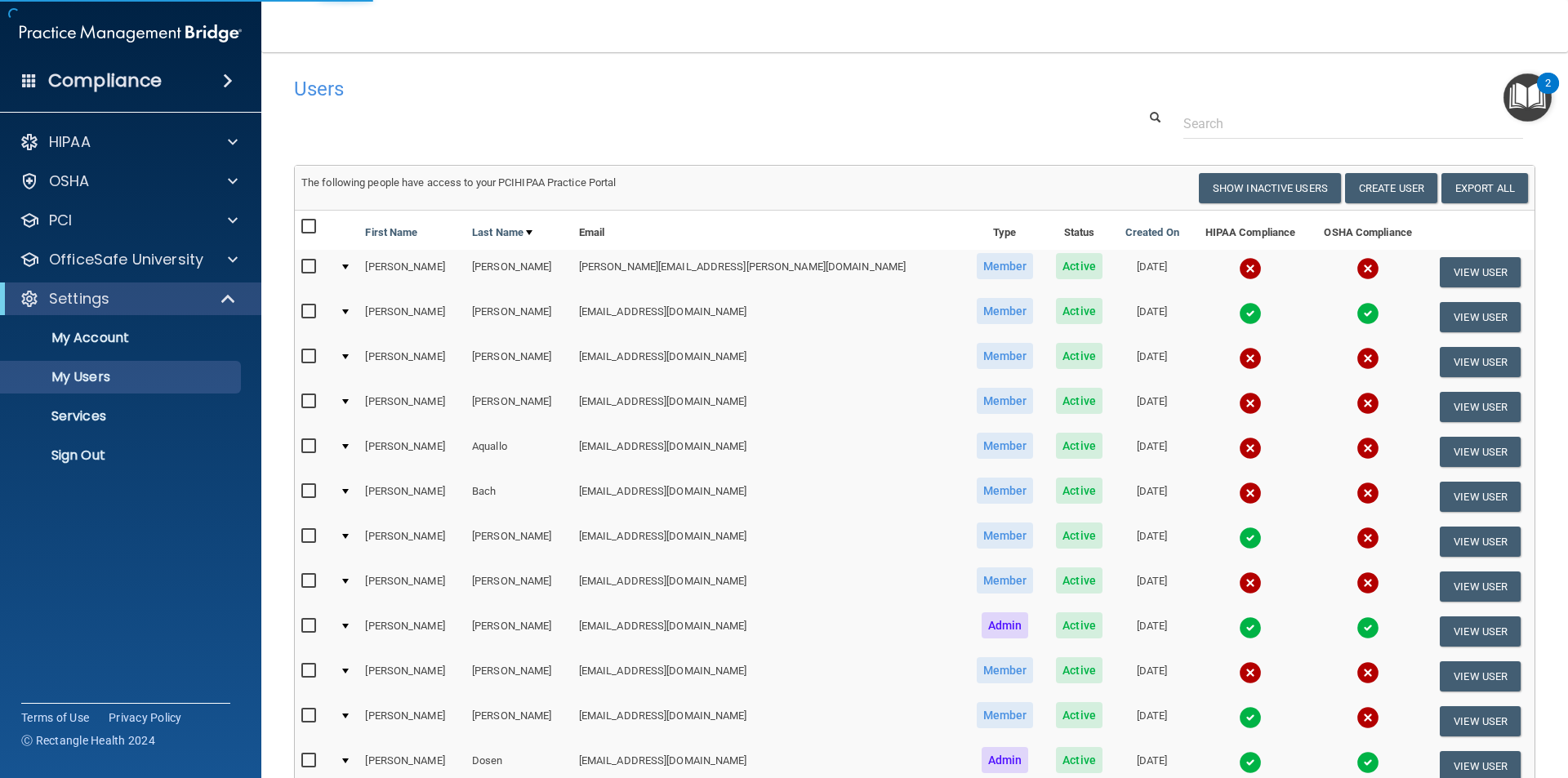
select select "20"
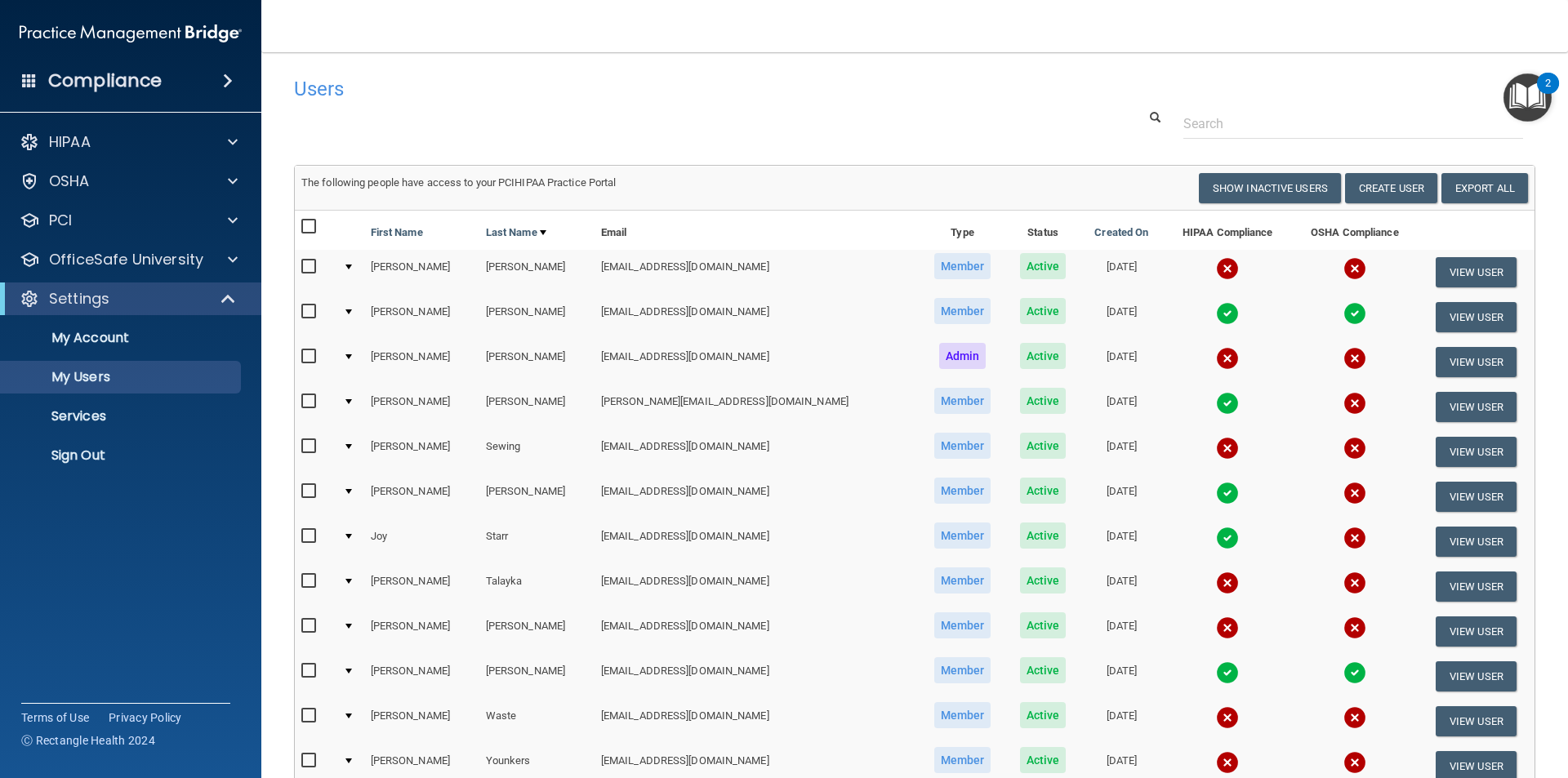
scroll to position [214, 0]
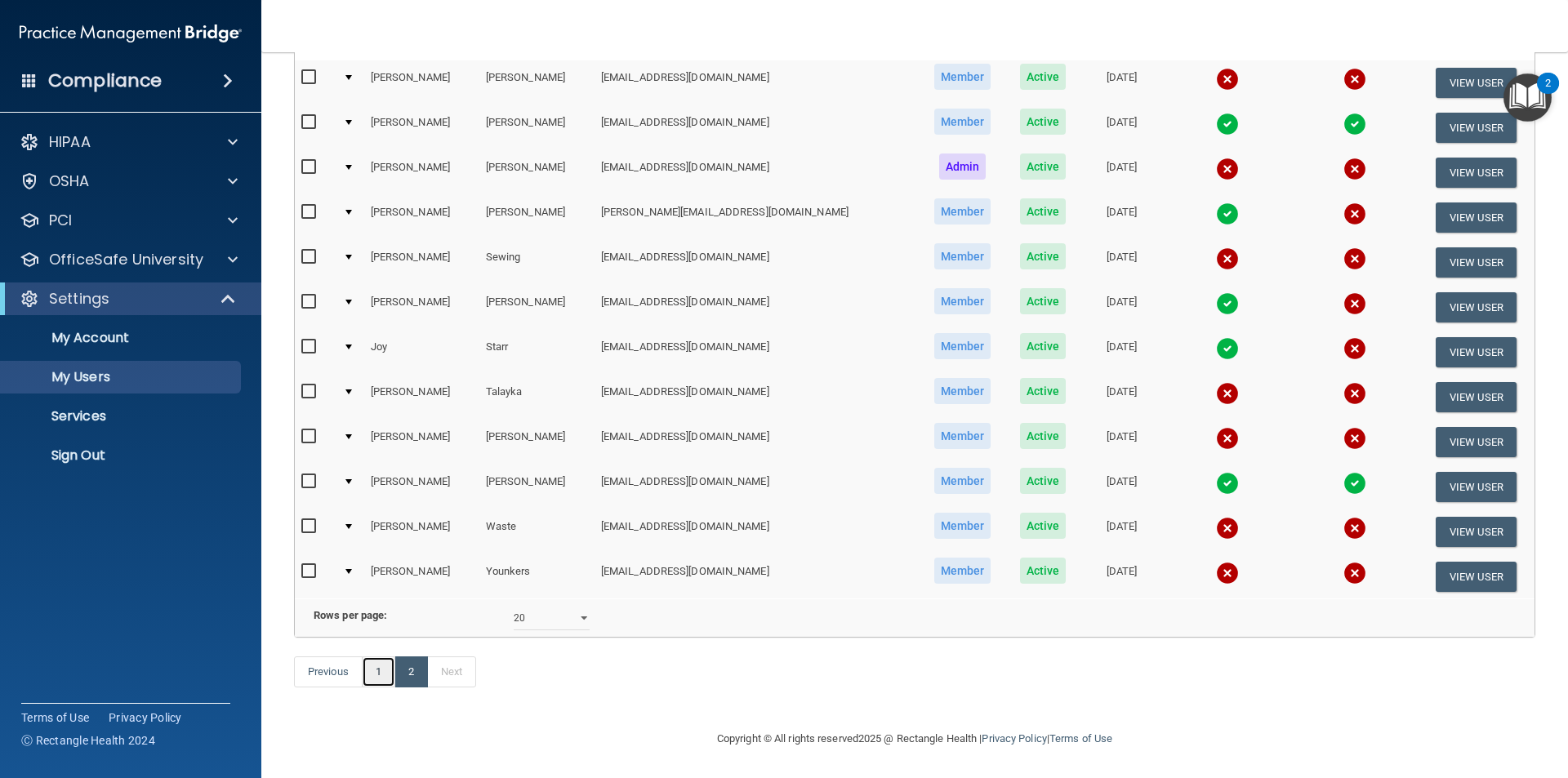
click at [373, 670] on link "1" at bounding box center [378, 672] width 34 height 31
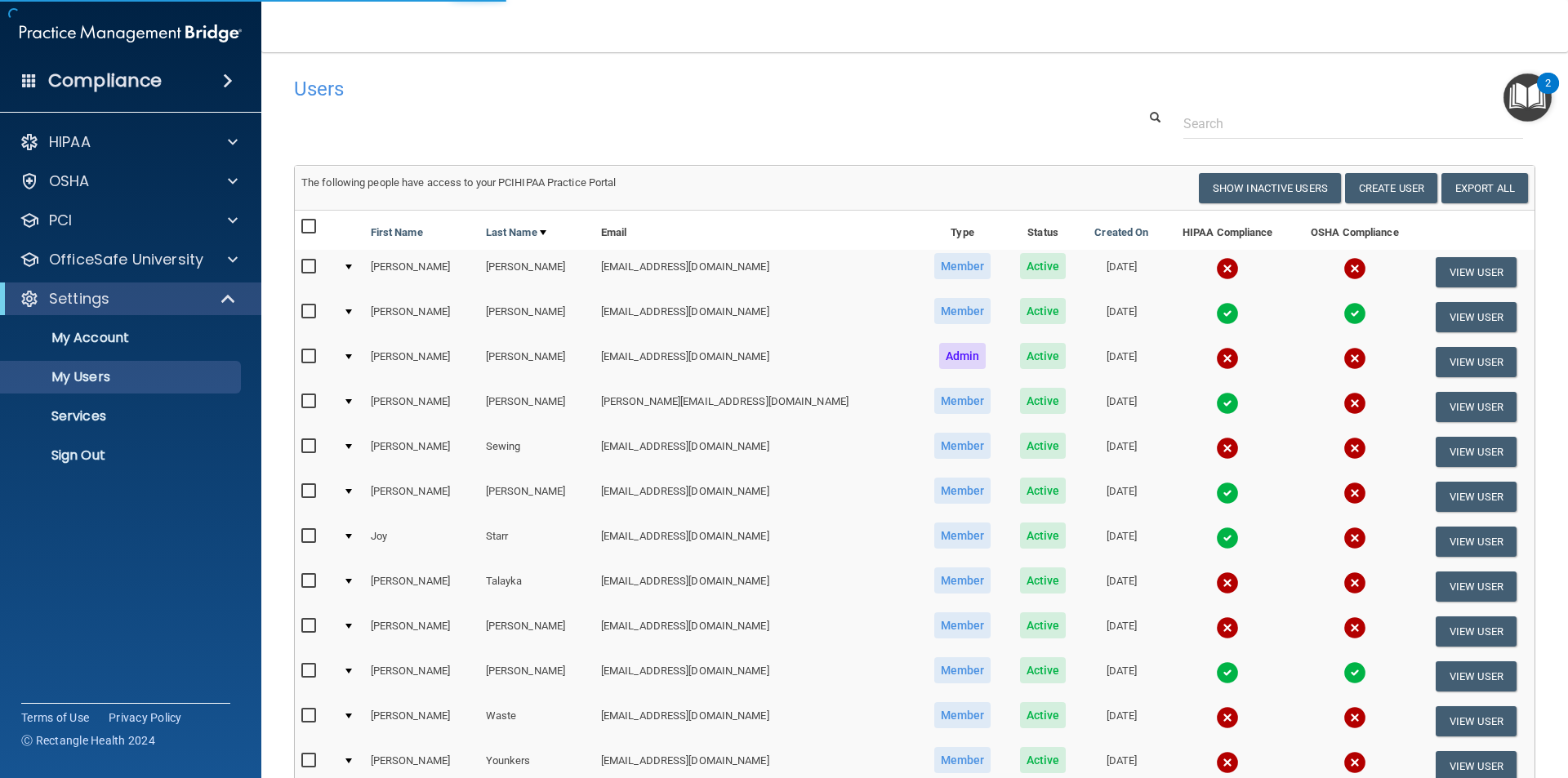
select select "20"
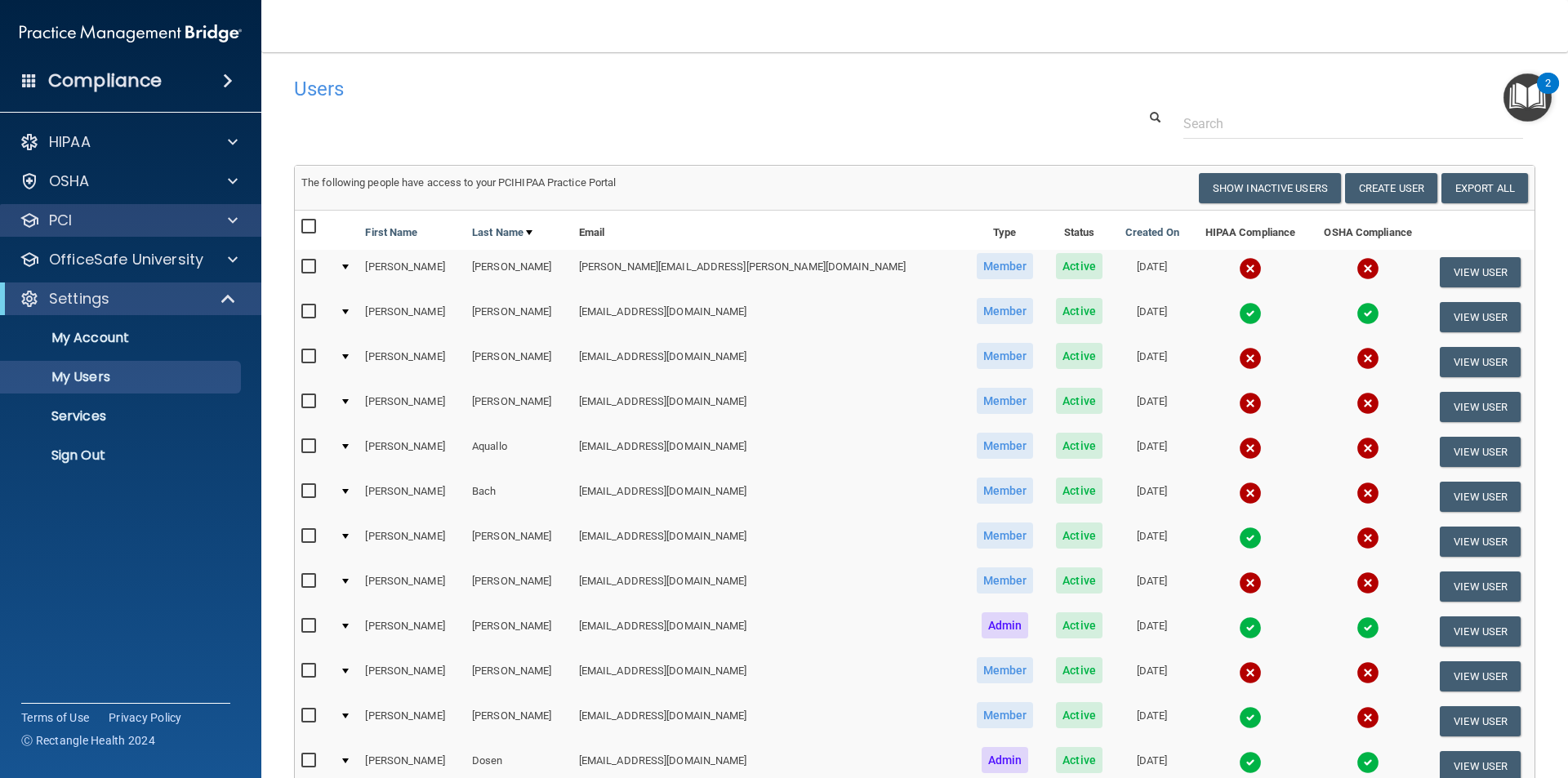
click at [231, 208] on div "PCI" at bounding box center [131, 221] width 262 height 33
click at [233, 214] on span at bounding box center [232, 220] width 10 height 19
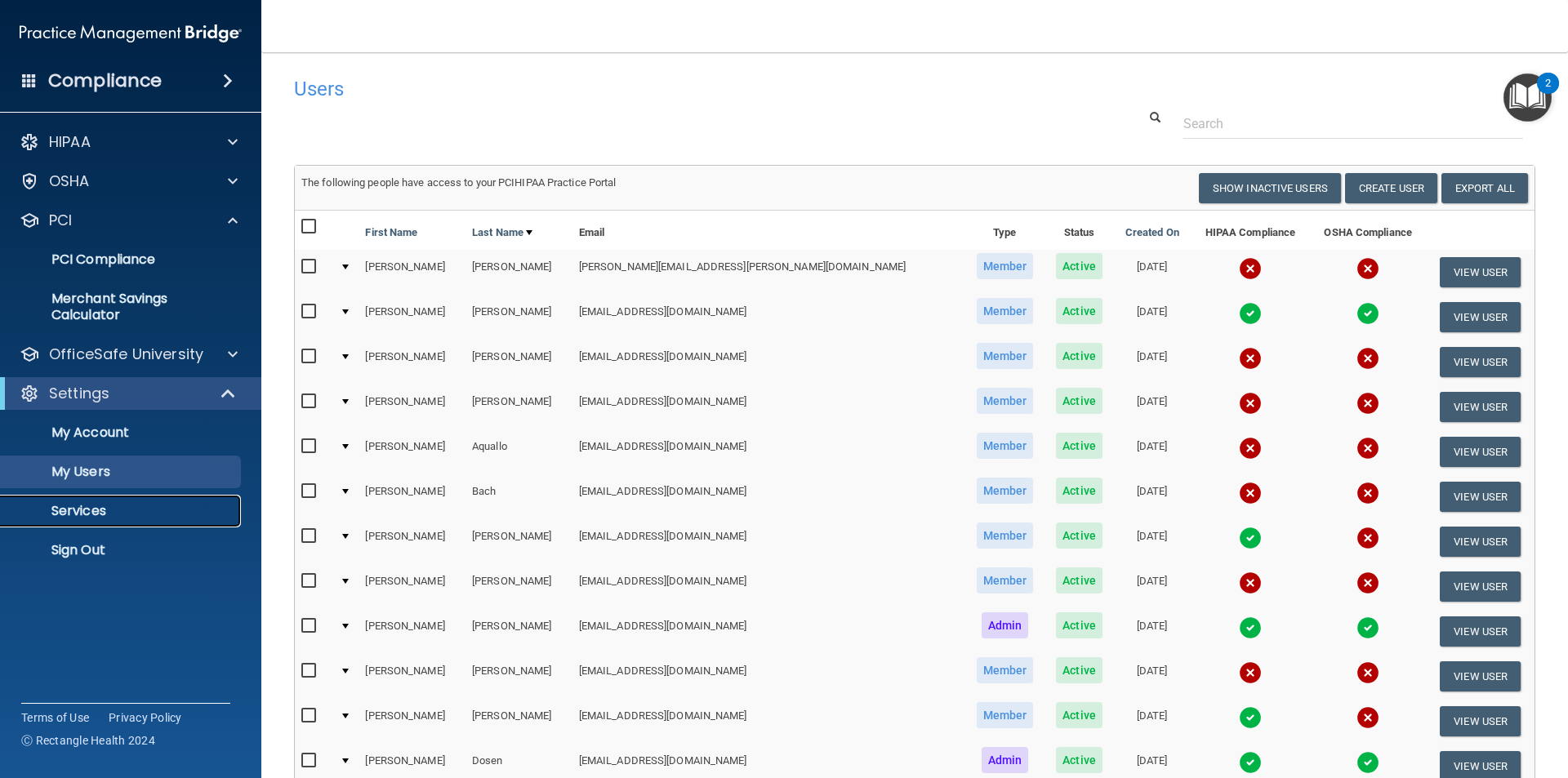
click at [101, 516] on p "Services" at bounding box center [122, 511] width 223 height 16
